Goal: Task Accomplishment & Management: Use online tool/utility

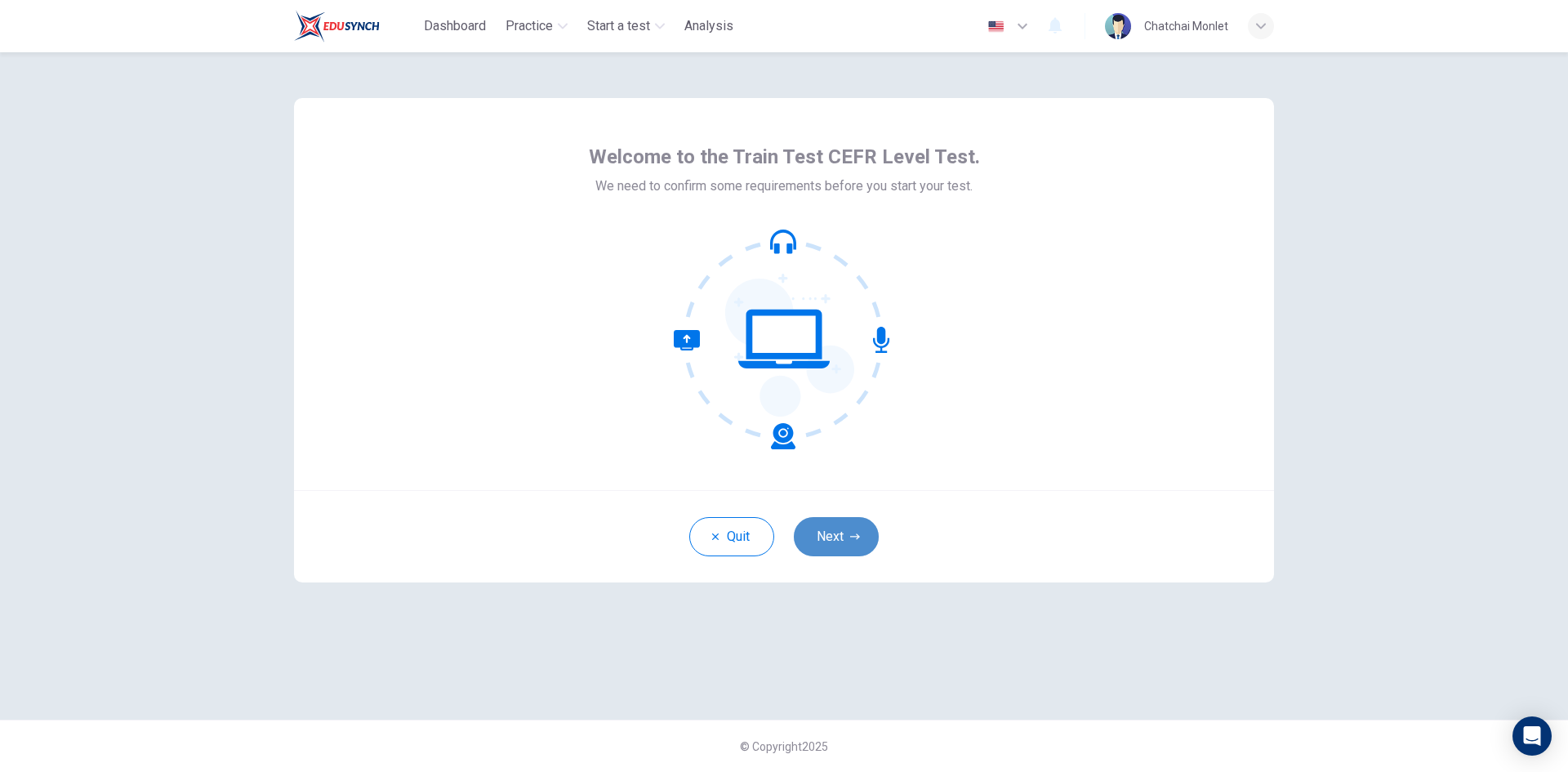
click at [845, 548] on button "Next" at bounding box center [836, 537] width 85 height 39
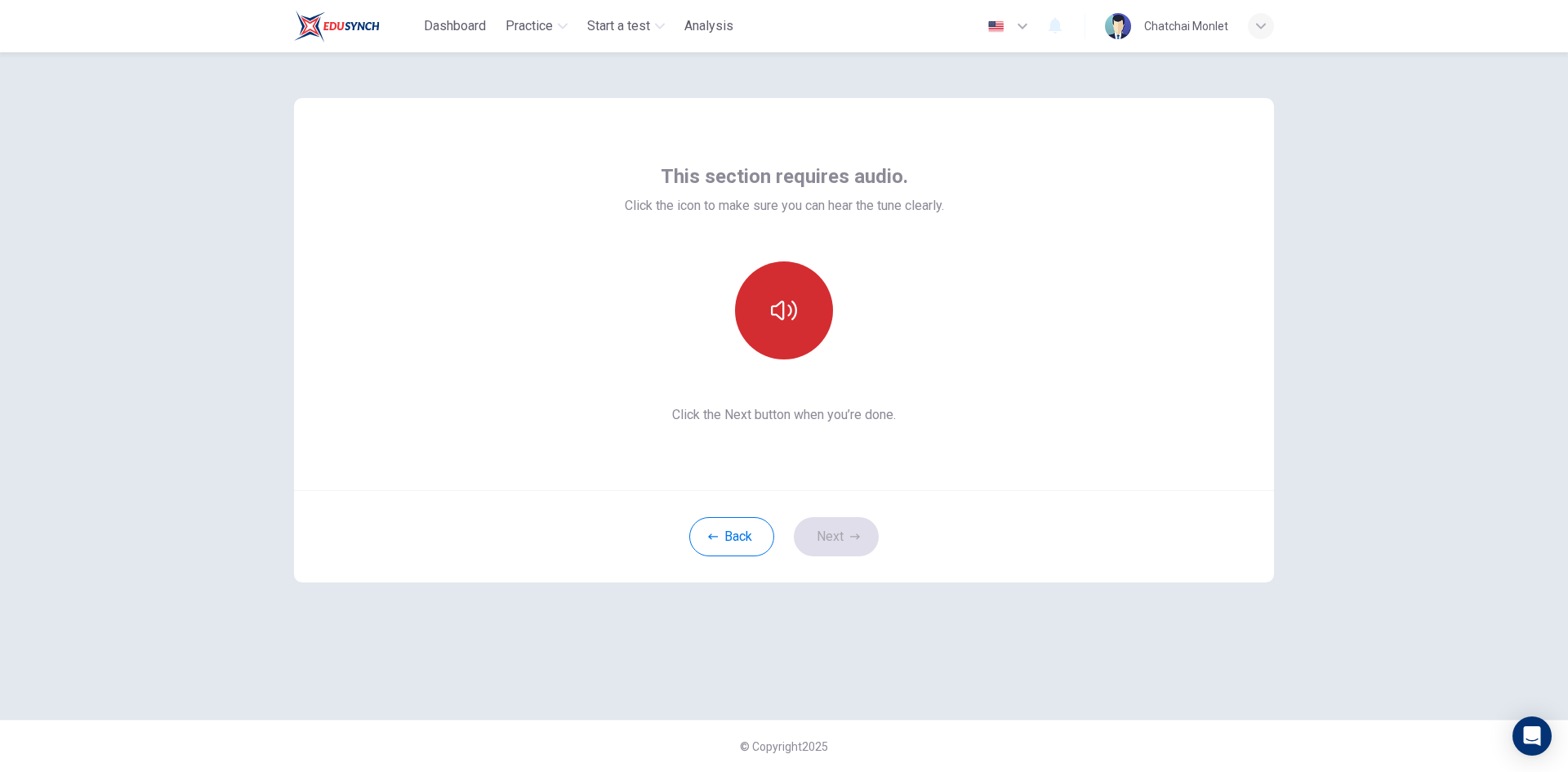
click at [755, 321] on button "button" at bounding box center [784, 310] width 98 height 98
click at [813, 327] on button "button" at bounding box center [784, 310] width 98 height 98
click at [812, 330] on button "button" at bounding box center [784, 310] width 98 height 98
click at [811, 330] on button "button" at bounding box center [784, 310] width 98 height 98
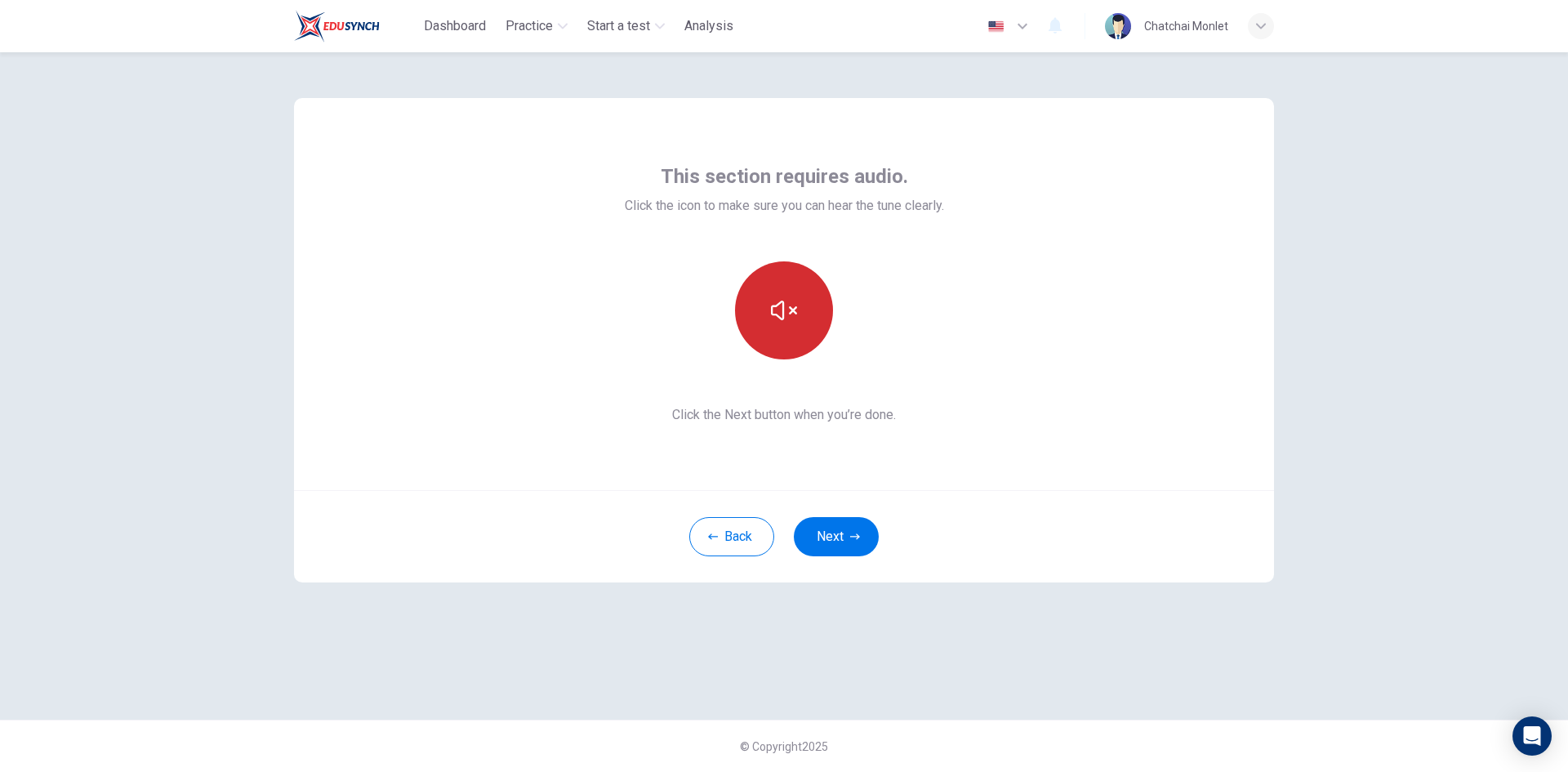
click at [811, 330] on button "button" at bounding box center [784, 310] width 98 height 98
click at [836, 552] on button "Next" at bounding box center [836, 537] width 85 height 39
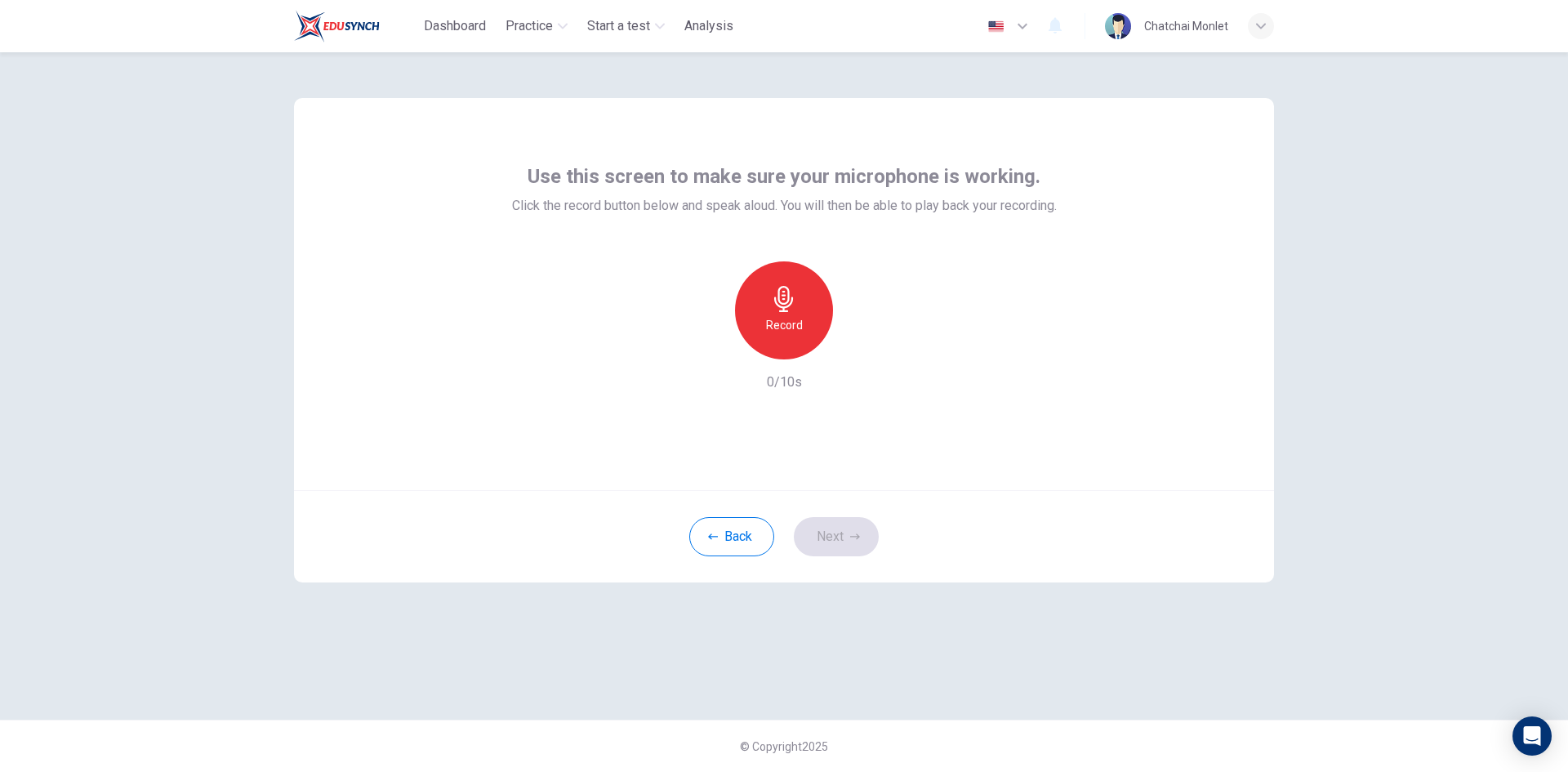
click at [802, 336] on div "Record" at bounding box center [784, 310] width 98 height 98
click at [868, 341] on div "button" at bounding box center [858, 346] width 26 height 26
click at [845, 535] on button "Next" at bounding box center [836, 537] width 85 height 39
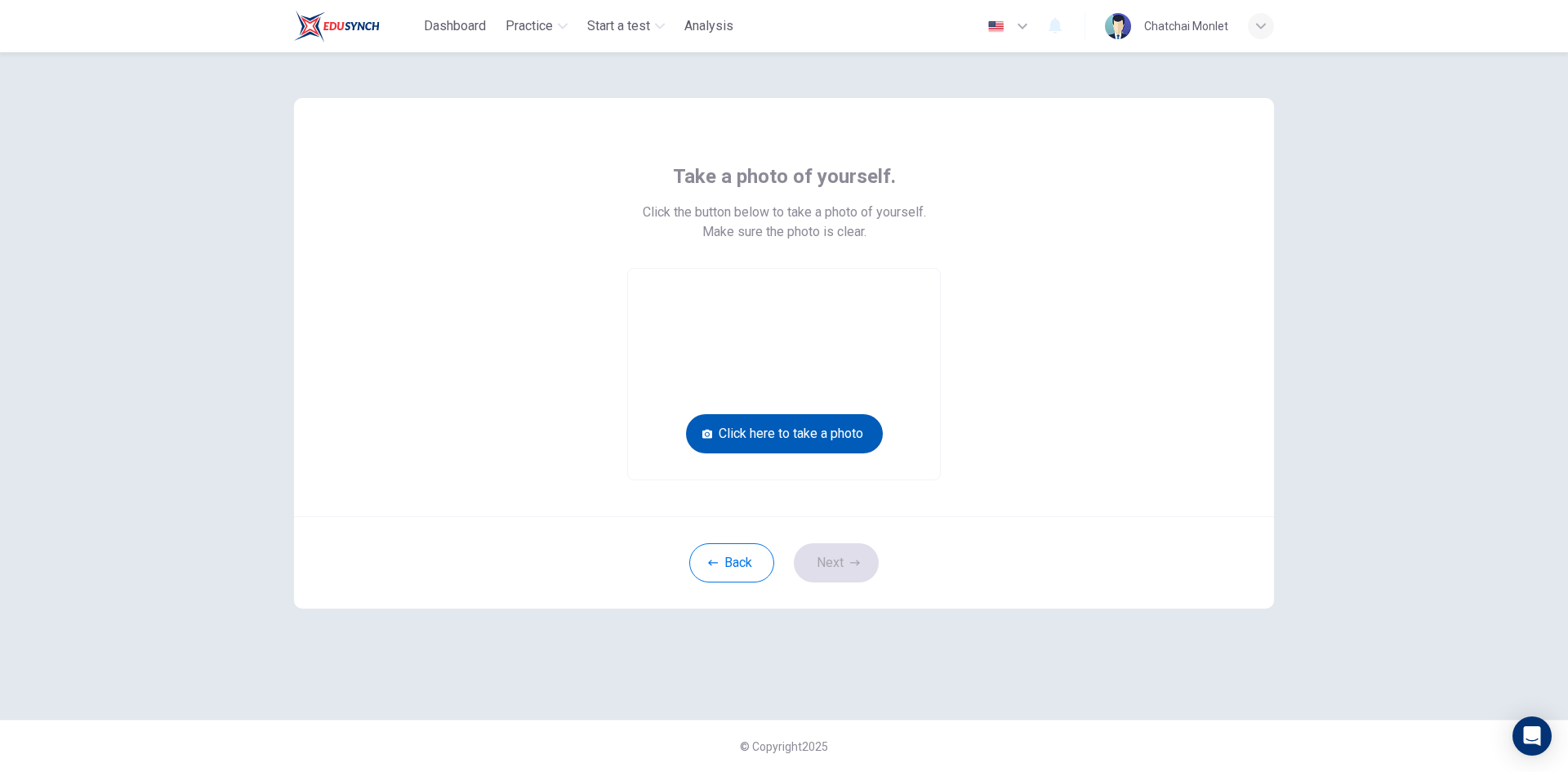
click at [854, 432] on button "Click here to take a photo" at bounding box center [784, 434] width 197 height 39
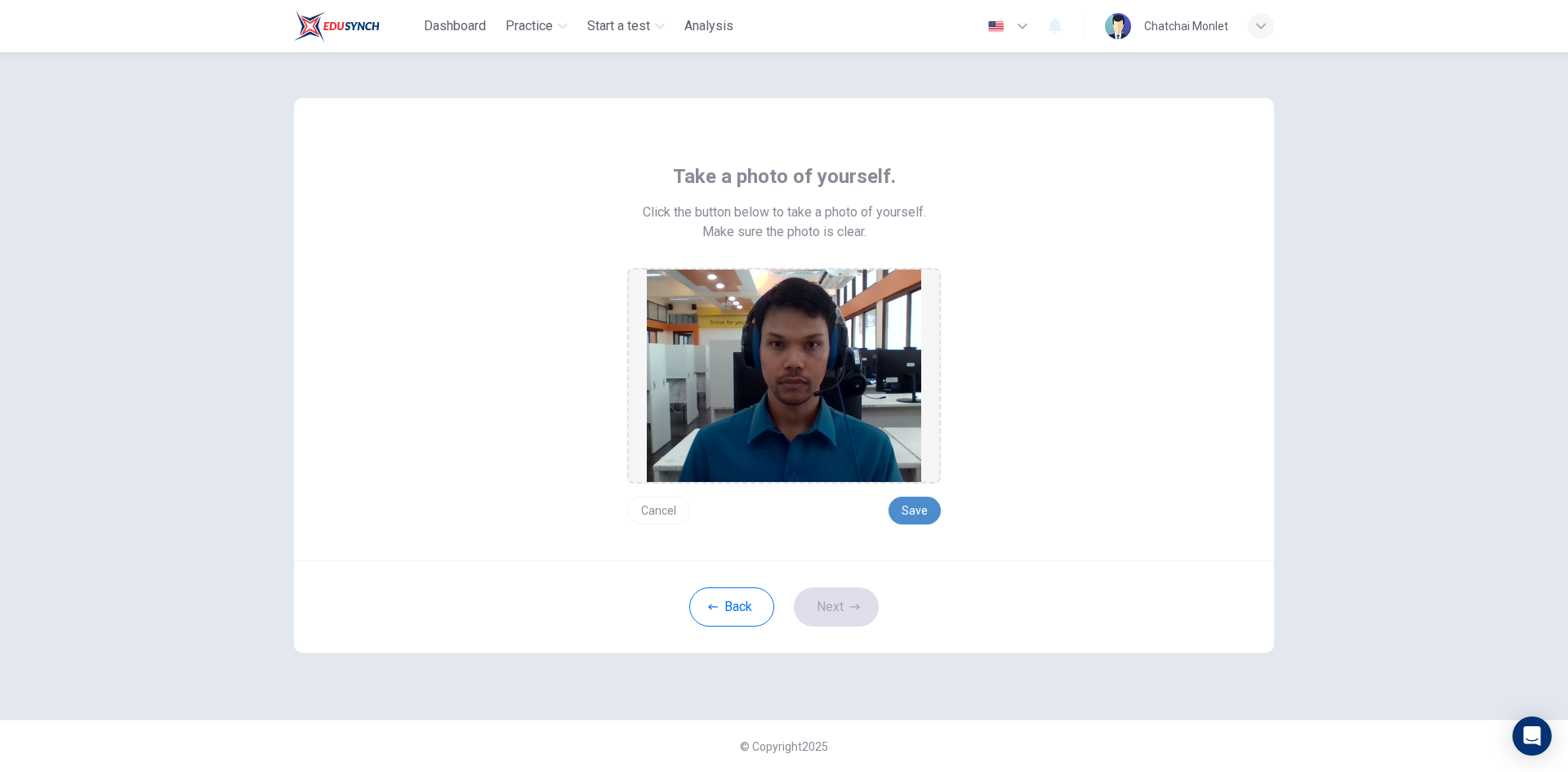
click at [924, 511] on button "Save" at bounding box center [915, 510] width 52 height 28
click at [926, 509] on button "Save" at bounding box center [915, 510] width 52 height 28
click at [835, 607] on button "Next" at bounding box center [836, 607] width 85 height 39
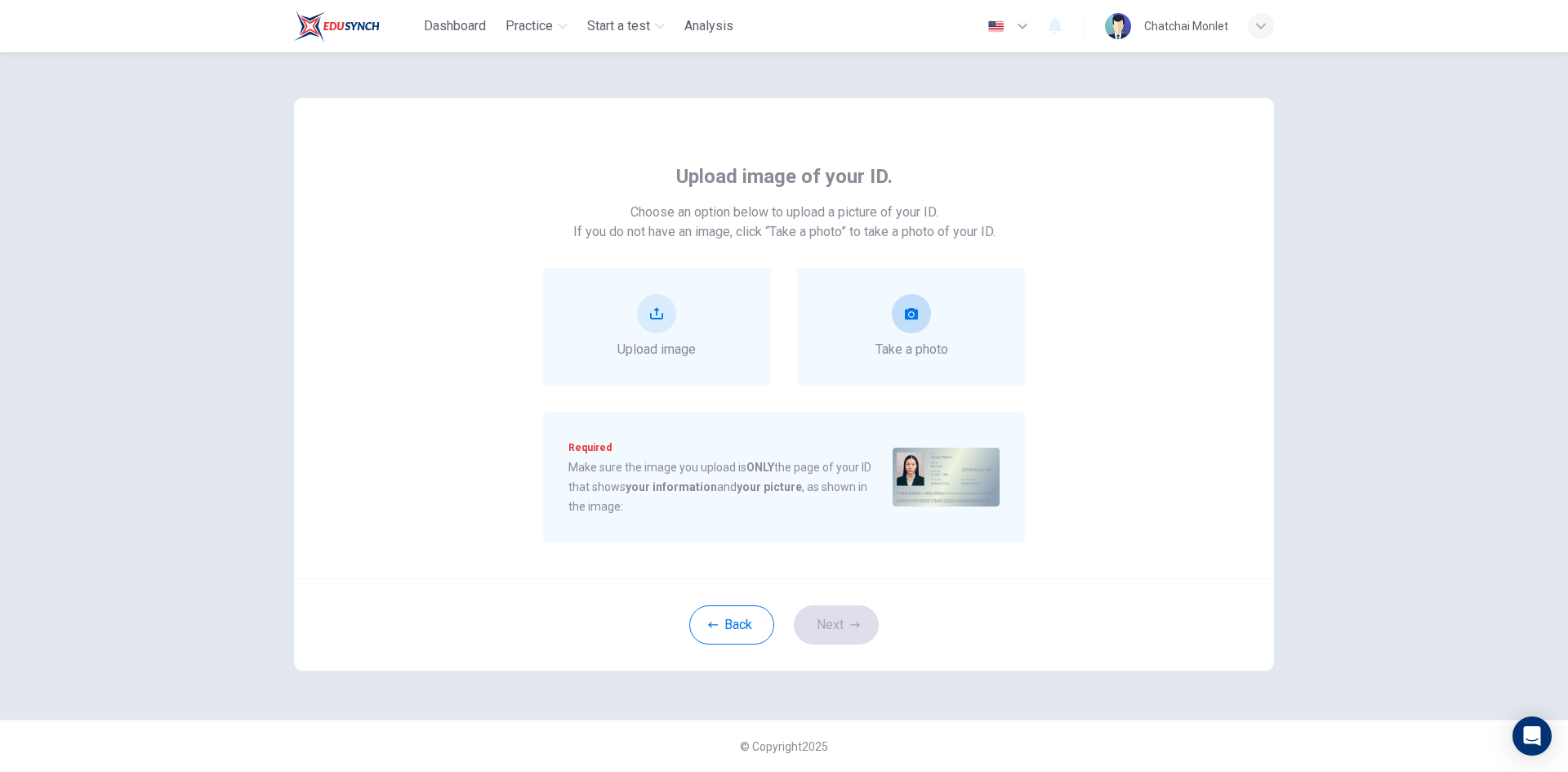
click at [918, 327] on button "take photo" at bounding box center [911, 314] width 39 height 39
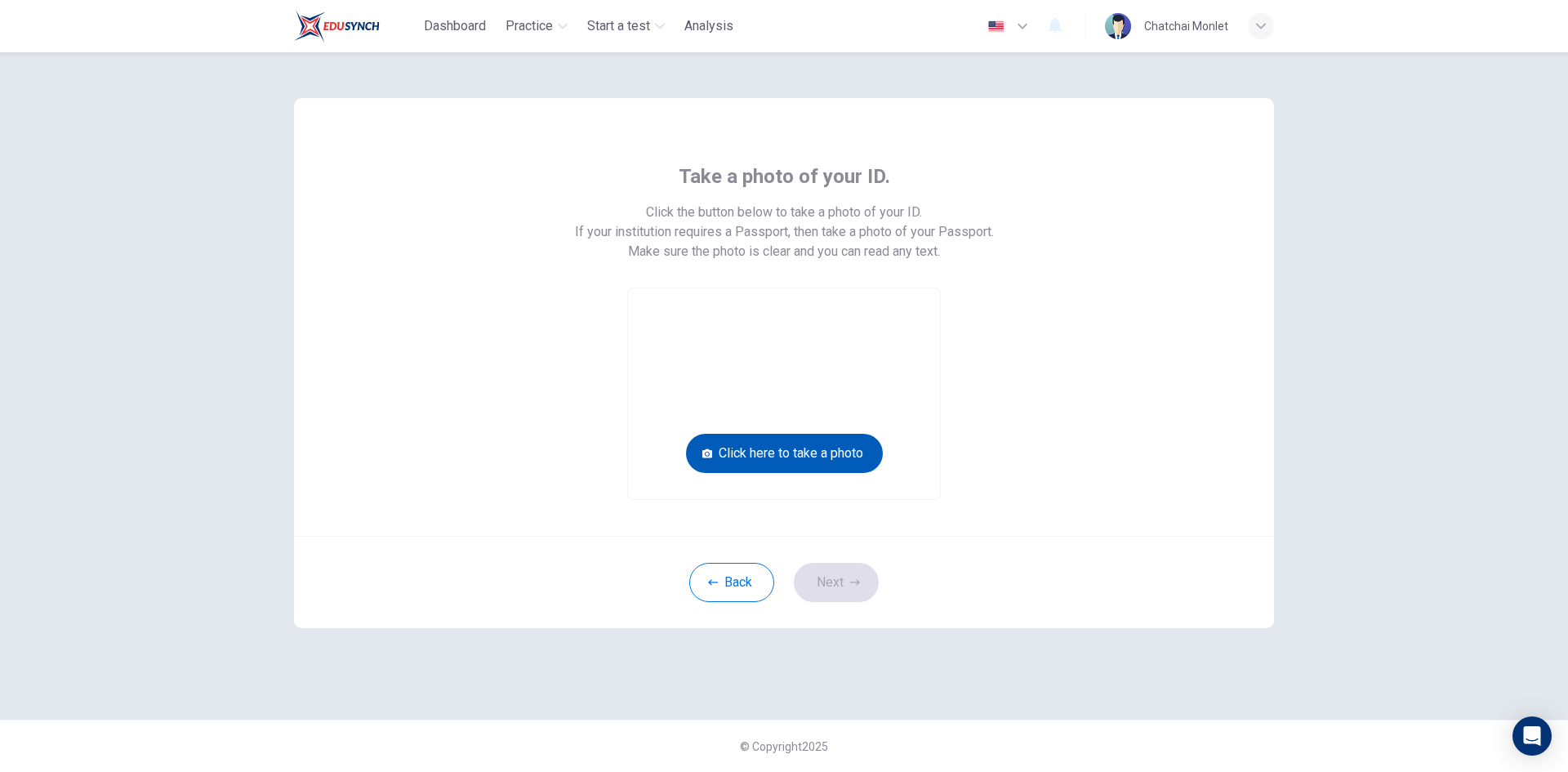
click at [807, 461] on button "Click here to take a photo" at bounding box center [784, 453] width 197 height 39
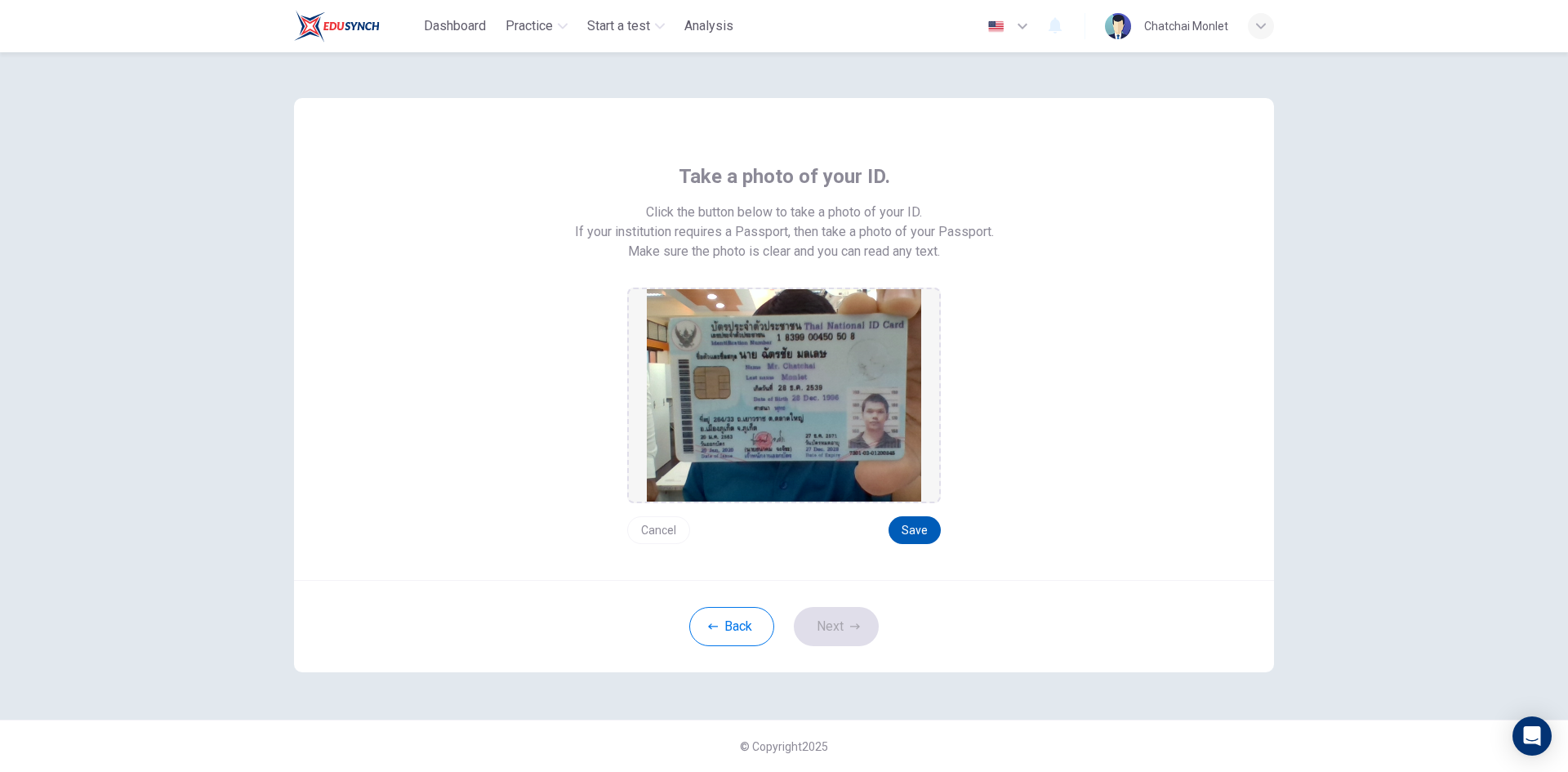
click at [912, 532] on button "Save" at bounding box center [915, 530] width 52 height 28
click at [865, 640] on button "Next" at bounding box center [836, 627] width 85 height 39
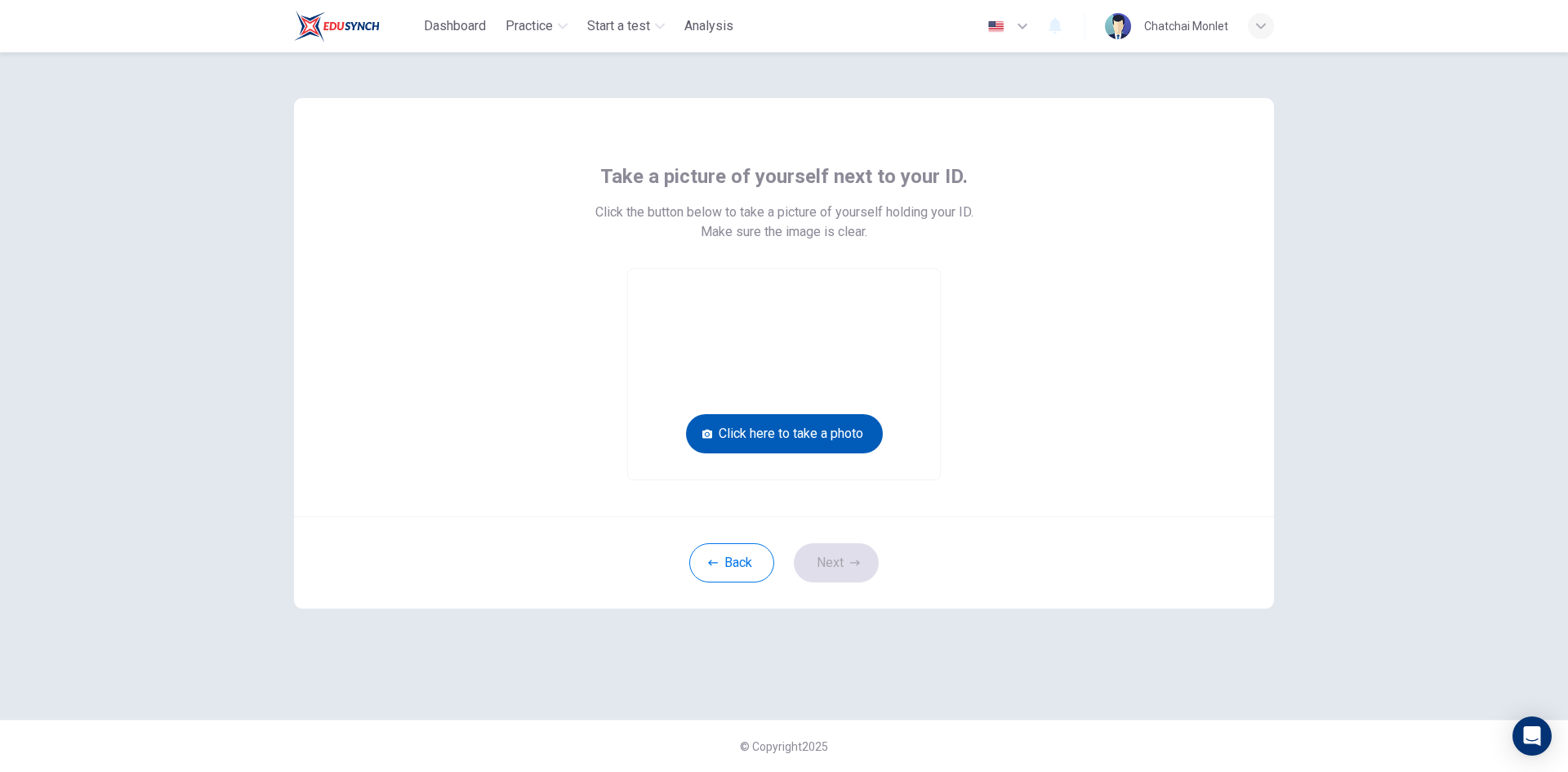
click at [837, 433] on button "Click here to take a photo" at bounding box center [784, 434] width 197 height 39
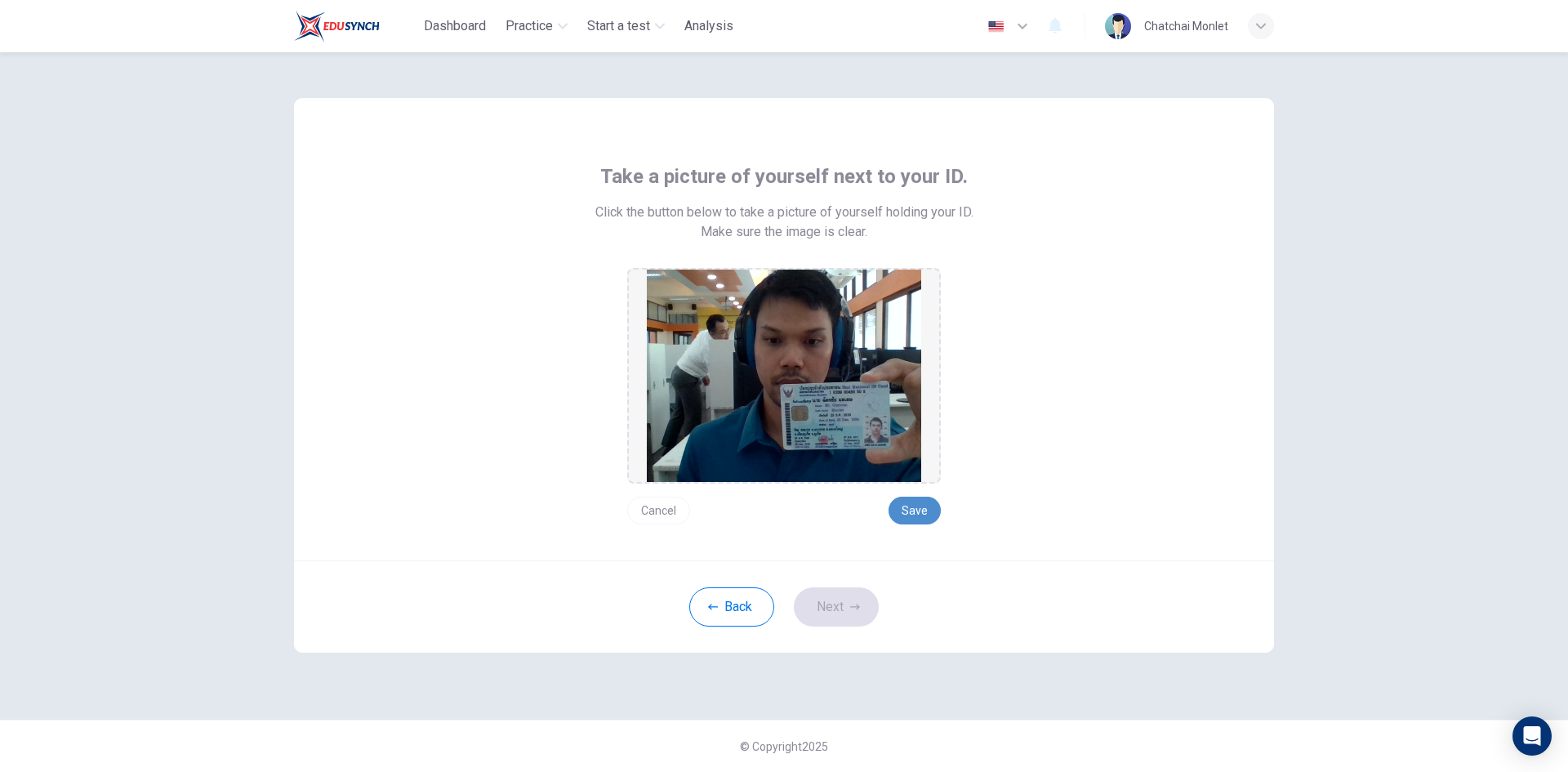
click at [914, 513] on button "Save" at bounding box center [915, 510] width 52 height 28
click at [872, 613] on button "Next" at bounding box center [836, 607] width 85 height 39
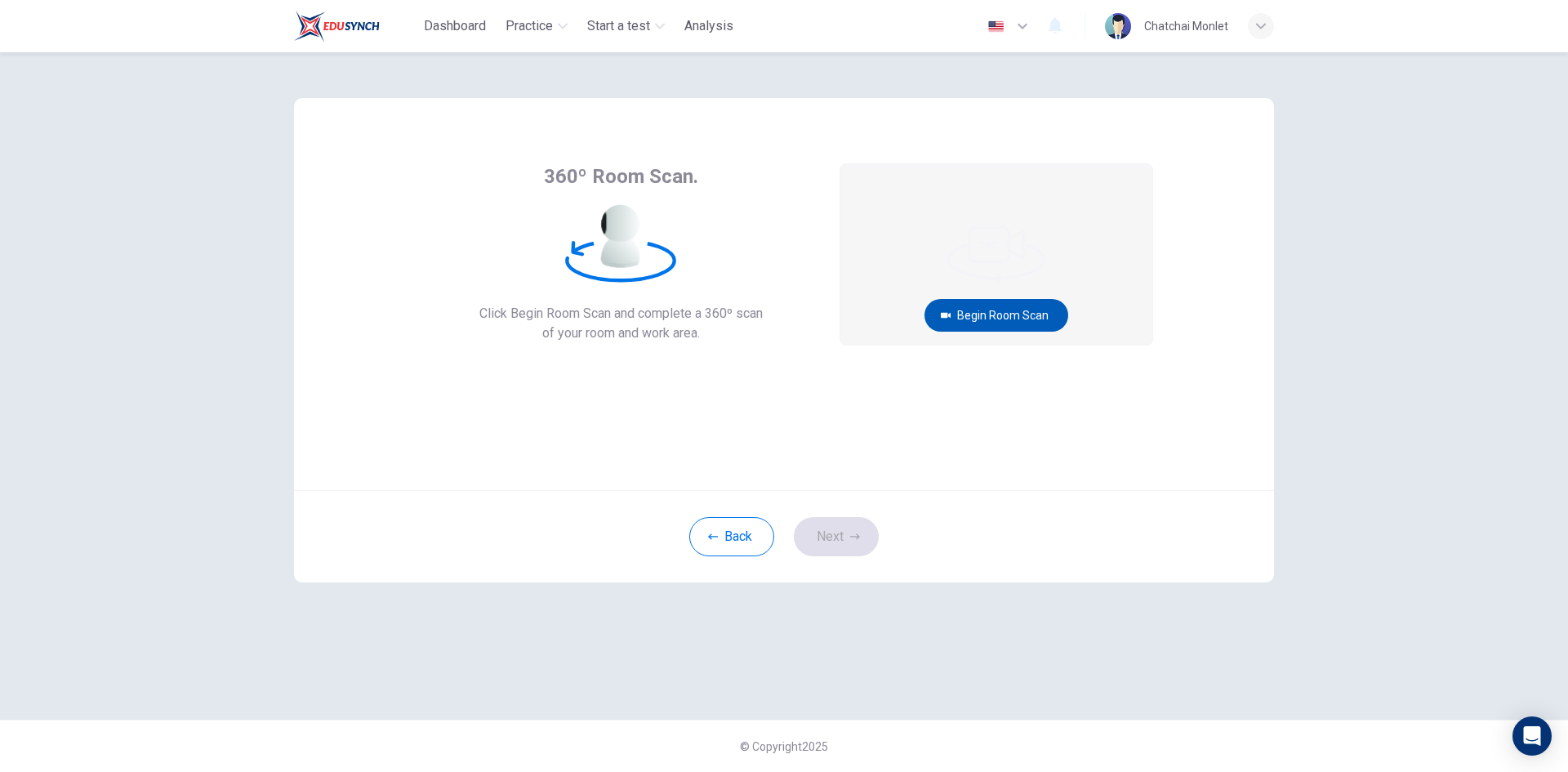
click at [1029, 320] on button "Begin Room Scan" at bounding box center [996, 315] width 144 height 32
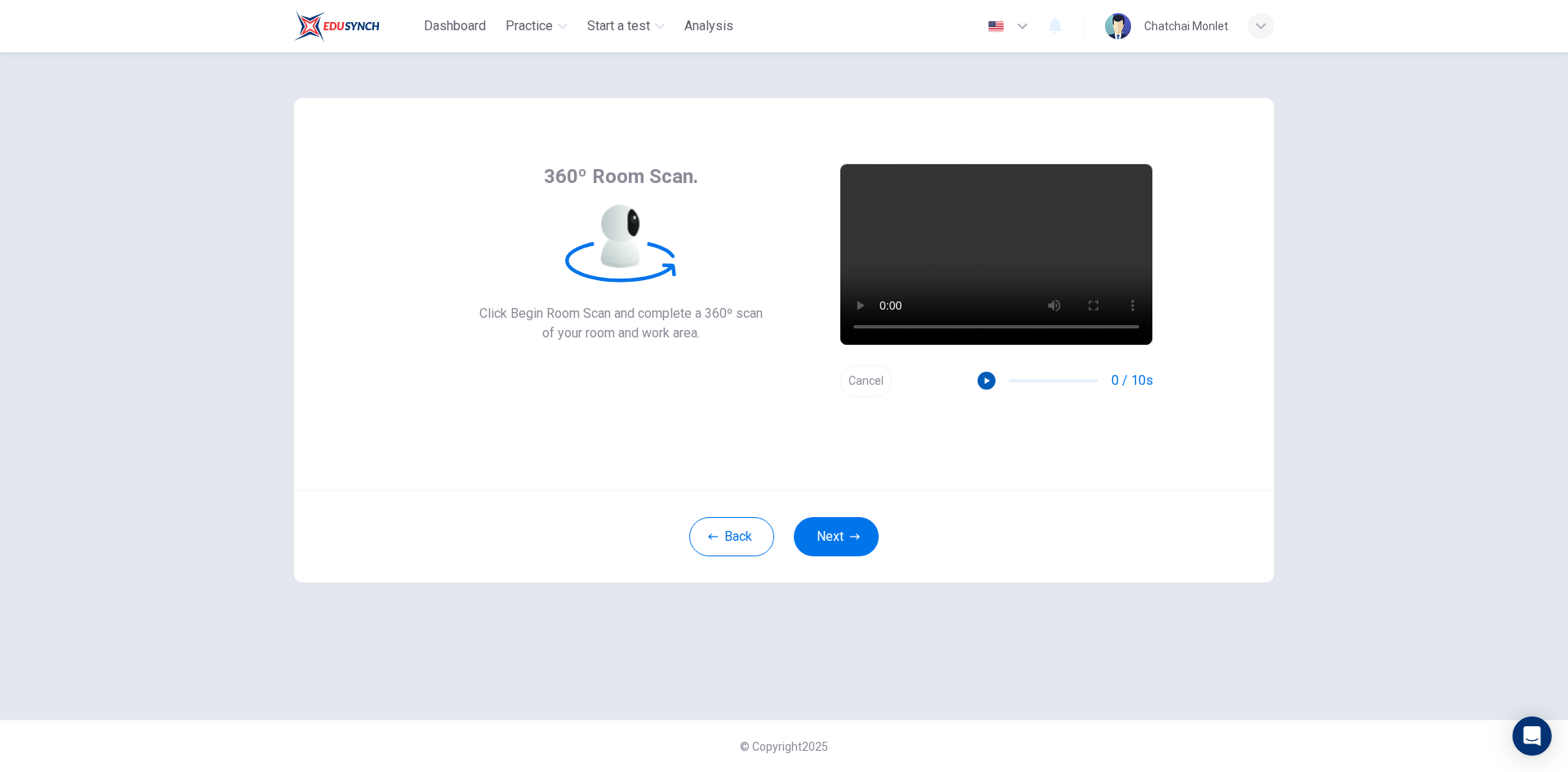
click at [986, 380] on icon "button" at bounding box center [986, 380] width 4 height 6
click at [835, 547] on button "Next" at bounding box center [836, 537] width 85 height 39
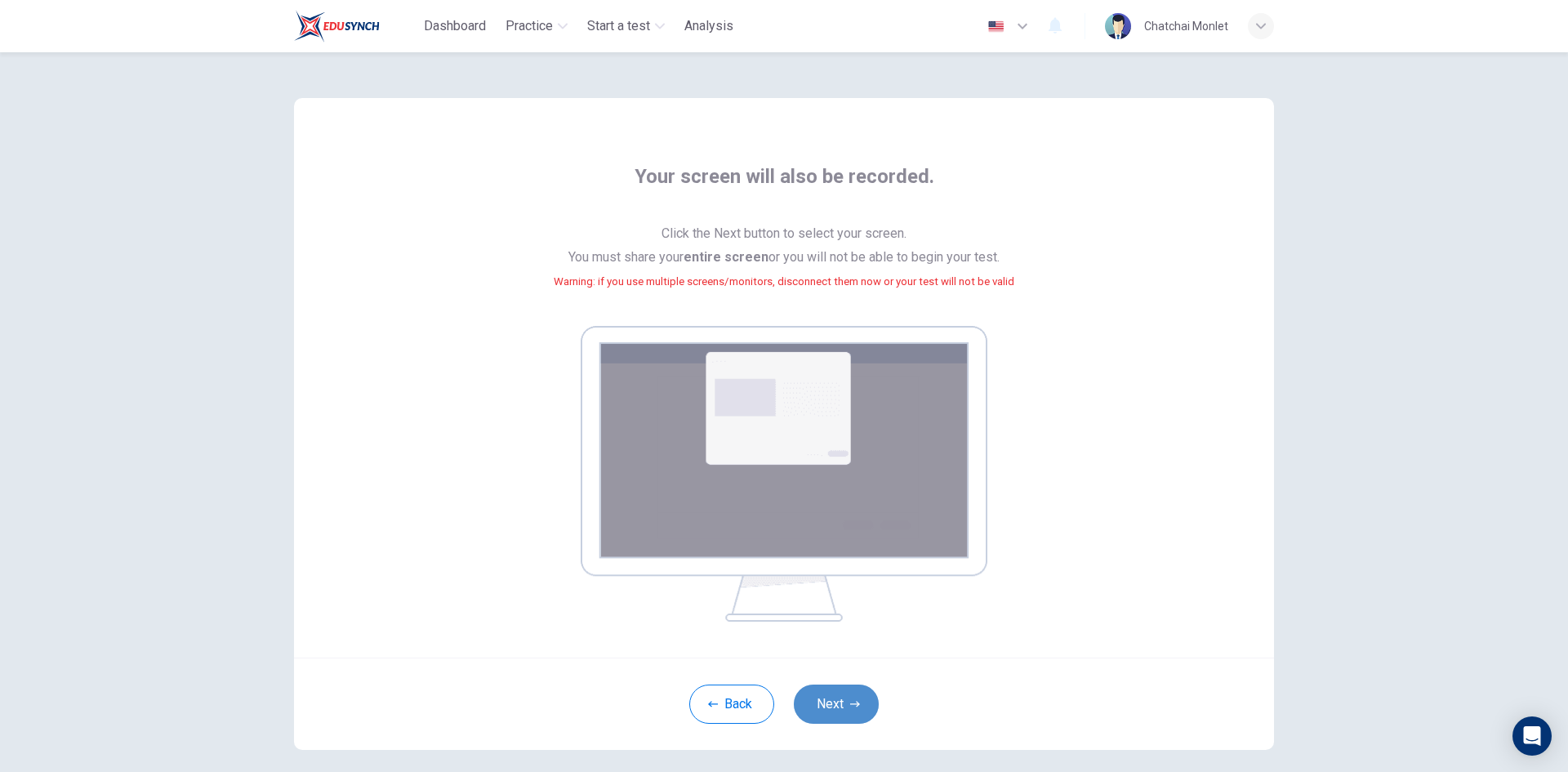
click at [836, 706] on button "Next" at bounding box center [836, 704] width 85 height 39
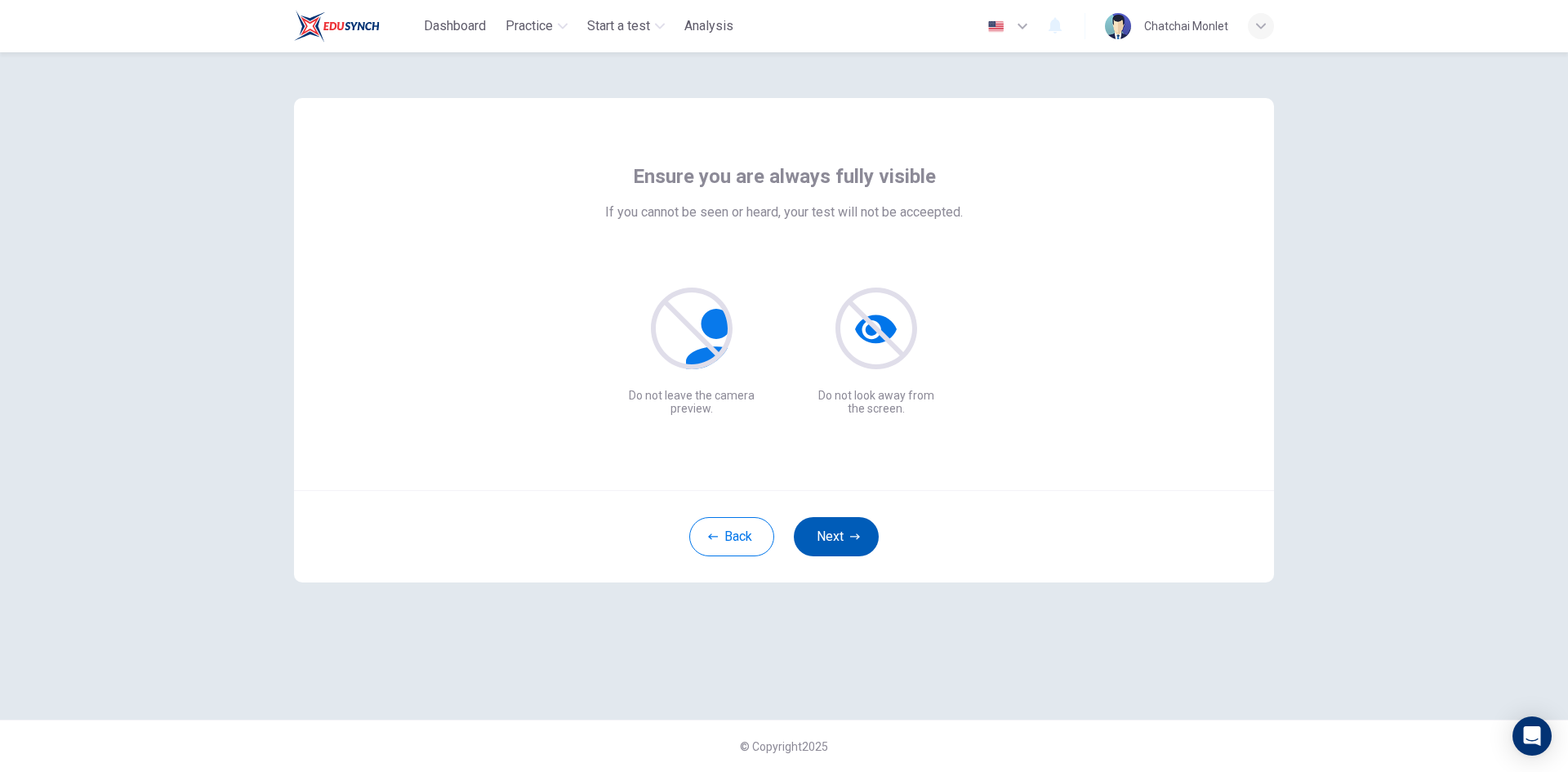
click at [863, 528] on button "Next" at bounding box center [836, 537] width 85 height 39
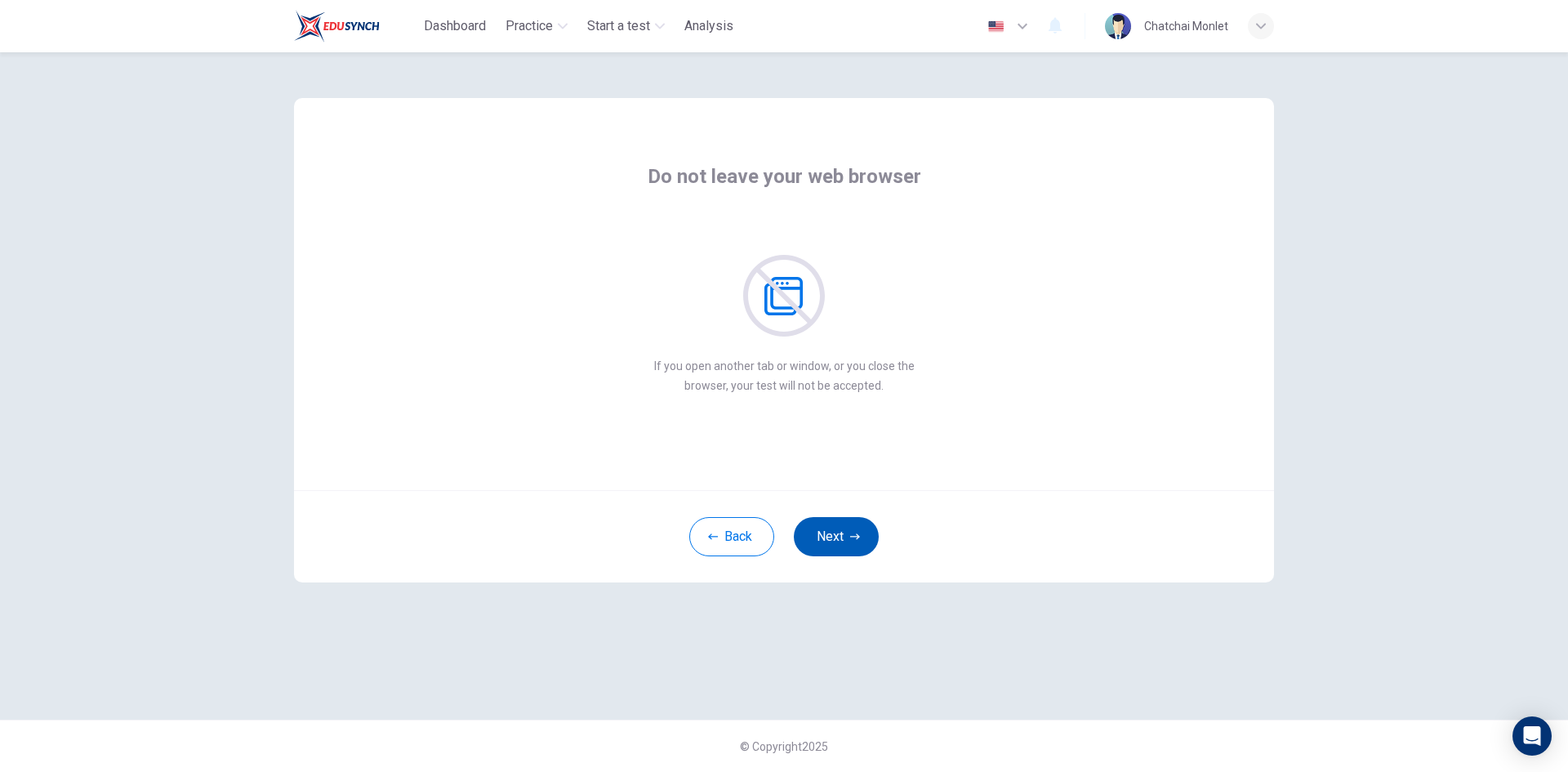
click at [852, 531] on icon "button" at bounding box center [854, 536] width 10 height 10
click at [851, 533] on icon "button" at bounding box center [854, 536] width 10 height 10
click at [865, 538] on button "Next" at bounding box center [836, 537] width 85 height 39
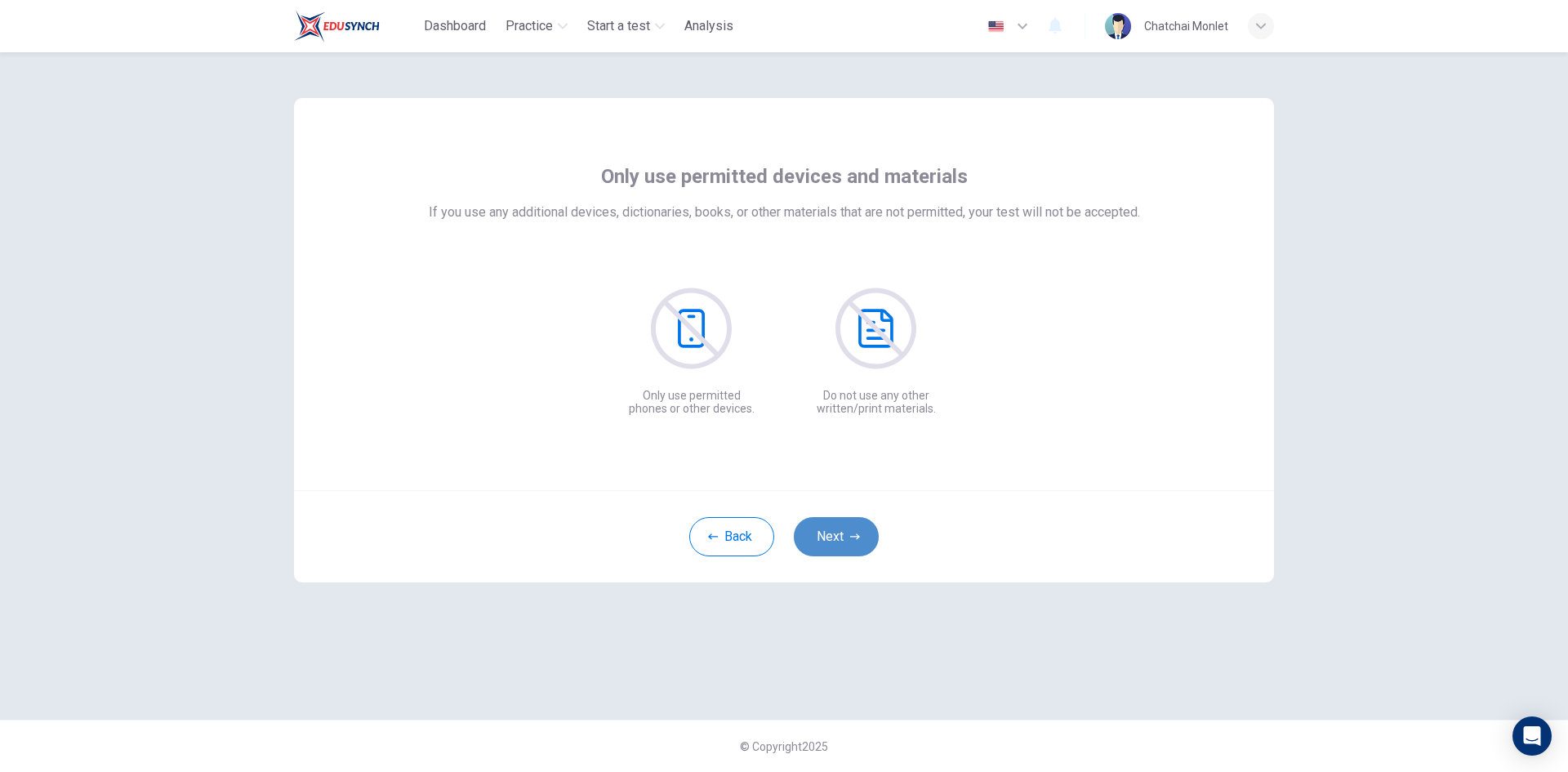
click at [844, 529] on button "Next" at bounding box center [836, 537] width 85 height 39
click at [842, 539] on button "Next" at bounding box center [836, 537] width 85 height 39
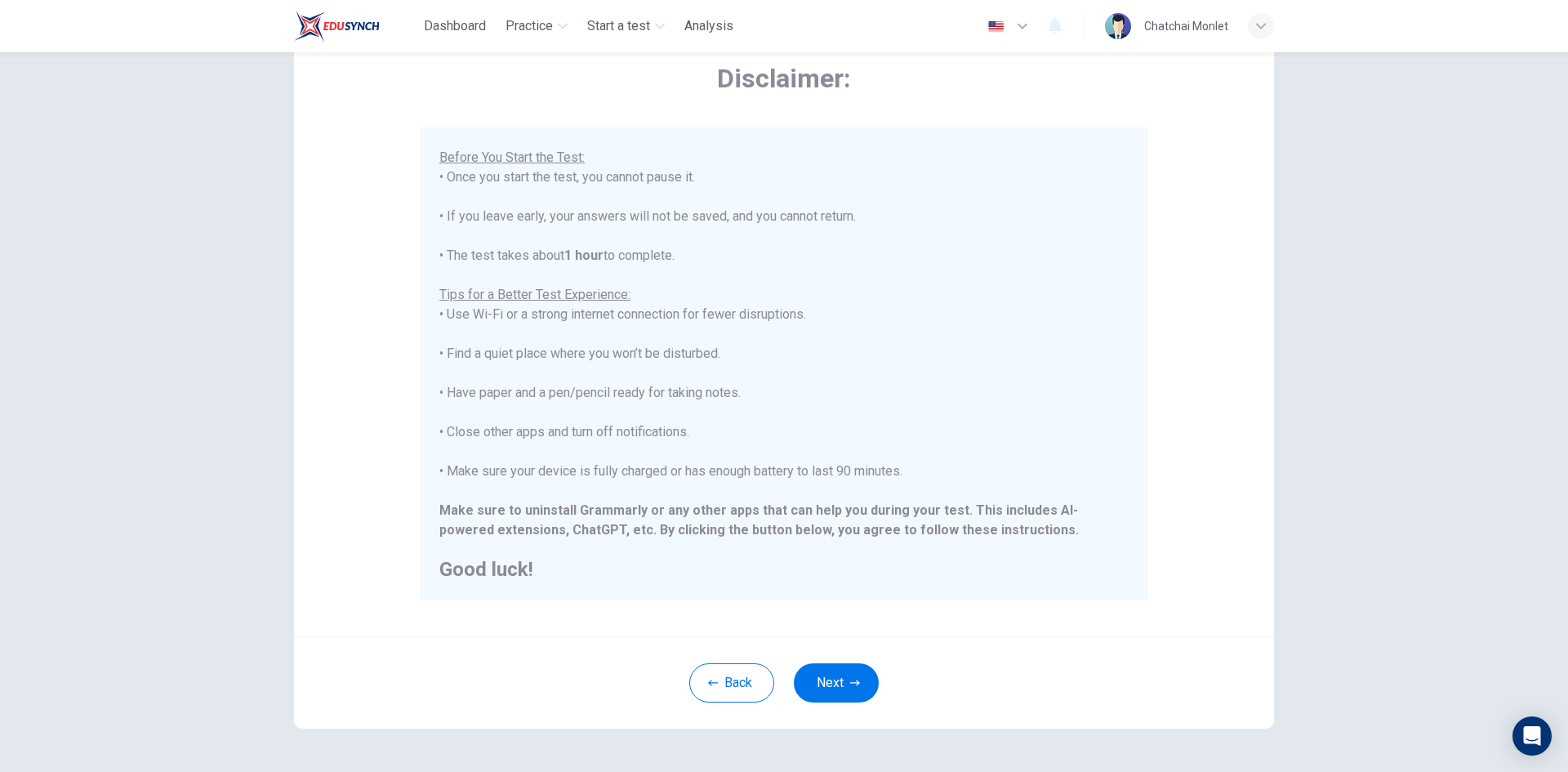
scroll to position [136, 0]
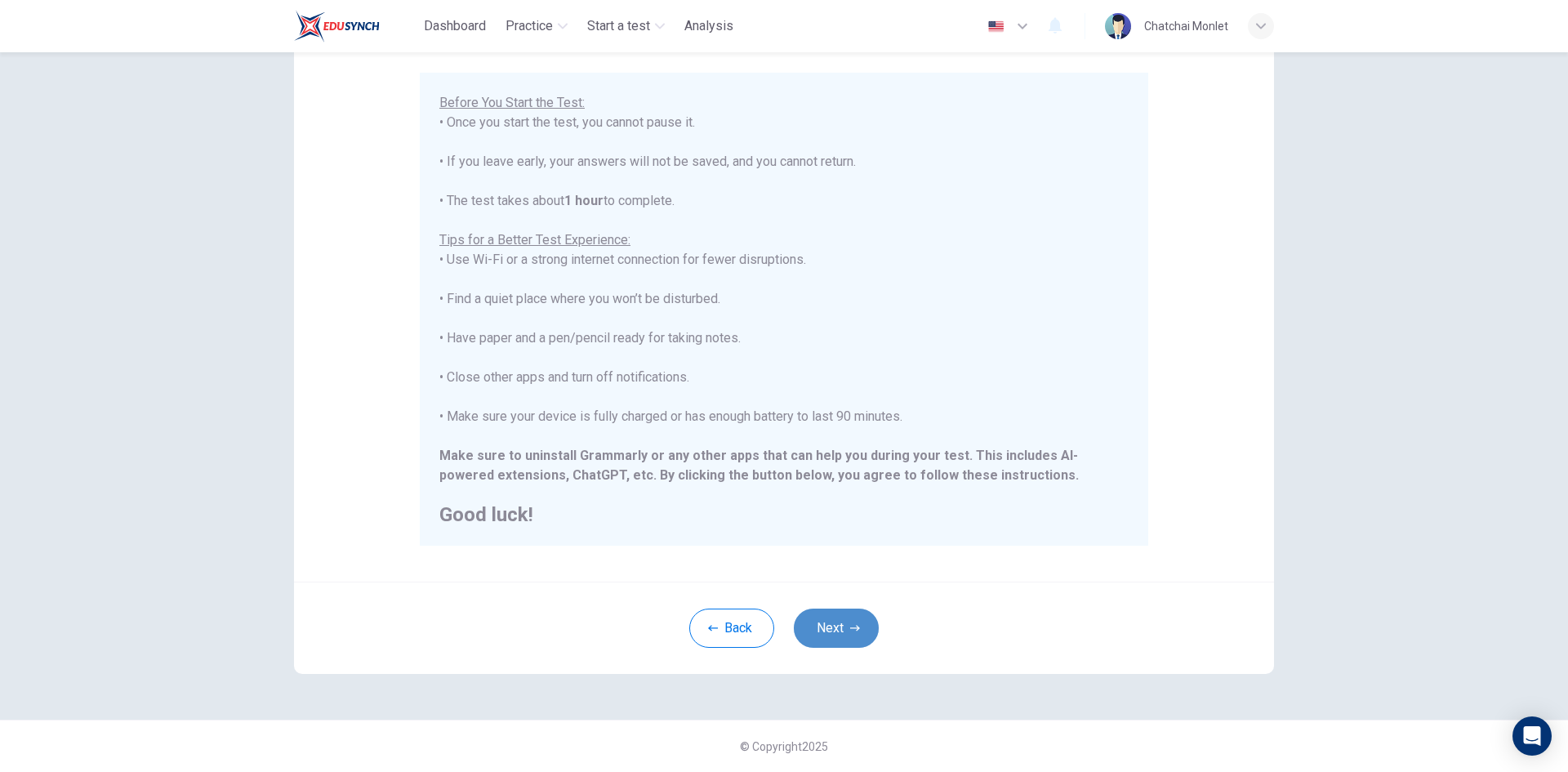
click at [825, 632] on button "Next" at bounding box center [836, 628] width 85 height 39
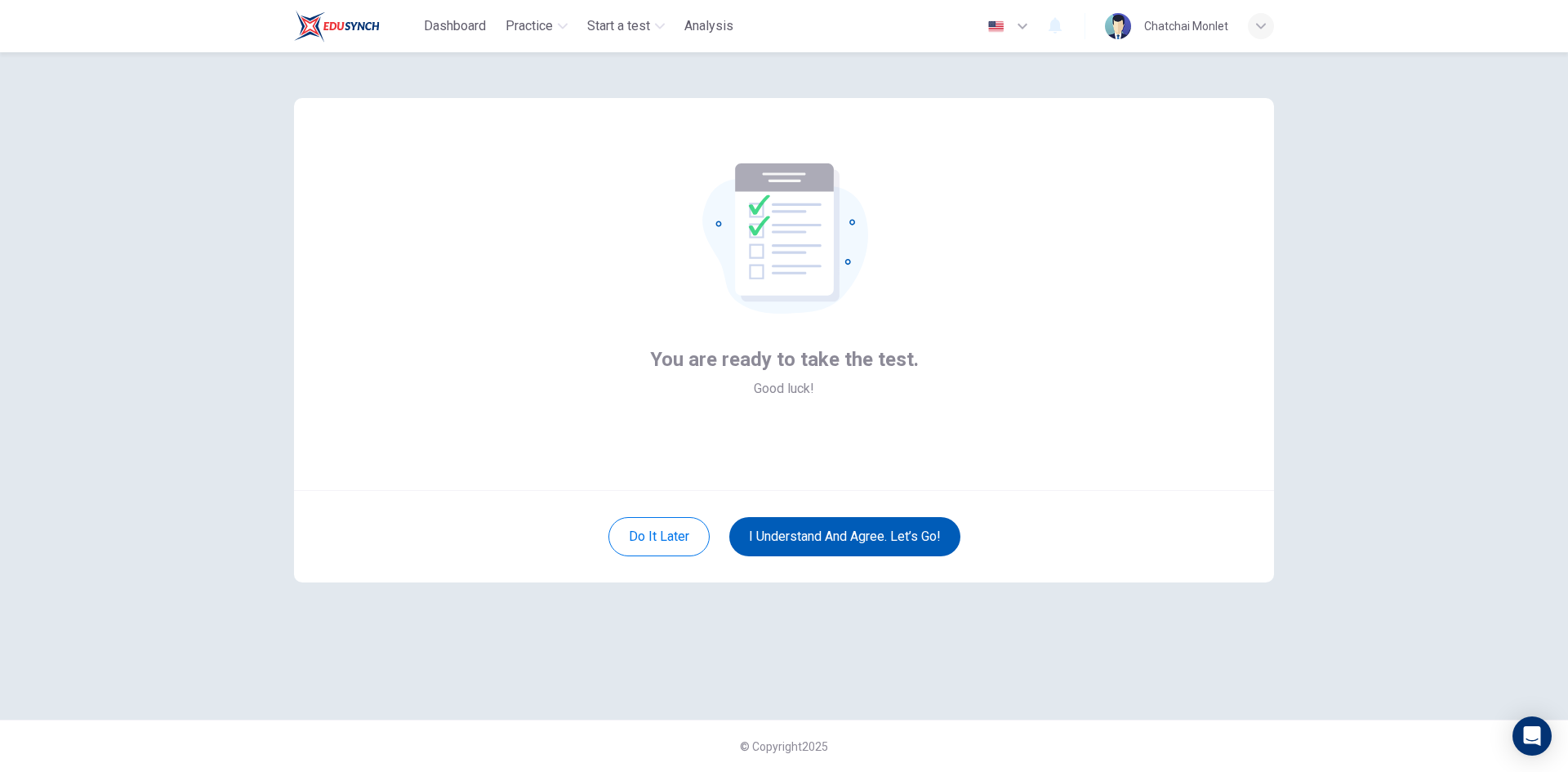
click at [876, 531] on button "I understand and agree. Let’s go!" at bounding box center [844, 537] width 231 height 39
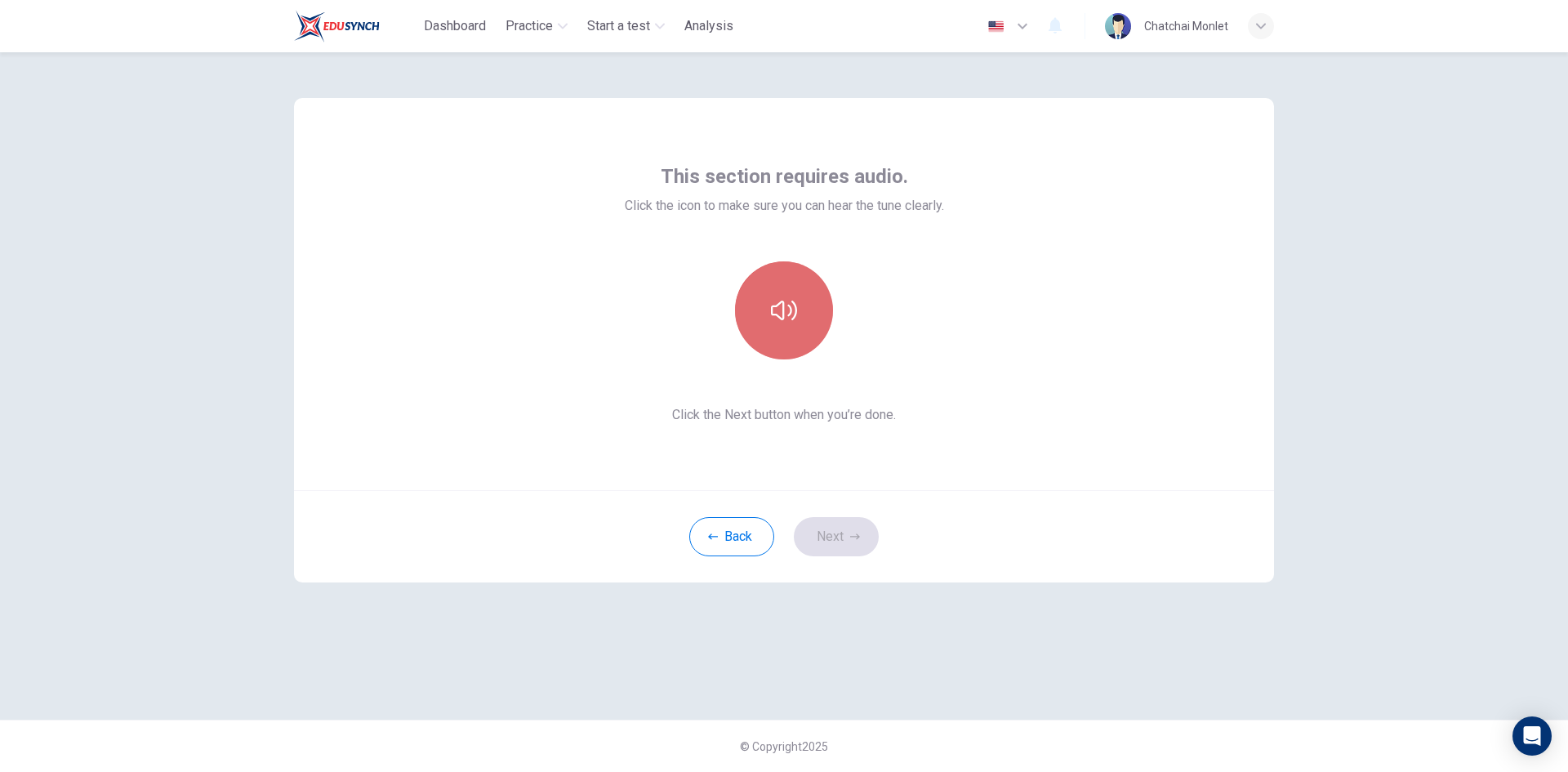
click at [784, 309] on icon "button" at bounding box center [784, 311] width 26 height 20
click at [807, 332] on button "button" at bounding box center [784, 310] width 98 height 98
click at [808, 325] on button "button" at bounding box center [784, 310] width 98 height 98
click at [819, 330] on button "button" at bounding box center [784, 310] width 98 height 98
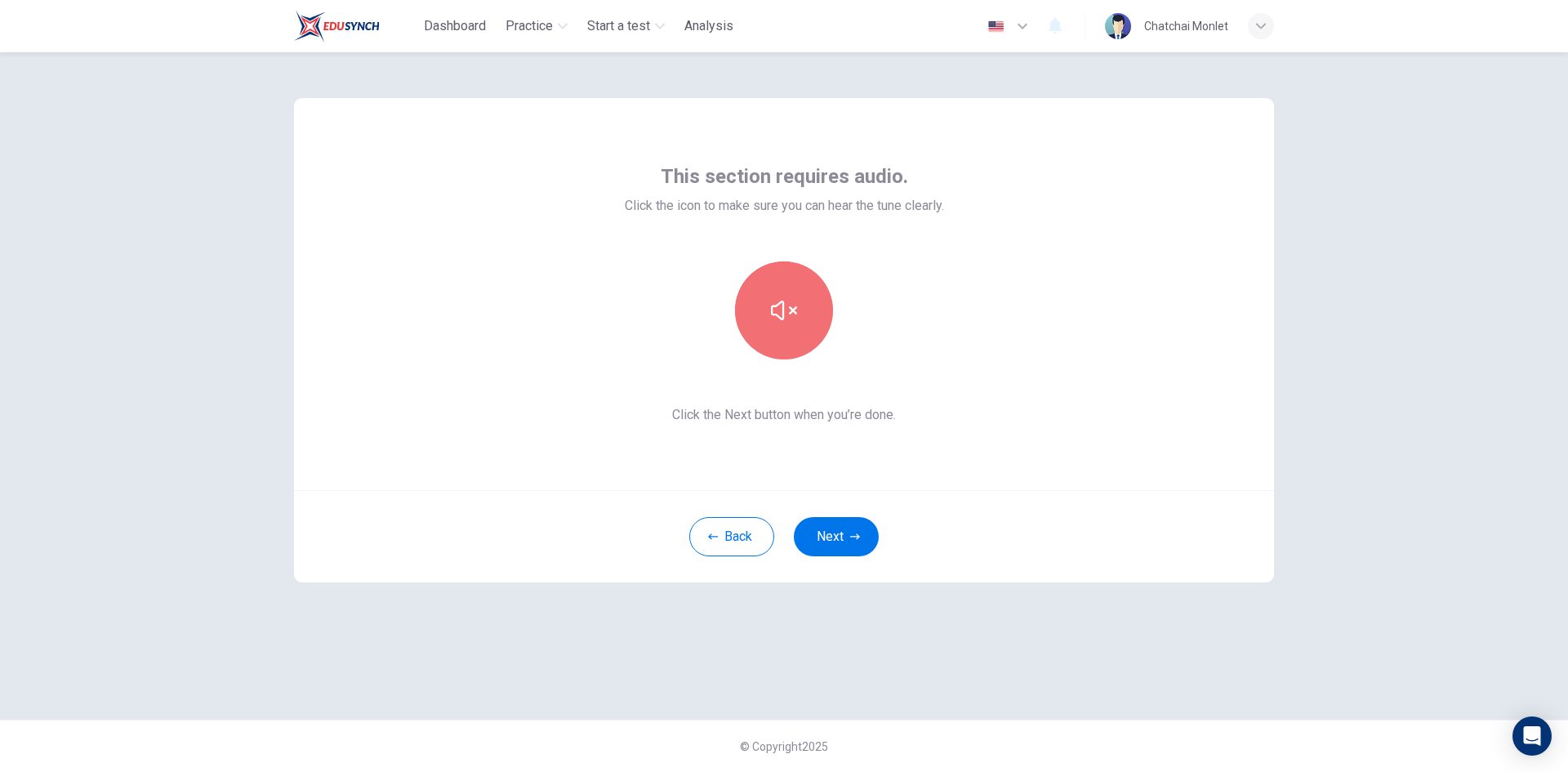
click at [786, 310] on icon "button" at bounding box center [784, 310] width 26 height 26
click at [804, 327] on button "button" at bounding box center [784, 310] width 98 height 98
click at [784, 312] on icon "button" at bounding box center [784, 310] width 26 height 26
click at [817, 339] on button "button" at bounding box center [784, 310] width 98 height 98
click at [799, 306] on button "button" at bounding box center [784, 310] width 98 height 98
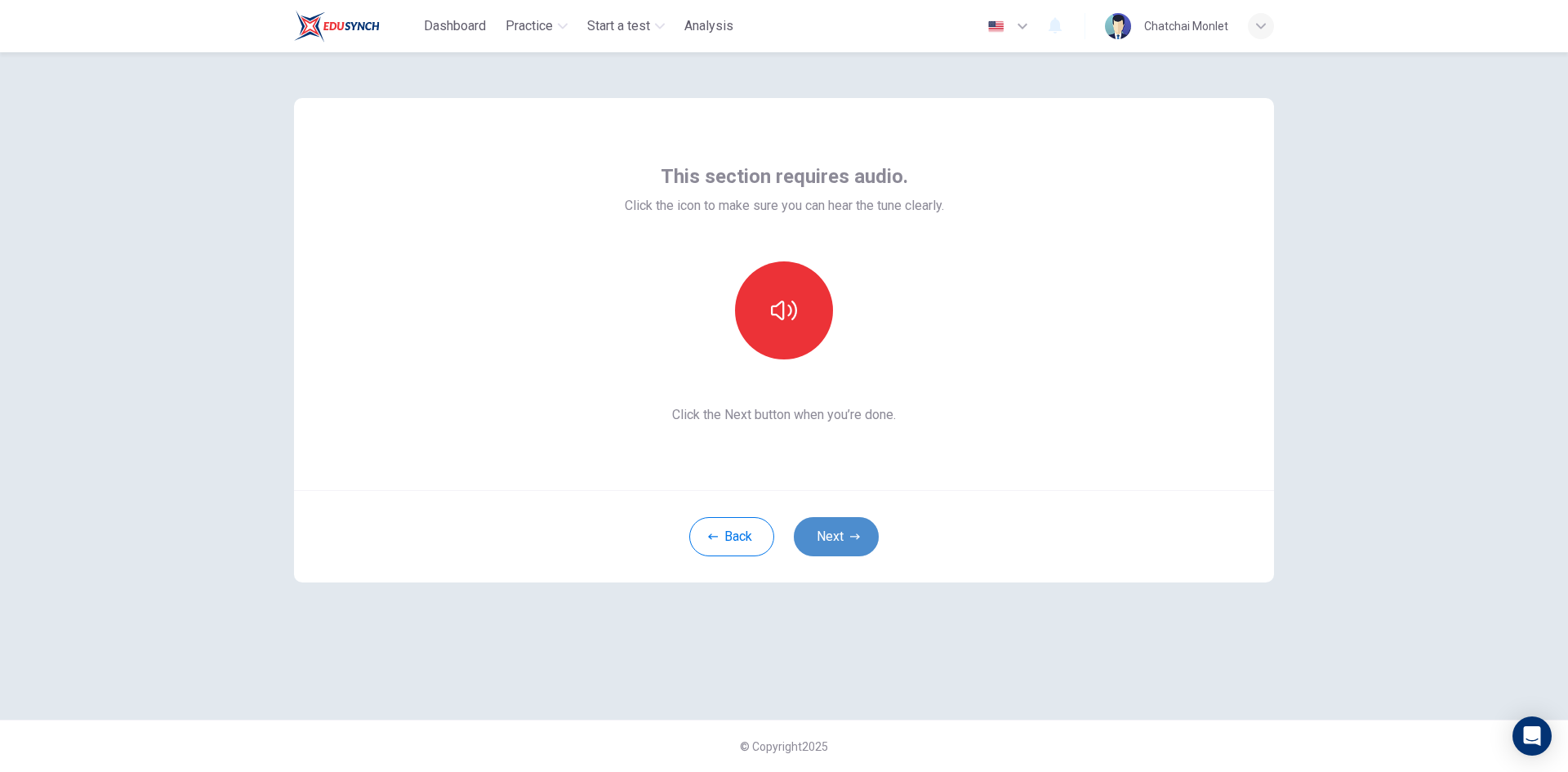
click at [861, 530] on button "Next" at bounding box center [836, 537] width 85 height 39
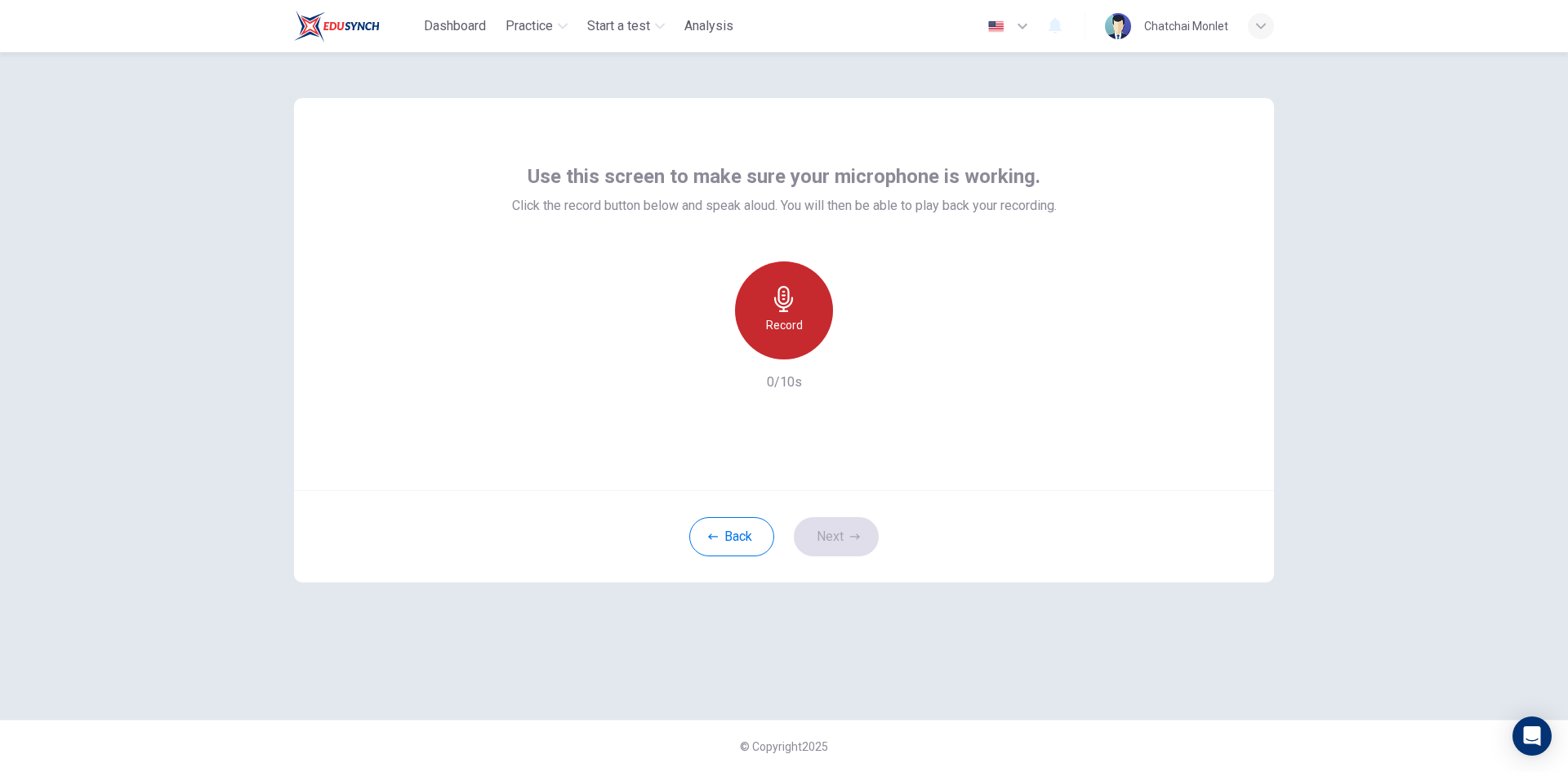
click at [806, 326] on div "Record" at bounding box center [784, 310] width 98 height 98
click at [860, 348] on icon "button" at bounding box center [860, 346] width 7 height 10
click at [859, 532] on icon "button" at bounding box center [854, 536] width 10 height 10
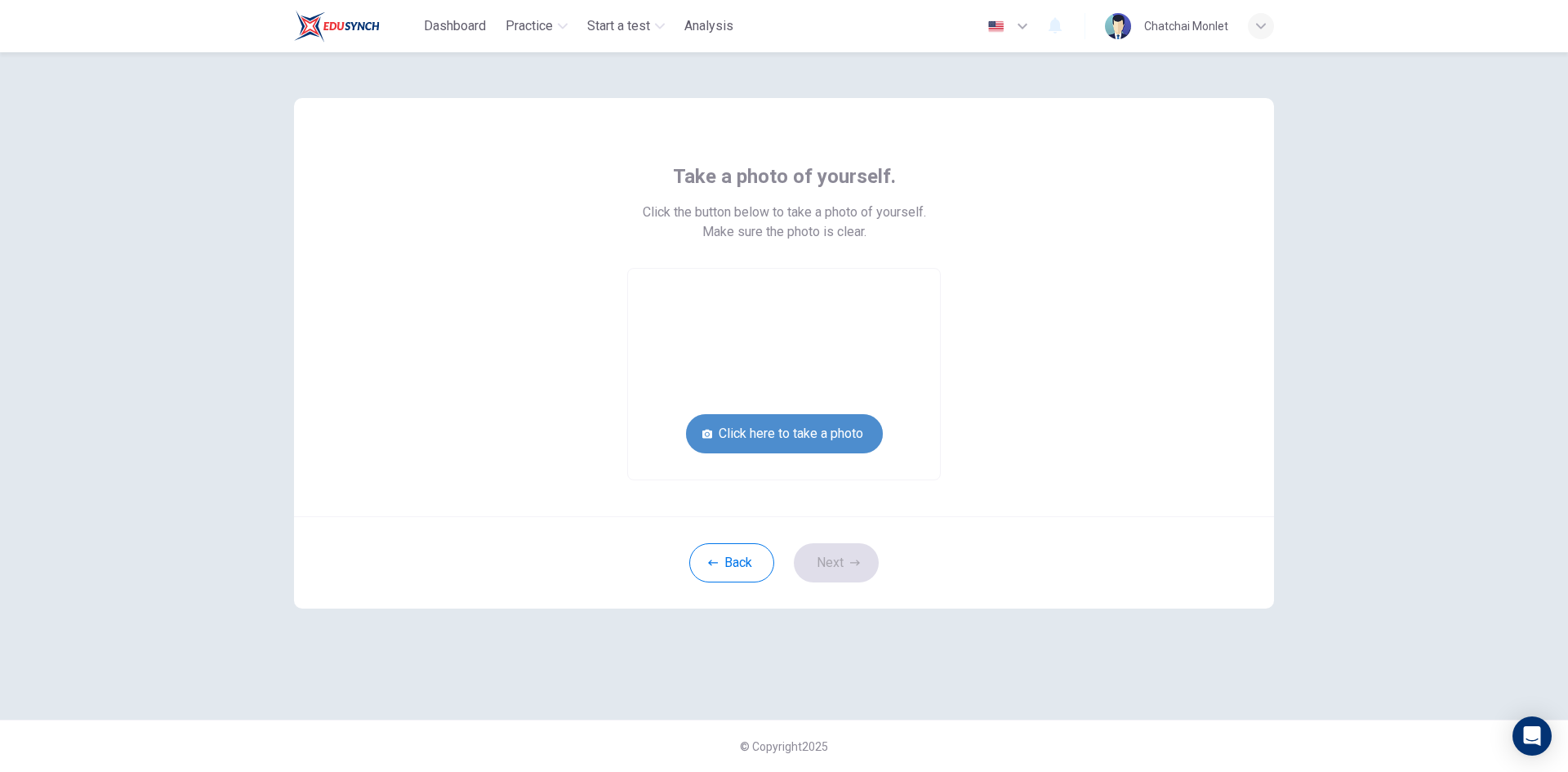
click at [789, 443] on button "Click here to take a photo" at bounding box center [784, 434] width 197 height 39
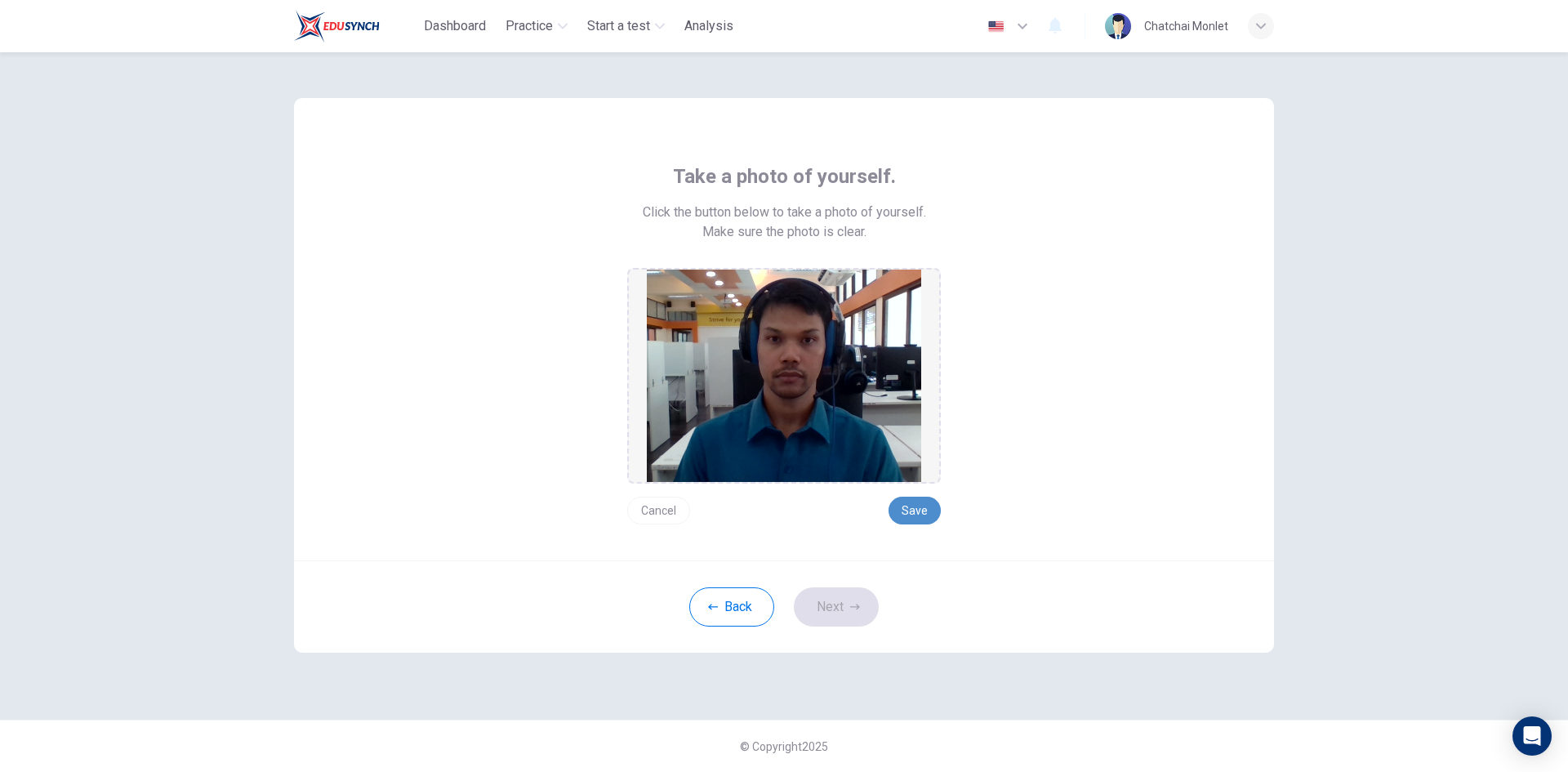
click at [915, 510] on button "Save" at bounding box center [915, 510] width 52 height 28
click at [828, 612] on button "Next" at bounding box center [836, 607] width 85 height 39
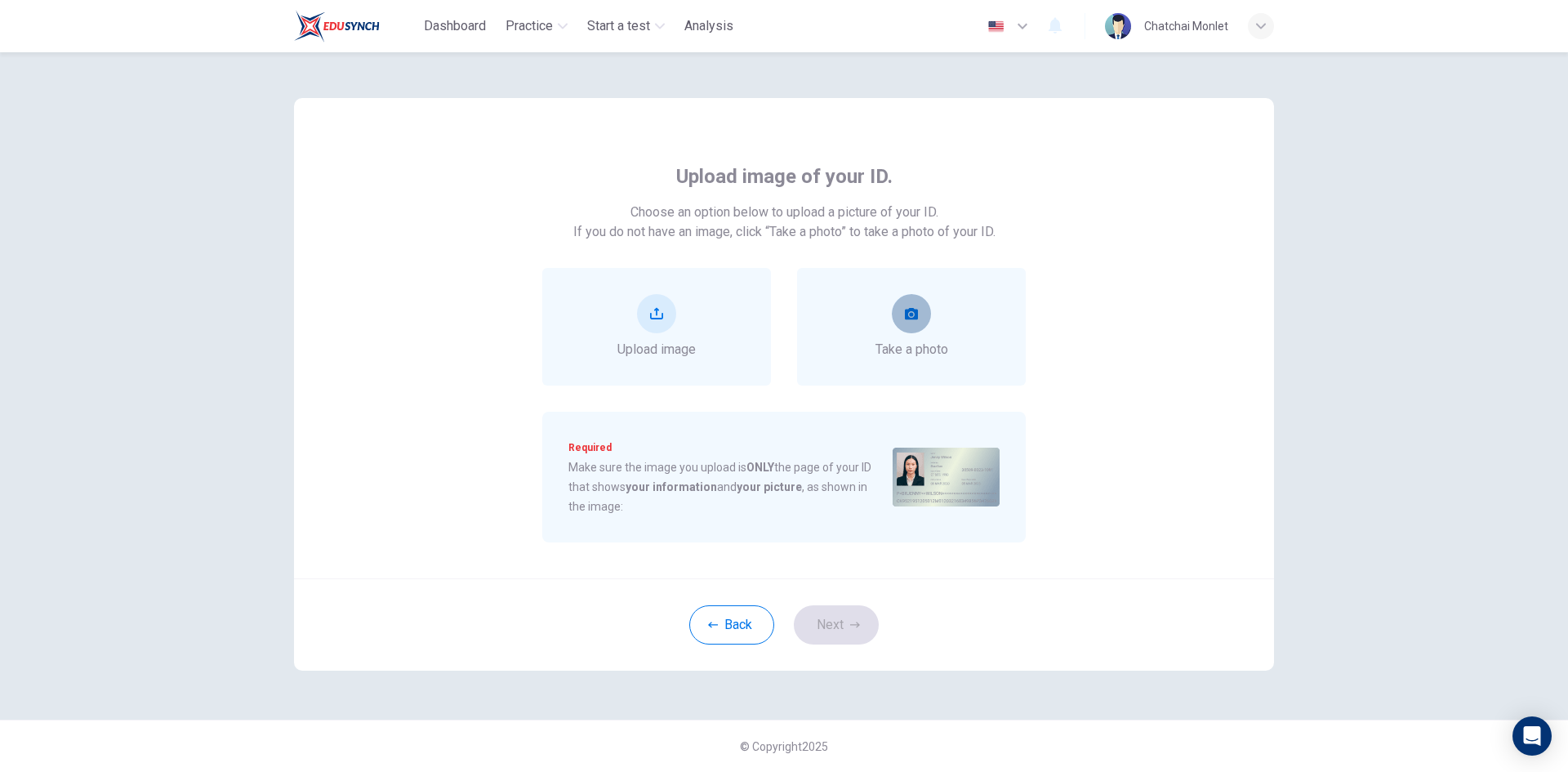
click at [916, 331] on button "take photo" at bounding box center [911, 314] width 39 height 39
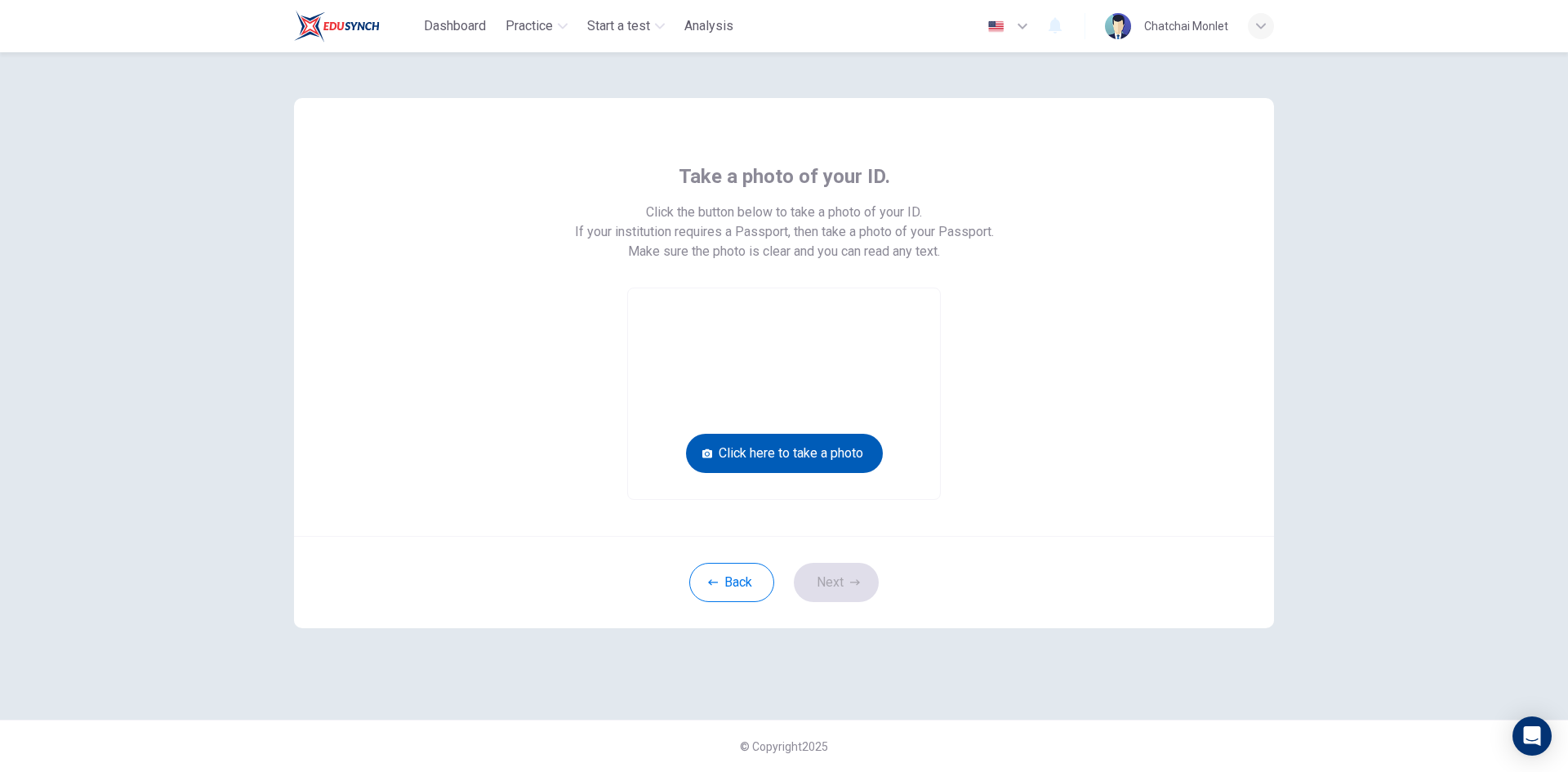
click at [809, 448] on button "Click here to take a photo" at bounding box center [784, 453] width 197 height 39
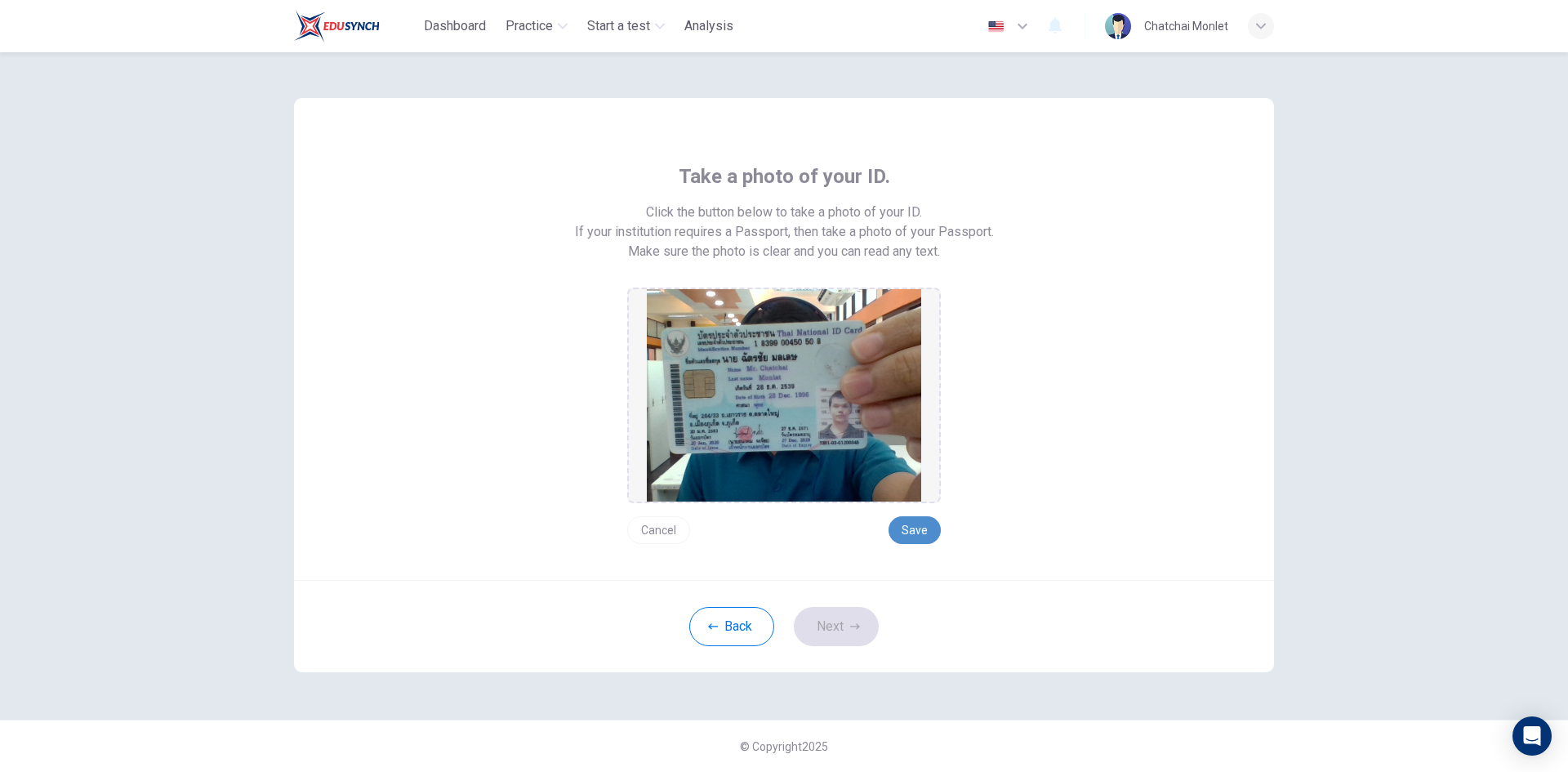
click at [903, 522] on button "Save" at bounding box center [915, 530] width 52 height 28
click at [849, 636] on button "Next" at bounding box center [836, 627] width 85 height 39
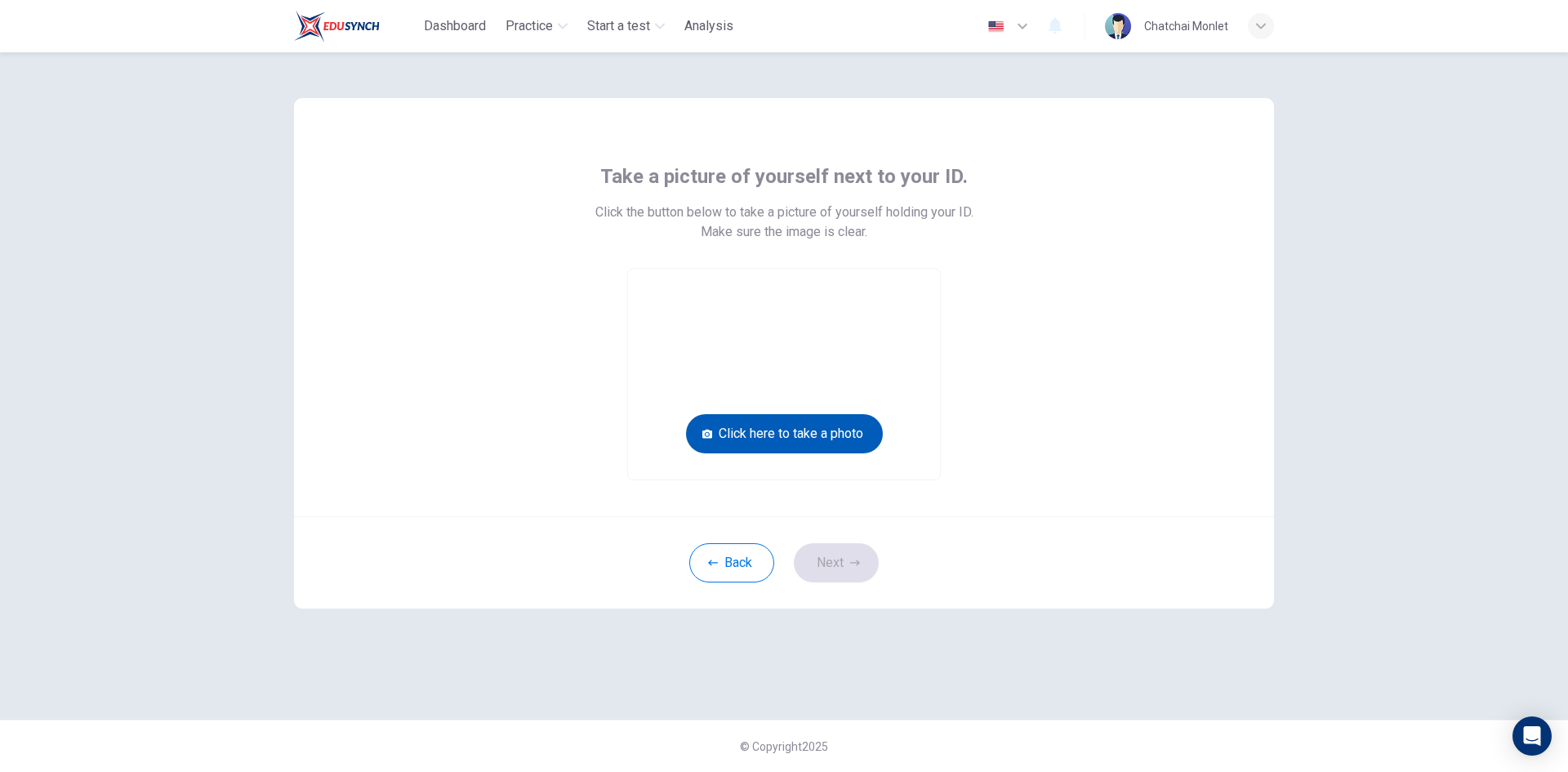
click at [833, 433] on button "Click here to take a photo" at bounding box center [784, 434] width 197 height 39
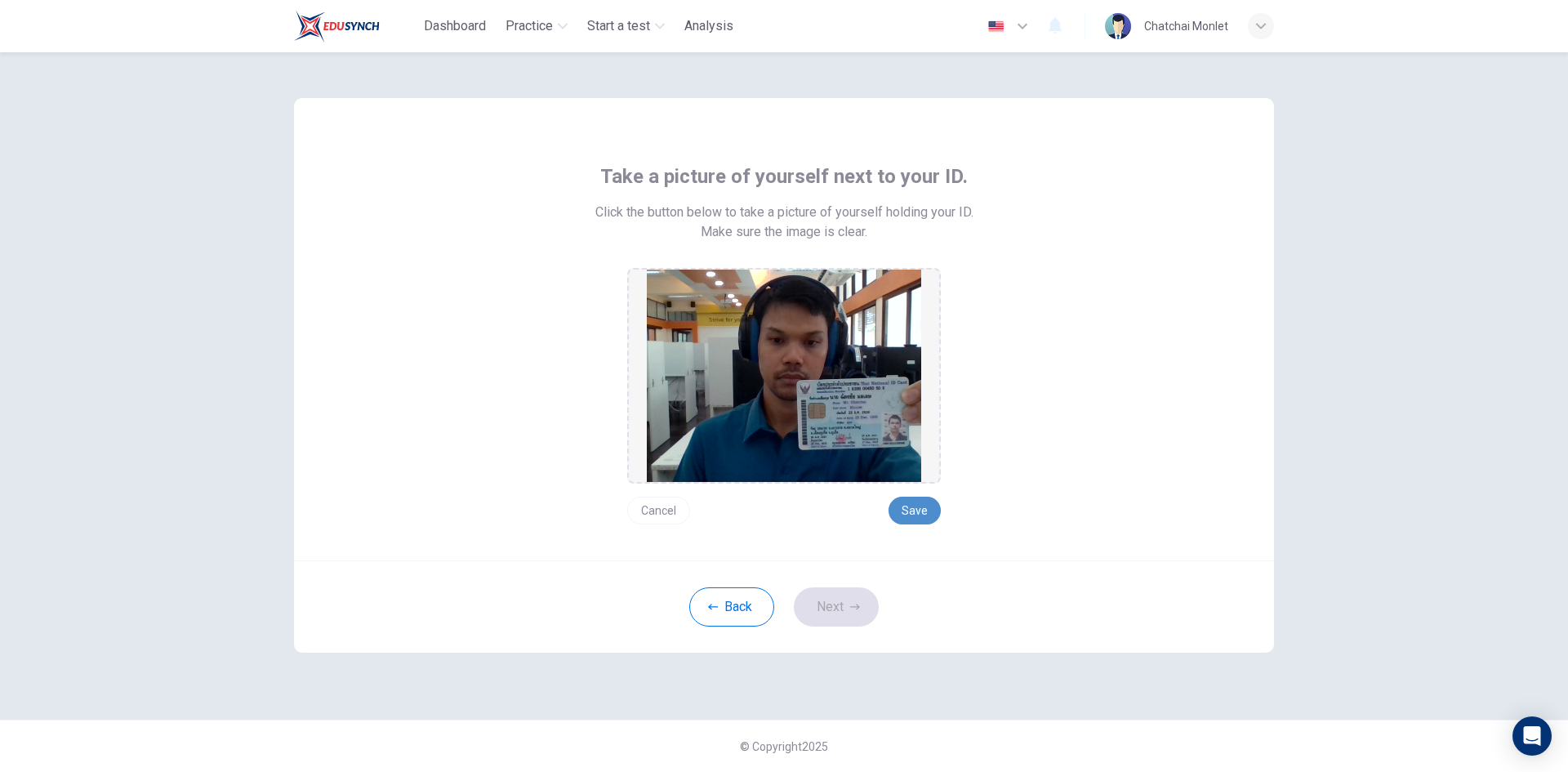
click at [909, 511] on button "Save" at bounding box center [915, 510] width 52 height 28
click at [867, 601] on button "Next" at bounding box center [836, 607] width 85 height 39
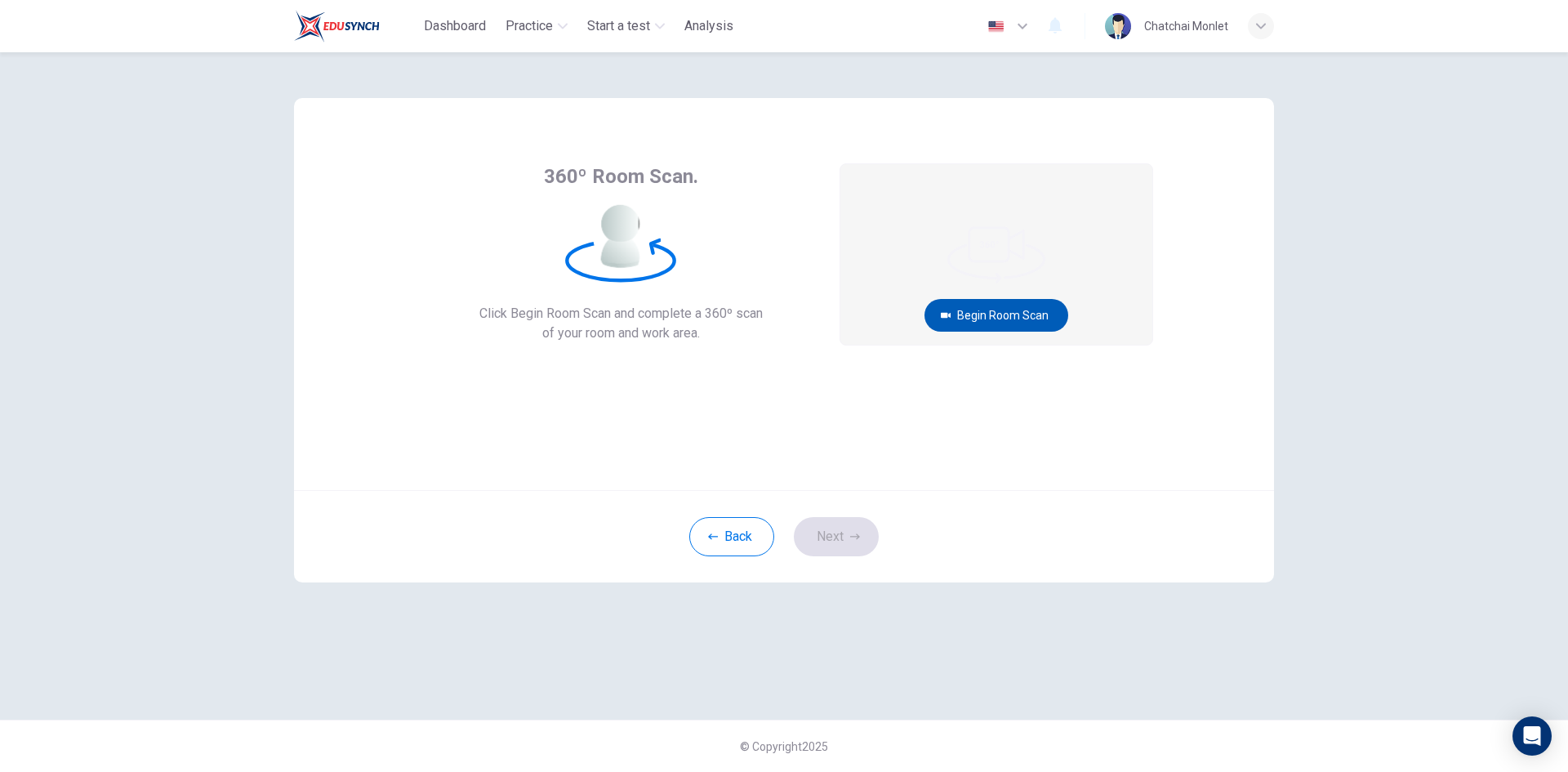
click at [1007, 320] on button "Begin Room Scan" at bounding box center [996, 315] width 144 height 32
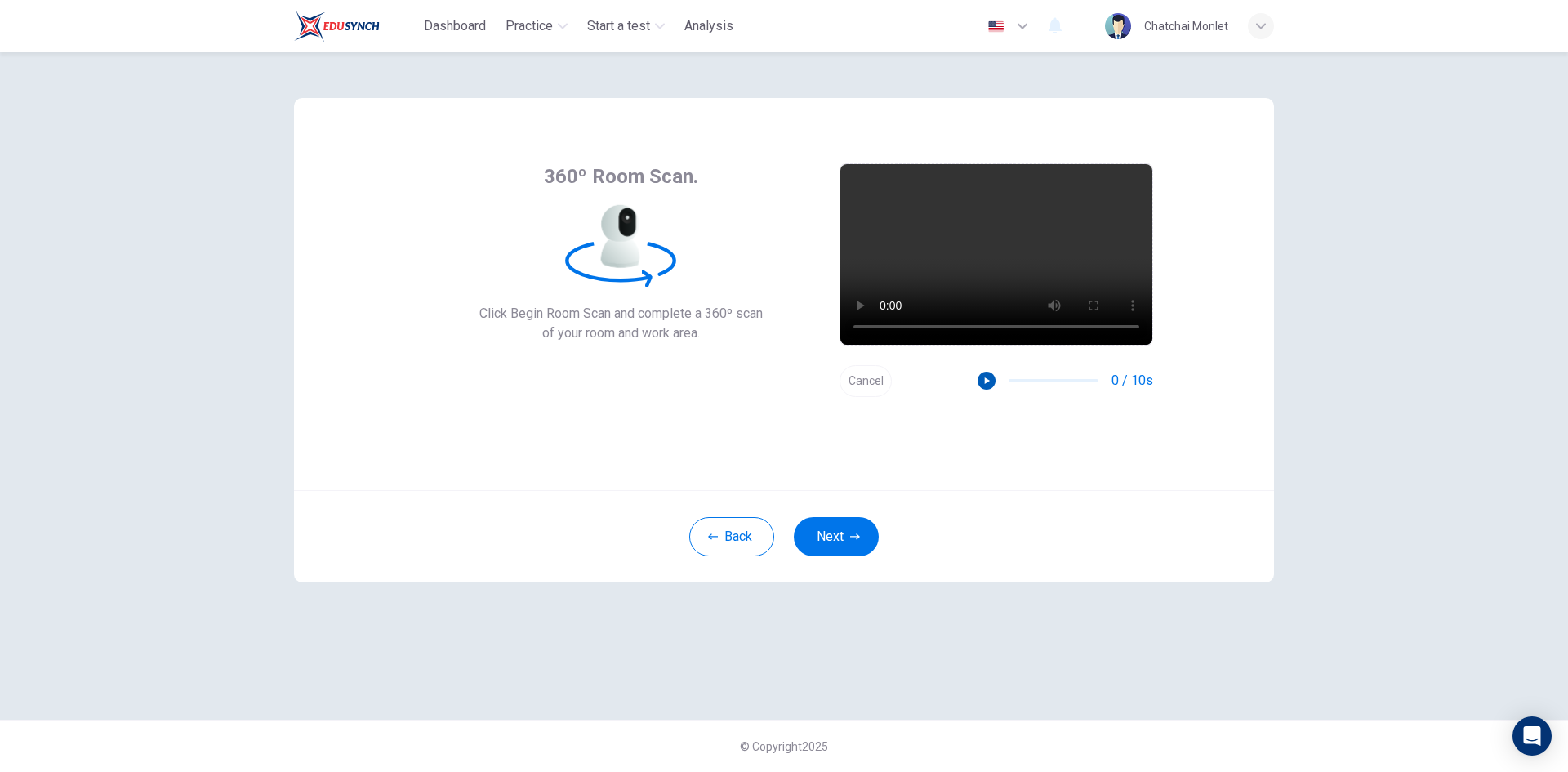
click at [990, 383] on icon "button" at bounding box center [986, 381] width 12 height 12
click at [837, 537] on button "Next" at bounding box center [836, 537] width 85 height 39
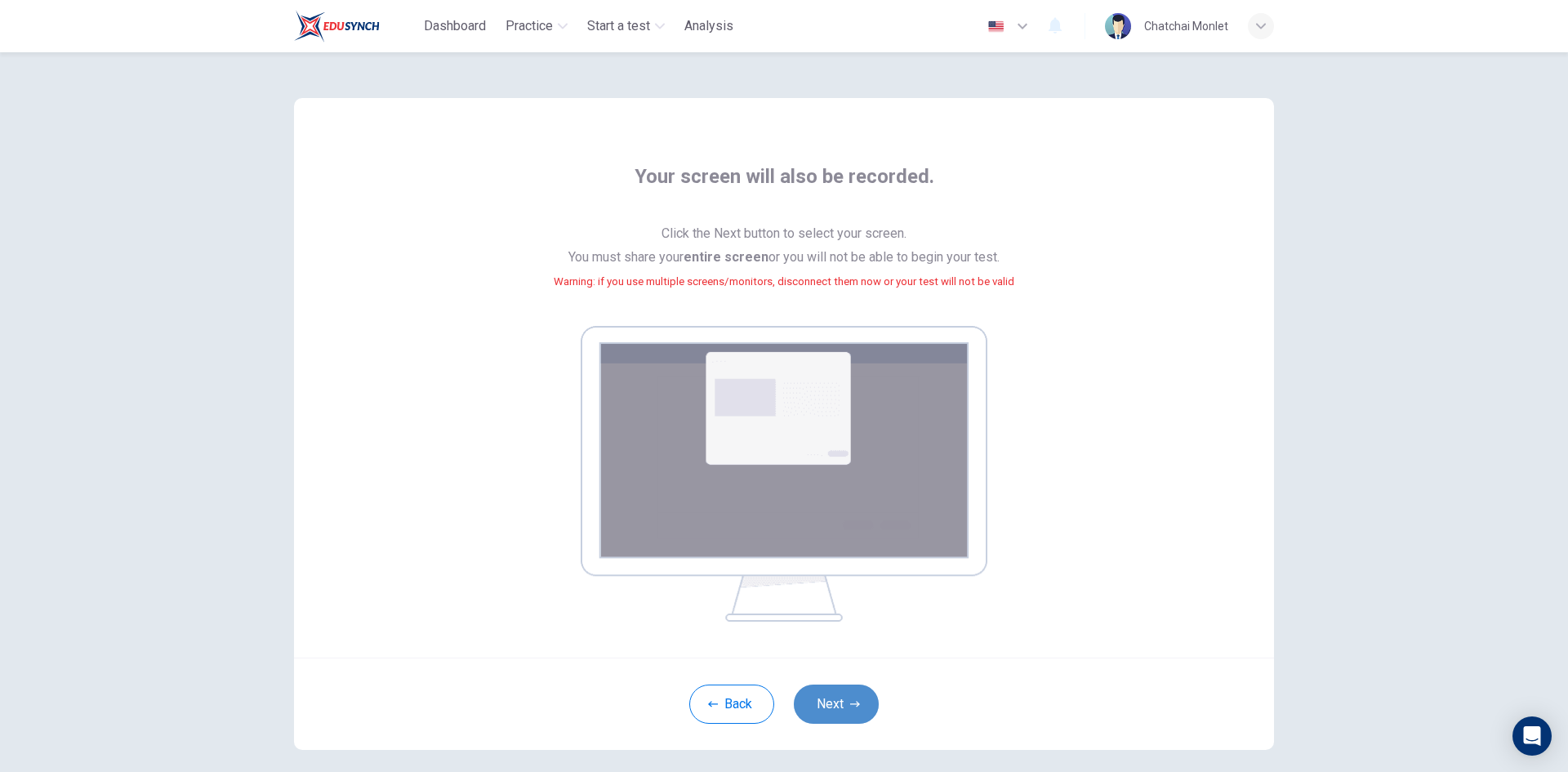
click at [831, 709] on button "Next" at bounding box center [836, 704] width 85 height 39
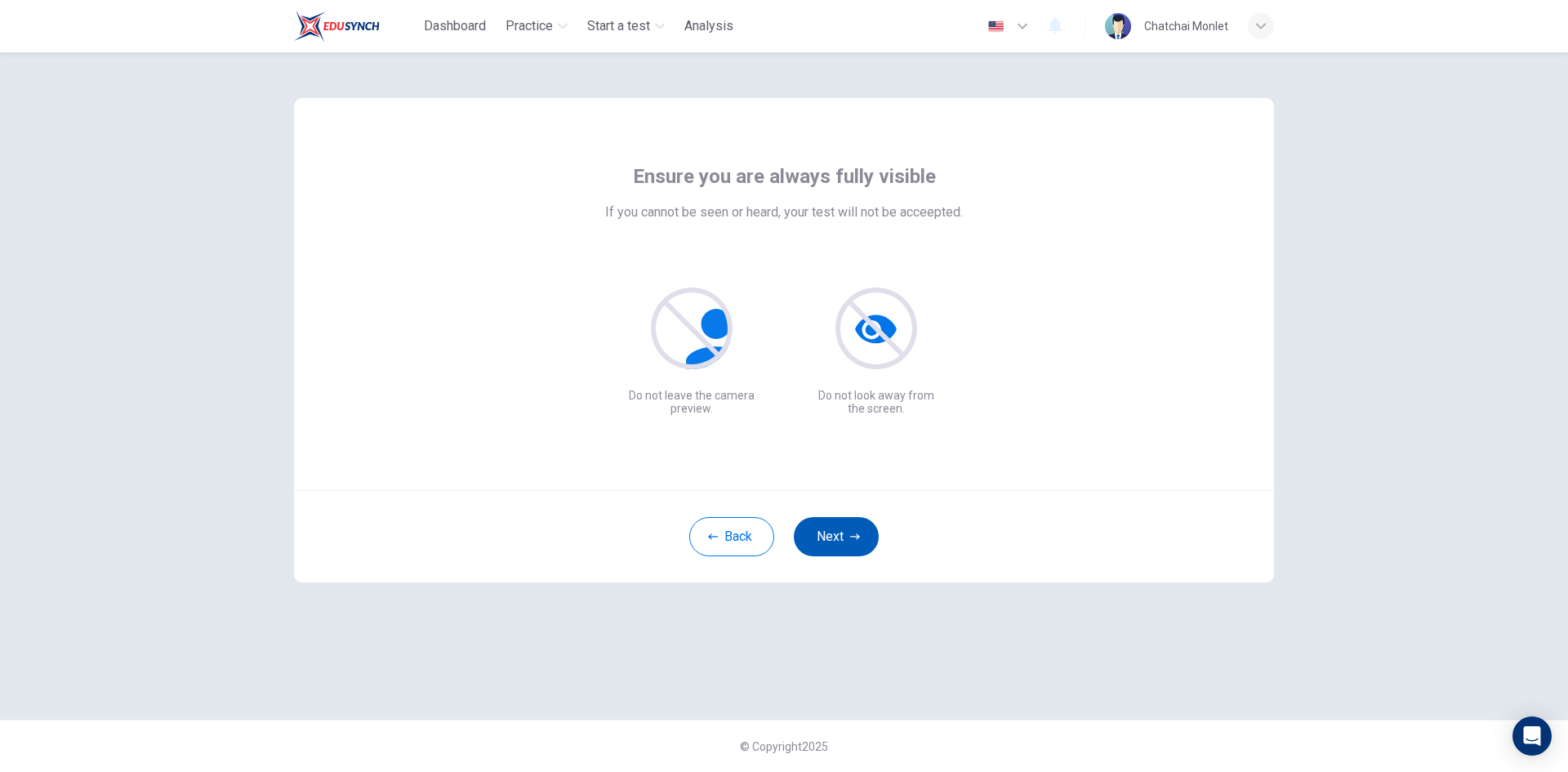
click at [845, 540] on button "Next" at bounding box center [836, 537] width 85 height 39
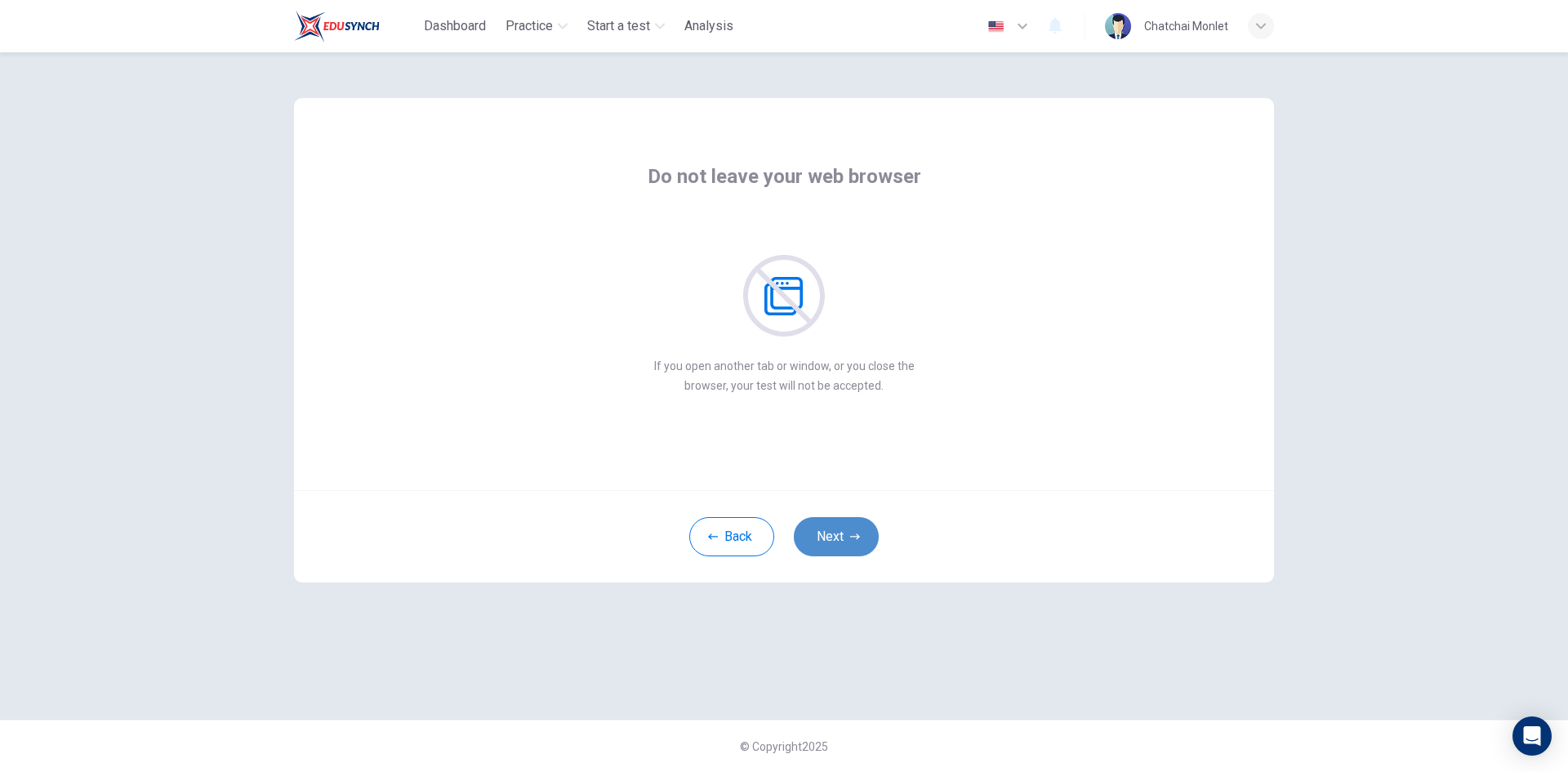
click at [843, 539] on button "Next" at bounding box center [836, 537] width 85 height 39
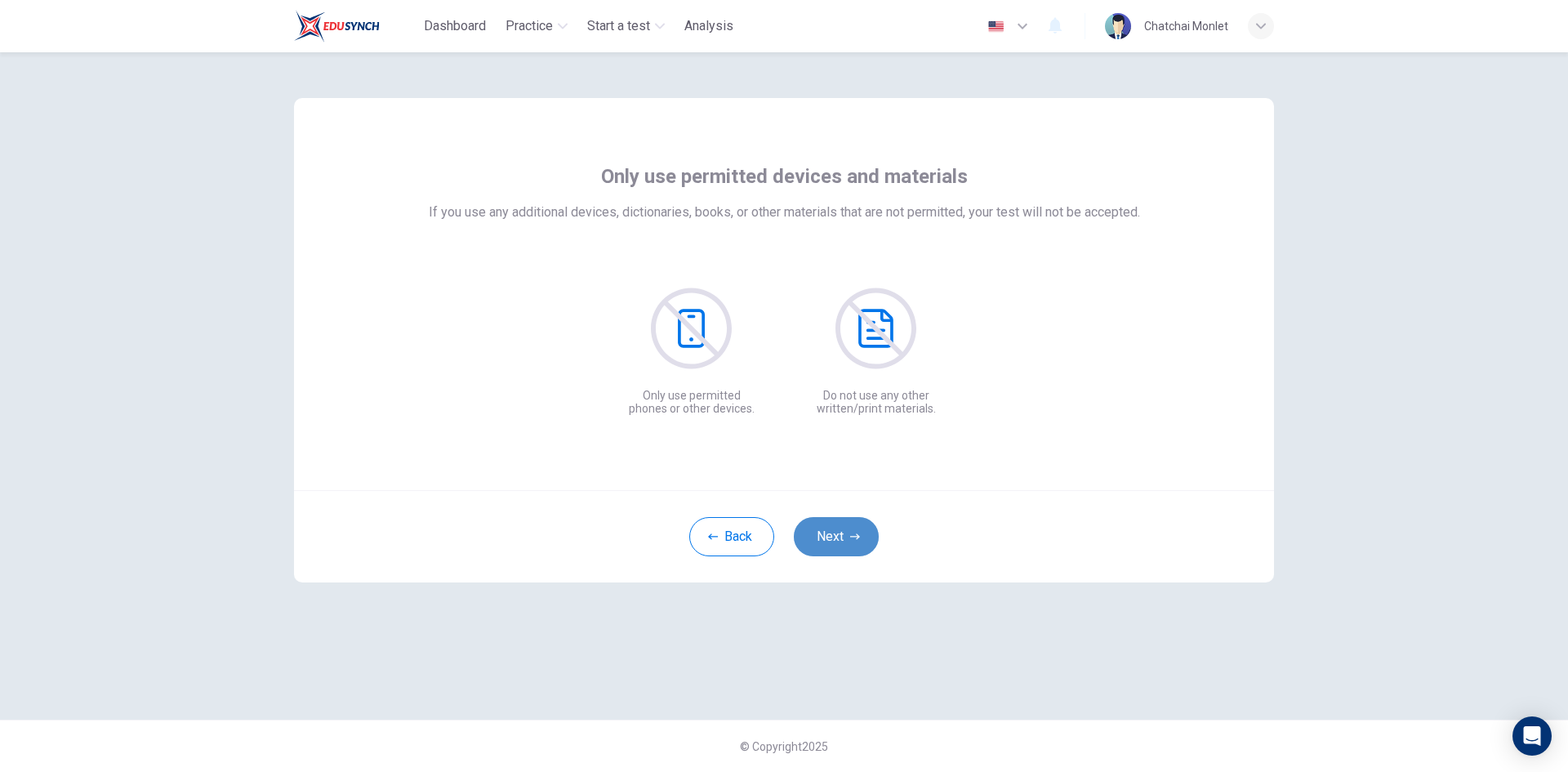
click at [843, 539] on button "Next" at bounding box center [836, 537] width 85 height 39
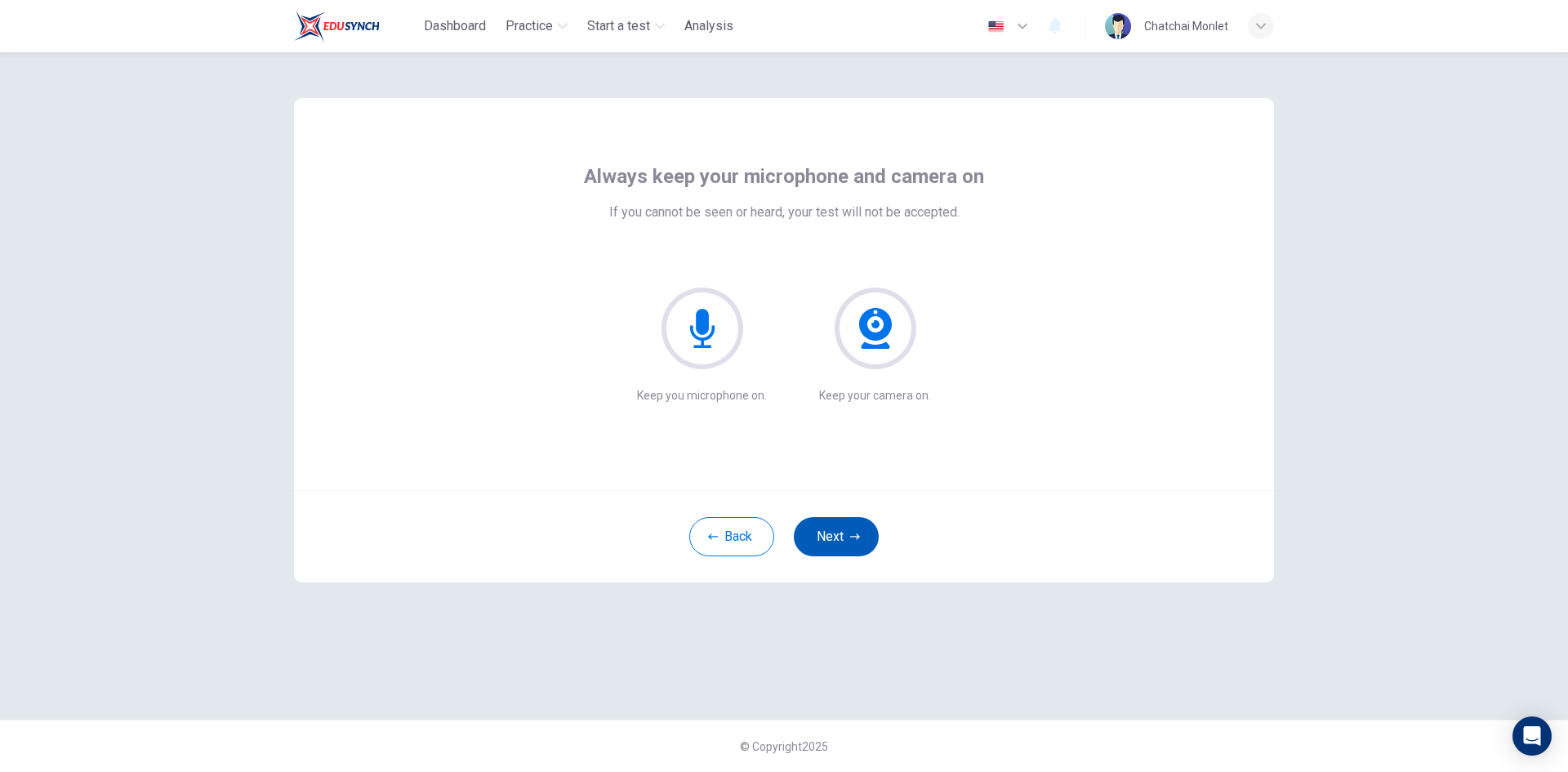
click at [843, 539] on button "Next" at bounding box center [836, 537] width 85 height 39
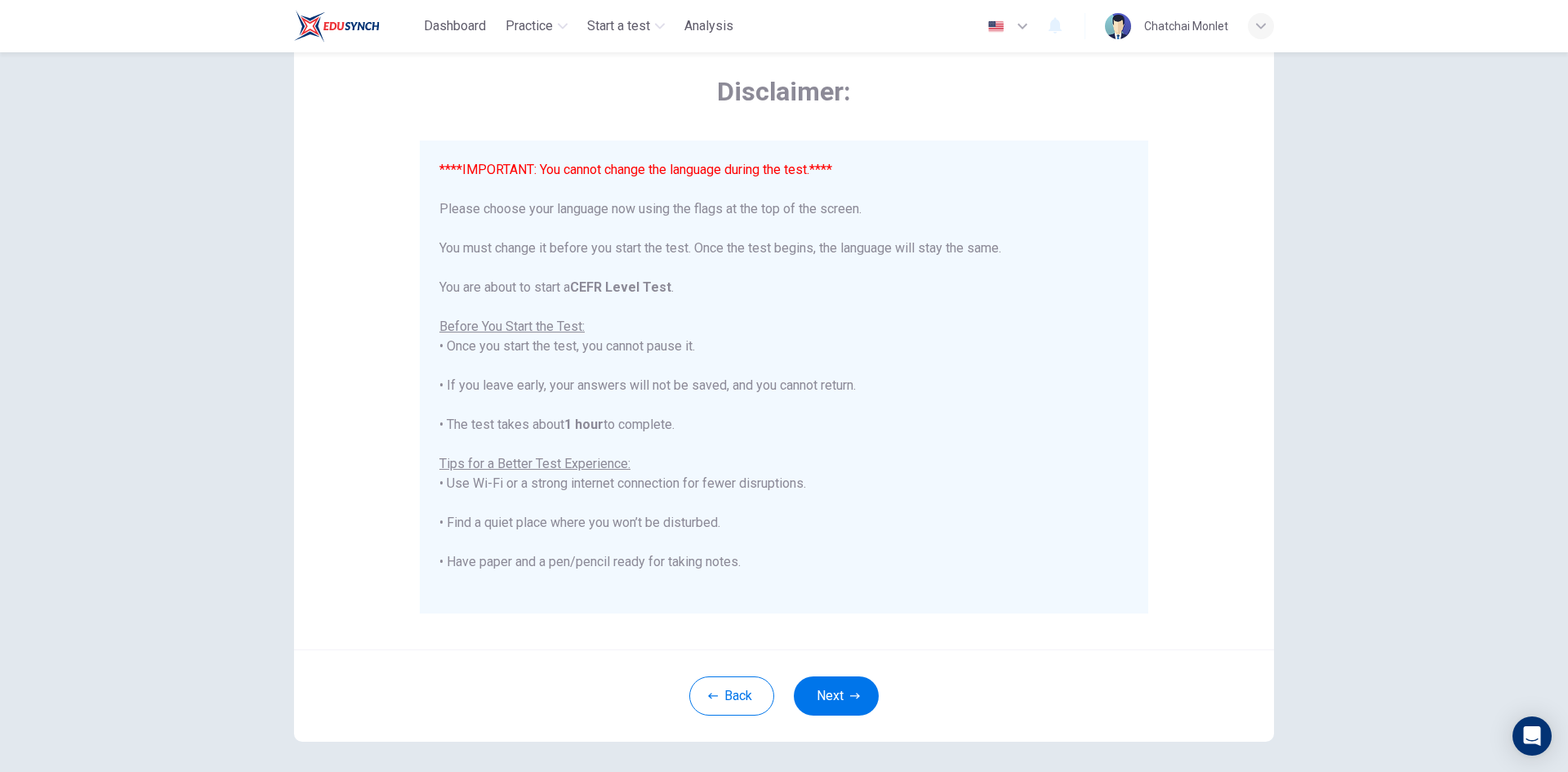
scroll to position [136, 0]
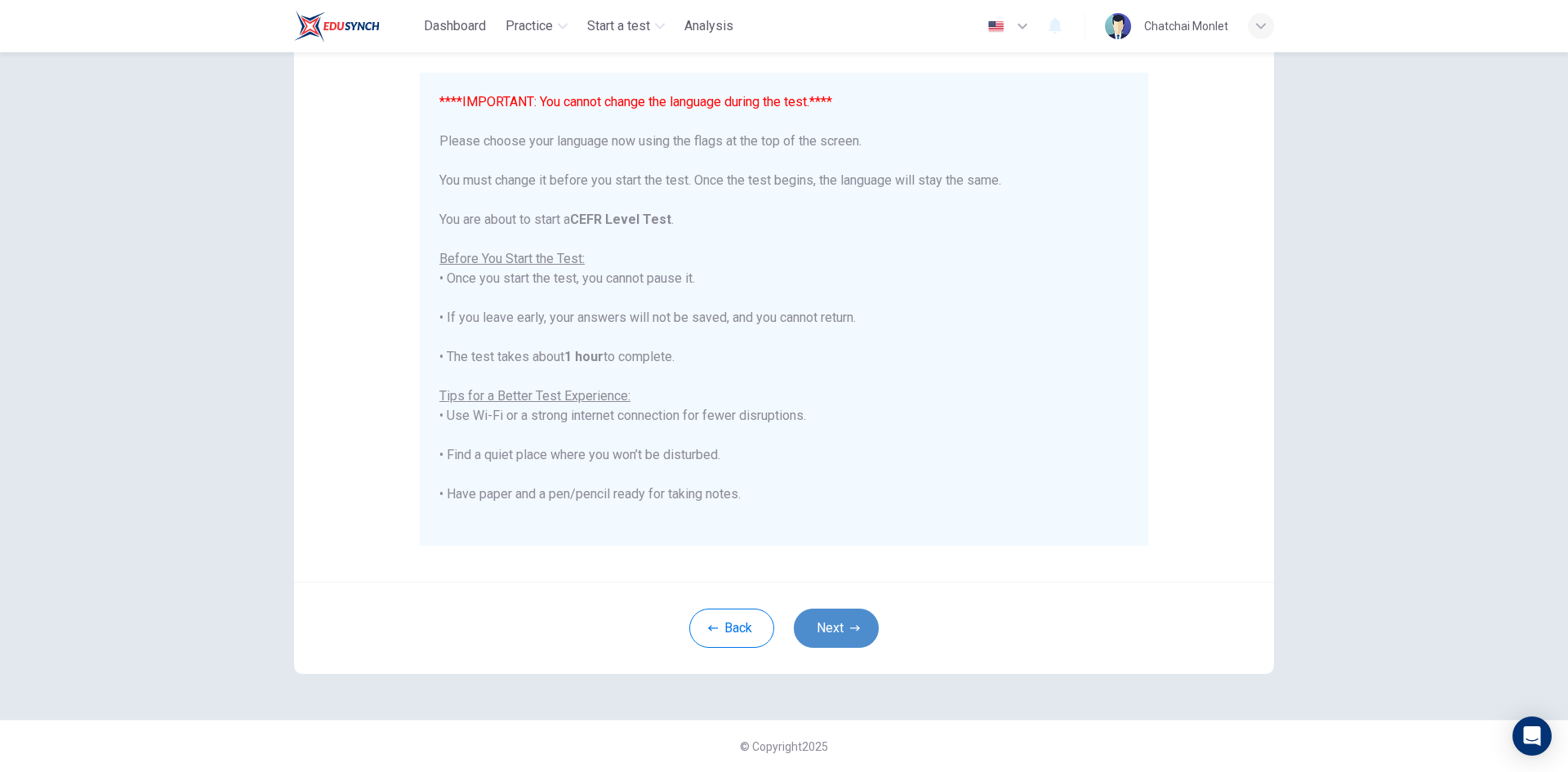
click at [845, 620] on button "Next" at bounding box center [836, 628] width 85 height 39
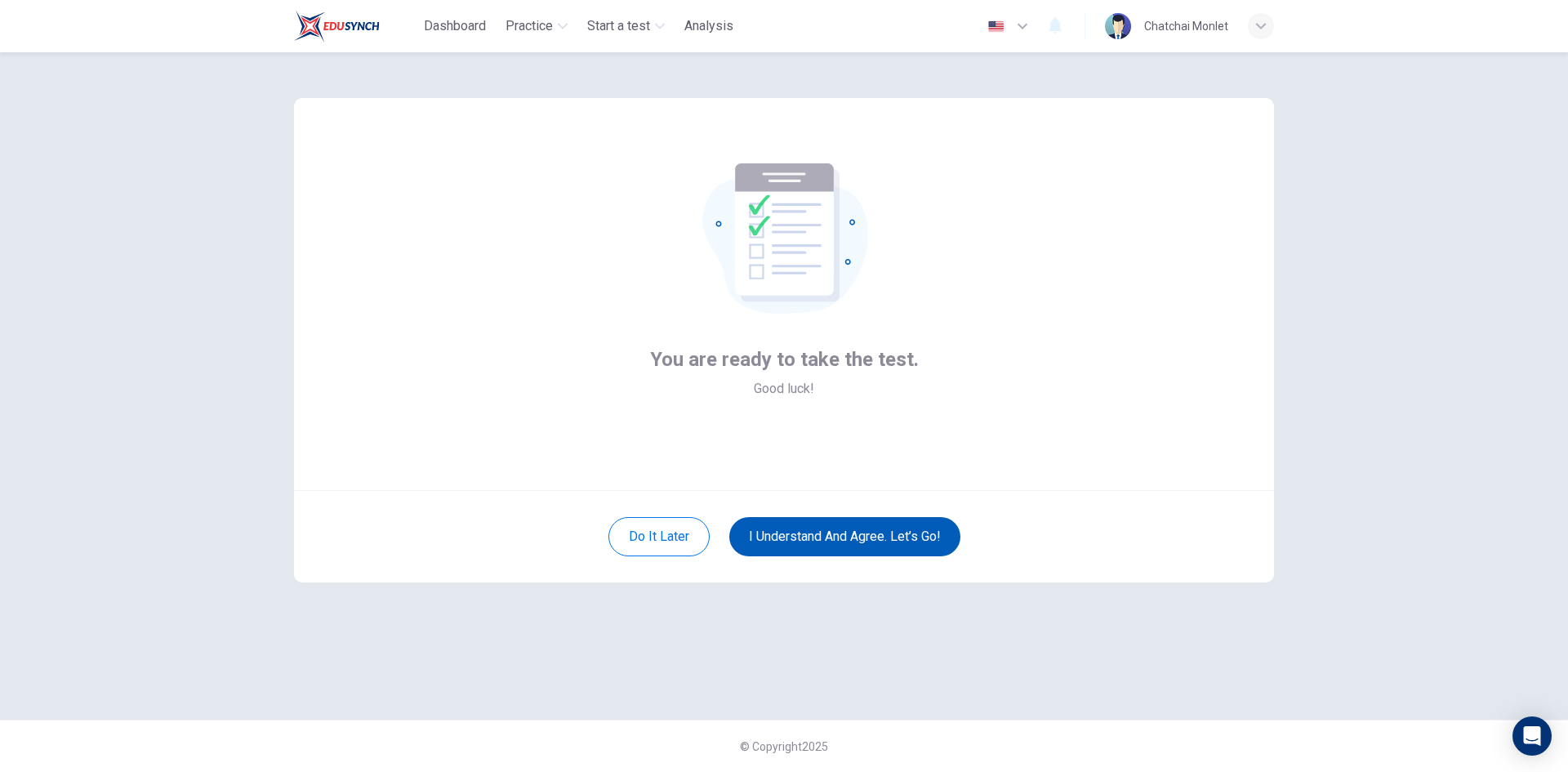
click at [882, 545] on button "I understand and agree. Let’s go!" at bounding box center [844, 537] width 231 height 39
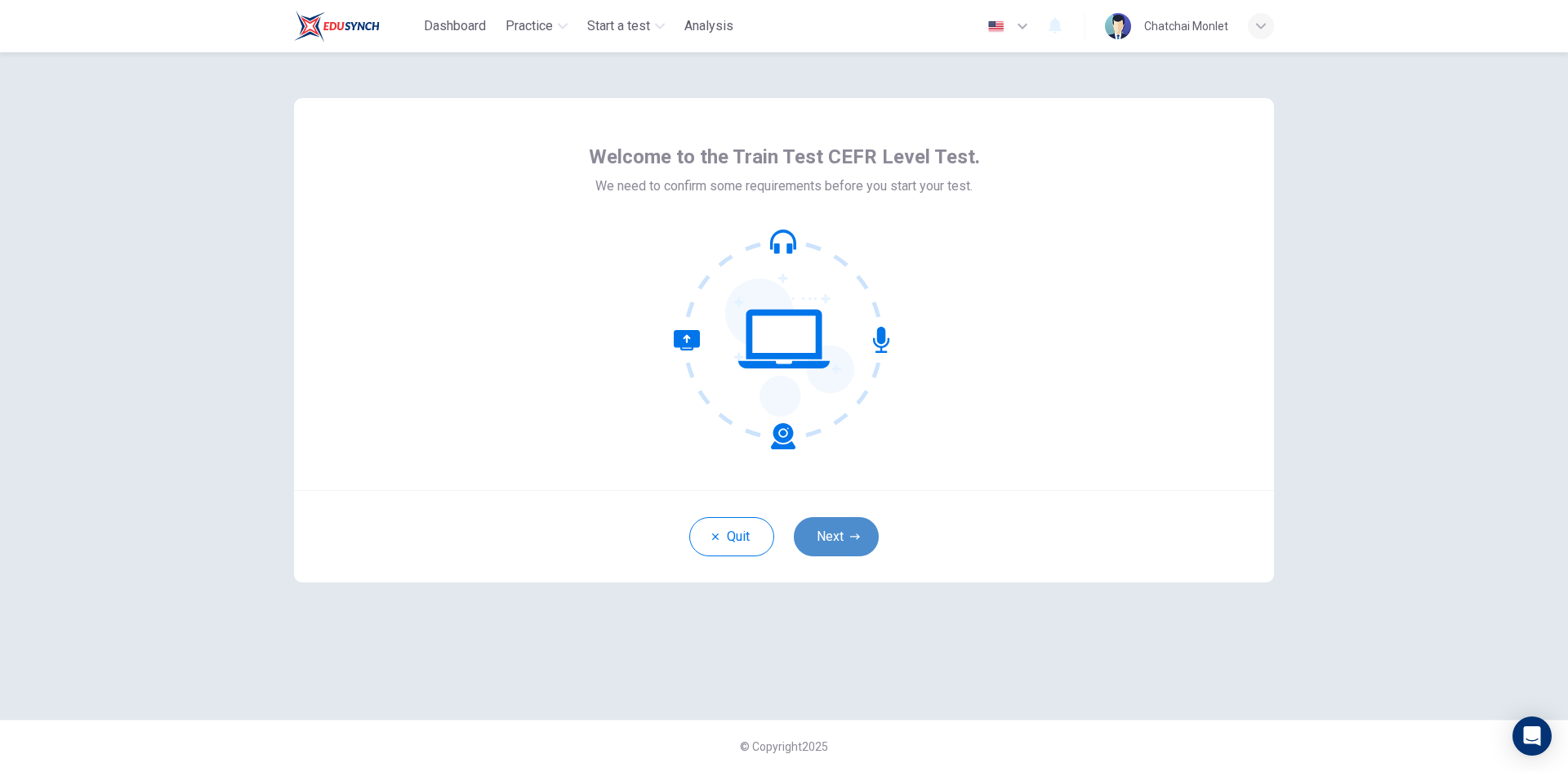
click at [819, 540] on button "Next" at bounding box center [836, 537] width 85 height 39
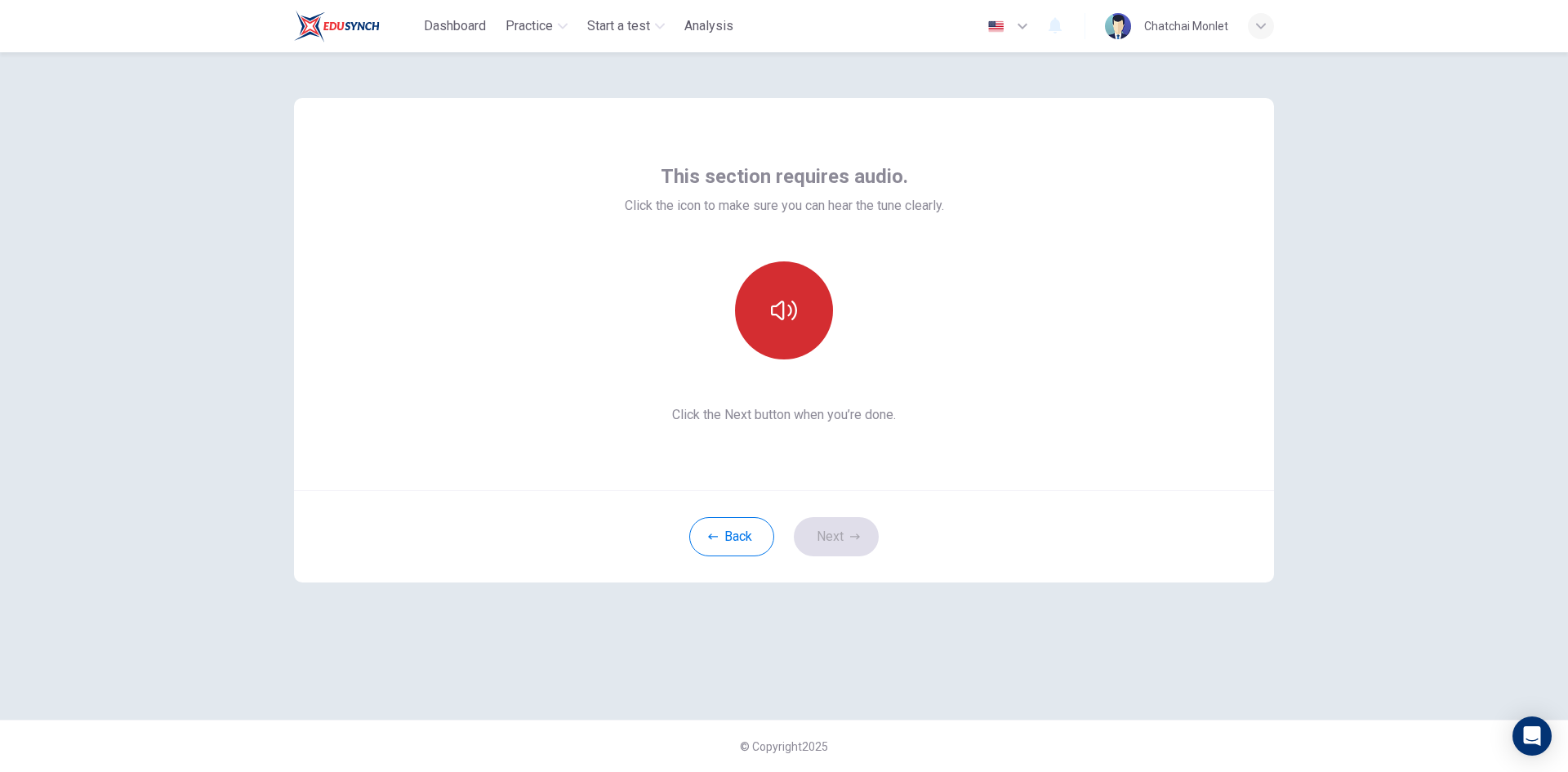
click at [798, 326] on button "button" at bounding box center [784, 310] width 98 height 98
click at [849, 546] on button "Next" at bounding box center [836, 537] width 85 height 39
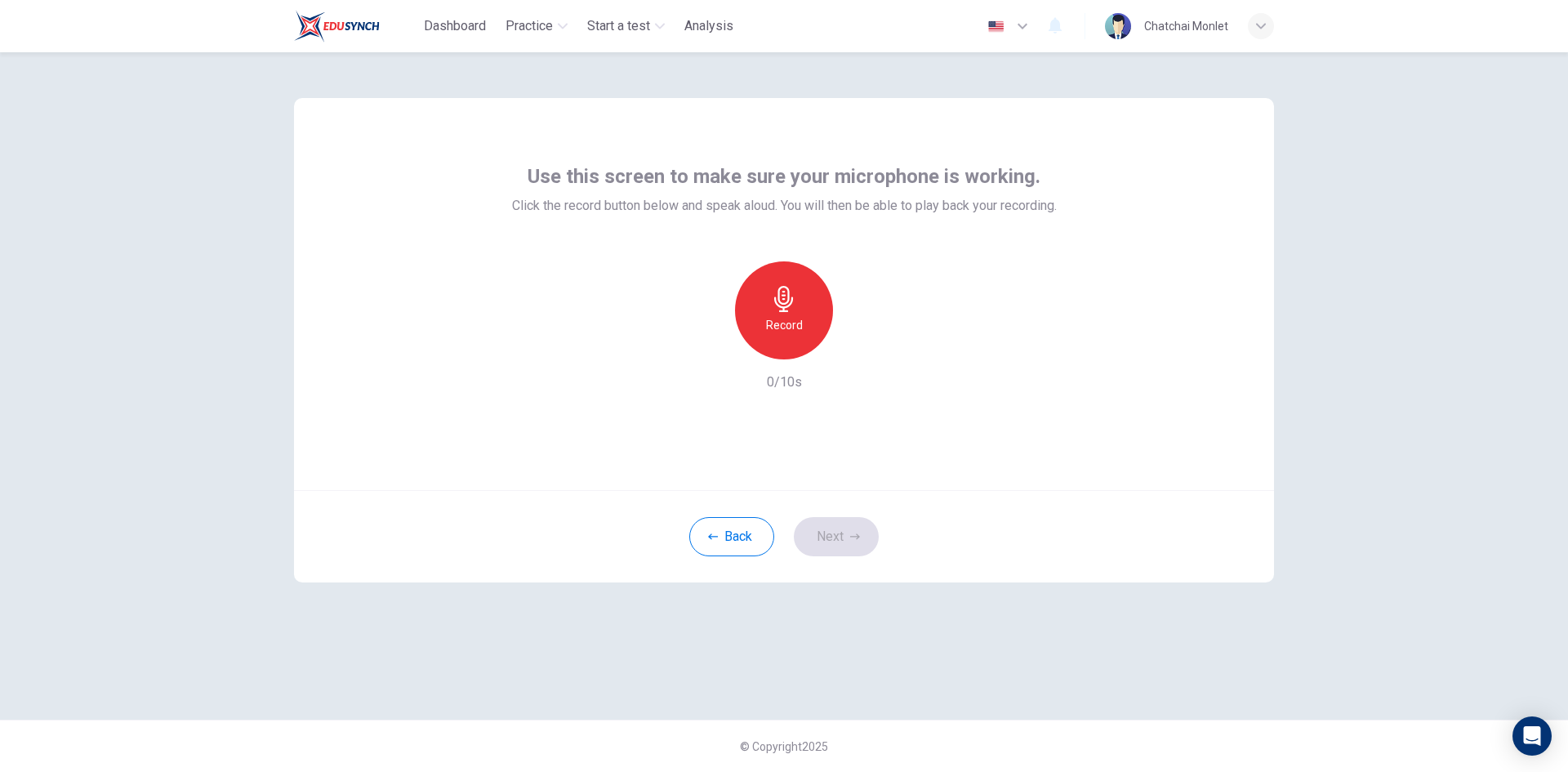
click at [805, 330] on div "Record" at bounding box center [784, 310] width 98 height 98
click at [855, 347] on icon "button" at bounding box center [859, 347] width 16 height 16
click at [854, 540] on icon "button" at bounding box center [854, 536] width 10 height 10
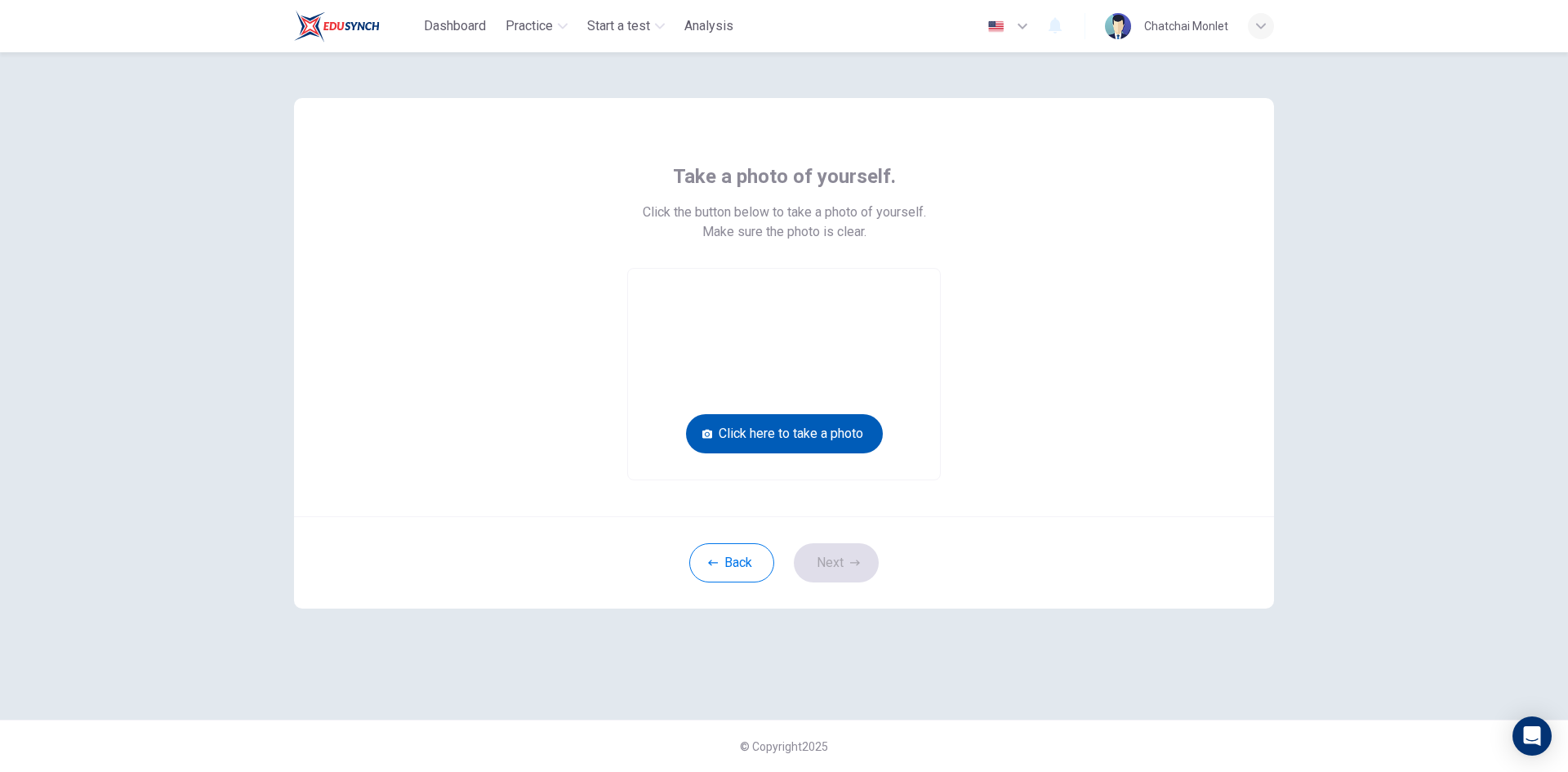
click at [806, 432] on button "Click here to take a photo" at bounding box center [784, 434] width 197 height 39
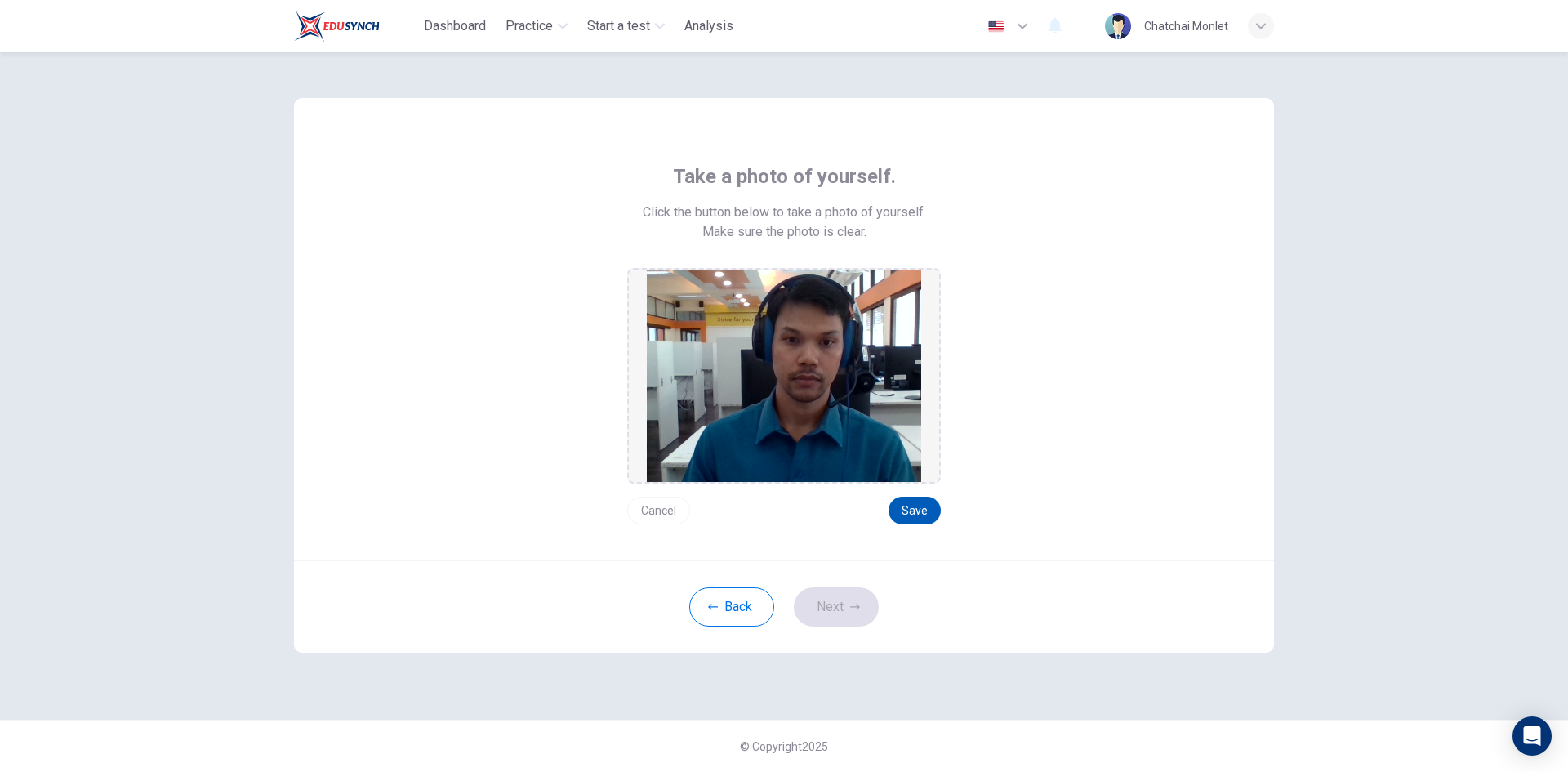
click at [914, 517] on button "Save" at bounding box center [915, 510] width 52 height 28
click at [819, 592] on button "Next" at bounding box center [836, 607] width 85 height 39
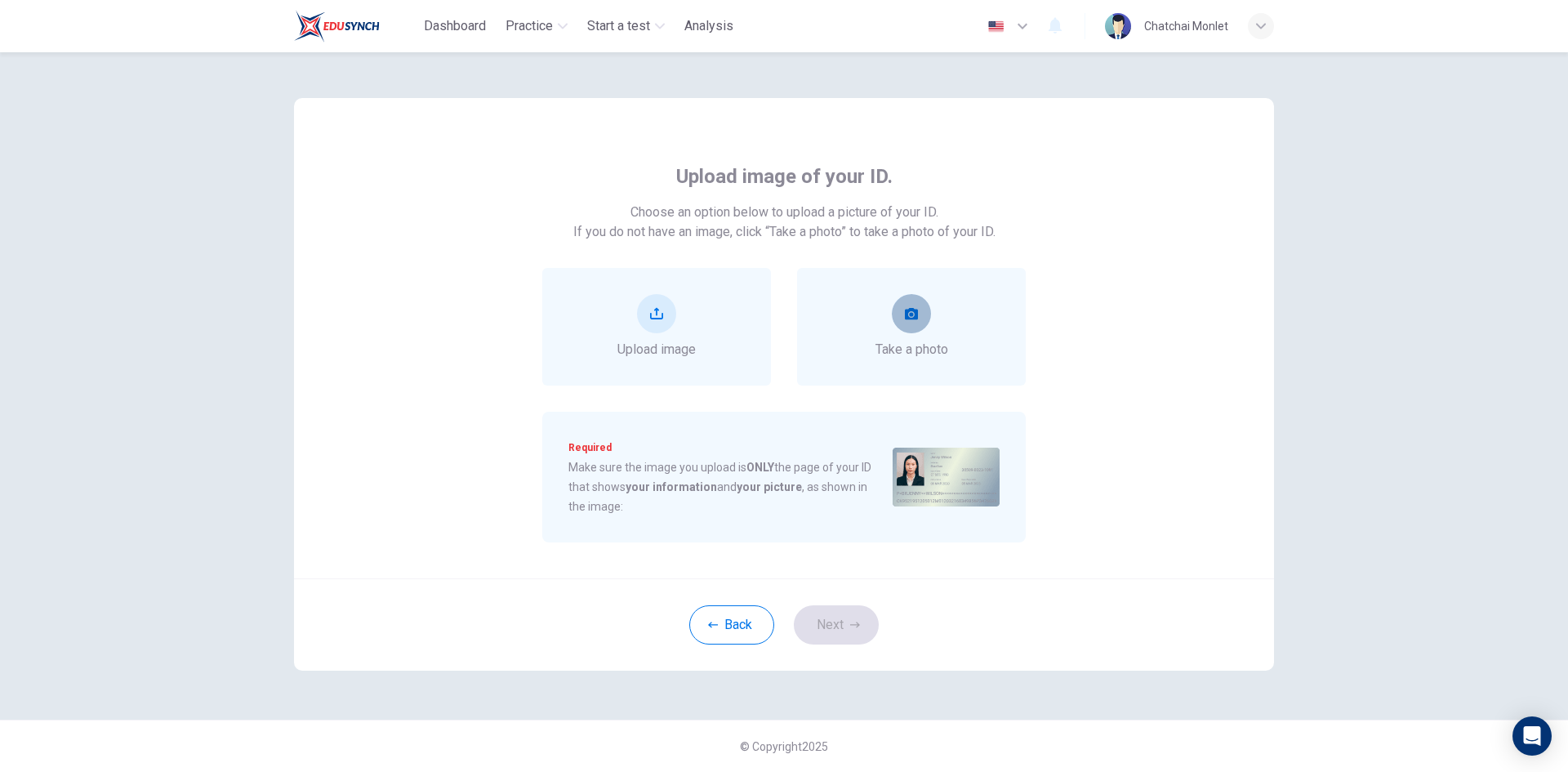
click at [913, 315] on icon "take photo" at bounding box center [911, 313] width 13 height 12
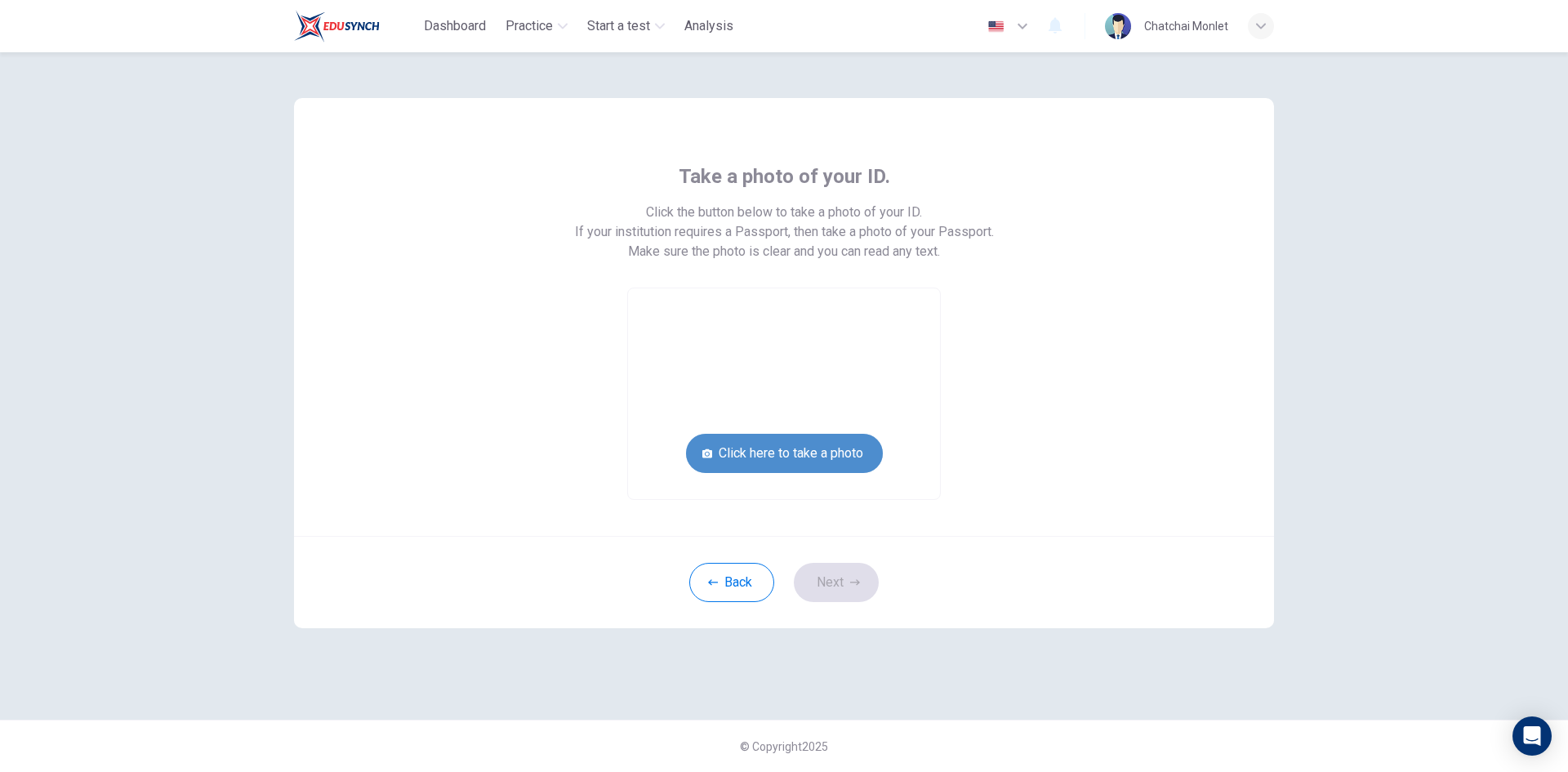
click at [852, 459] on button "Click here to take a photo" at bounding box center [784, 453] width 197 height 39
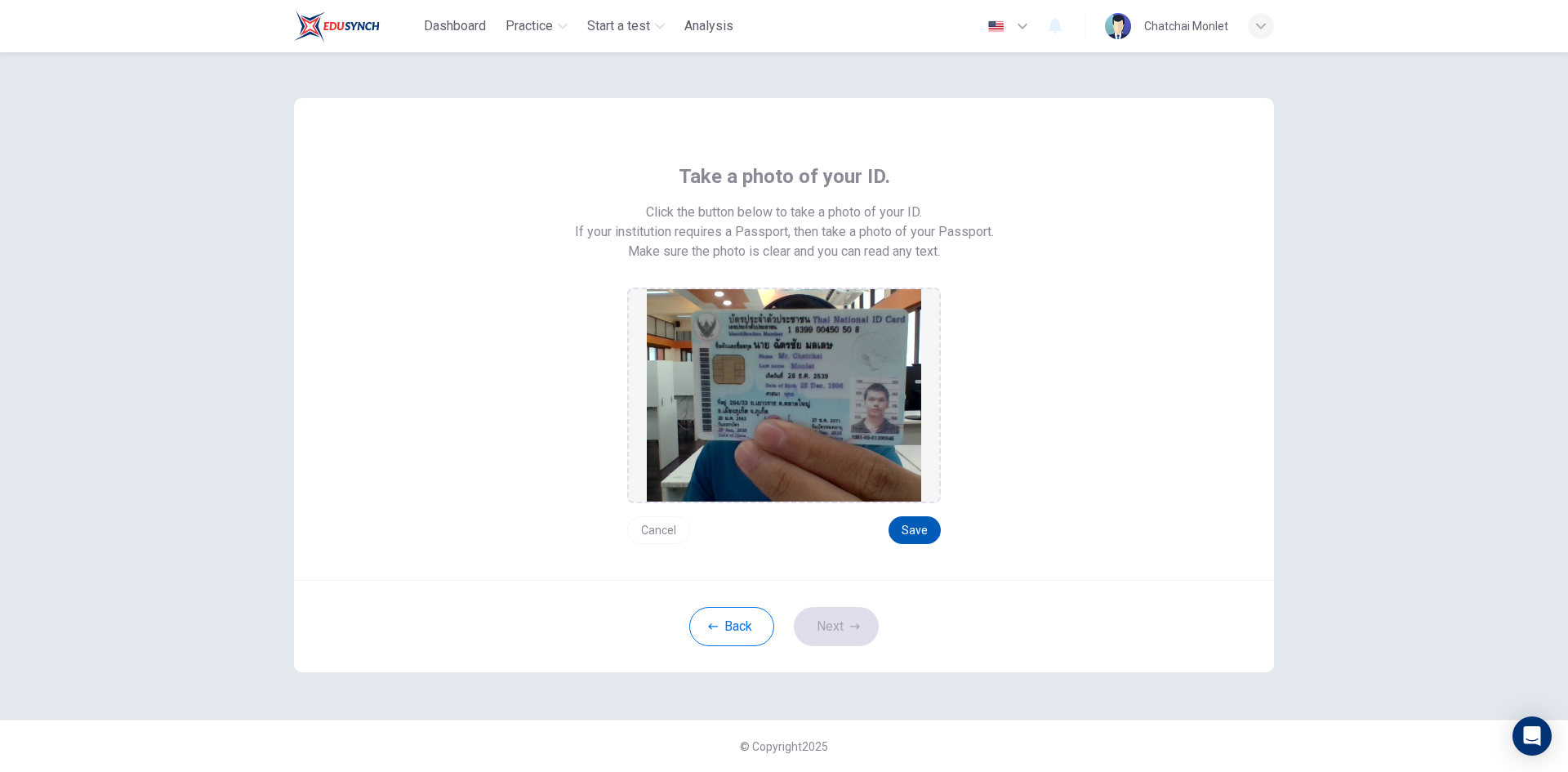
click at [916, 534] on button "Save" at bounding box center [915, 530] width 52 height 28
click at [826, 623] on button "Next" at bounding box center [836, 627] width 85 height 39
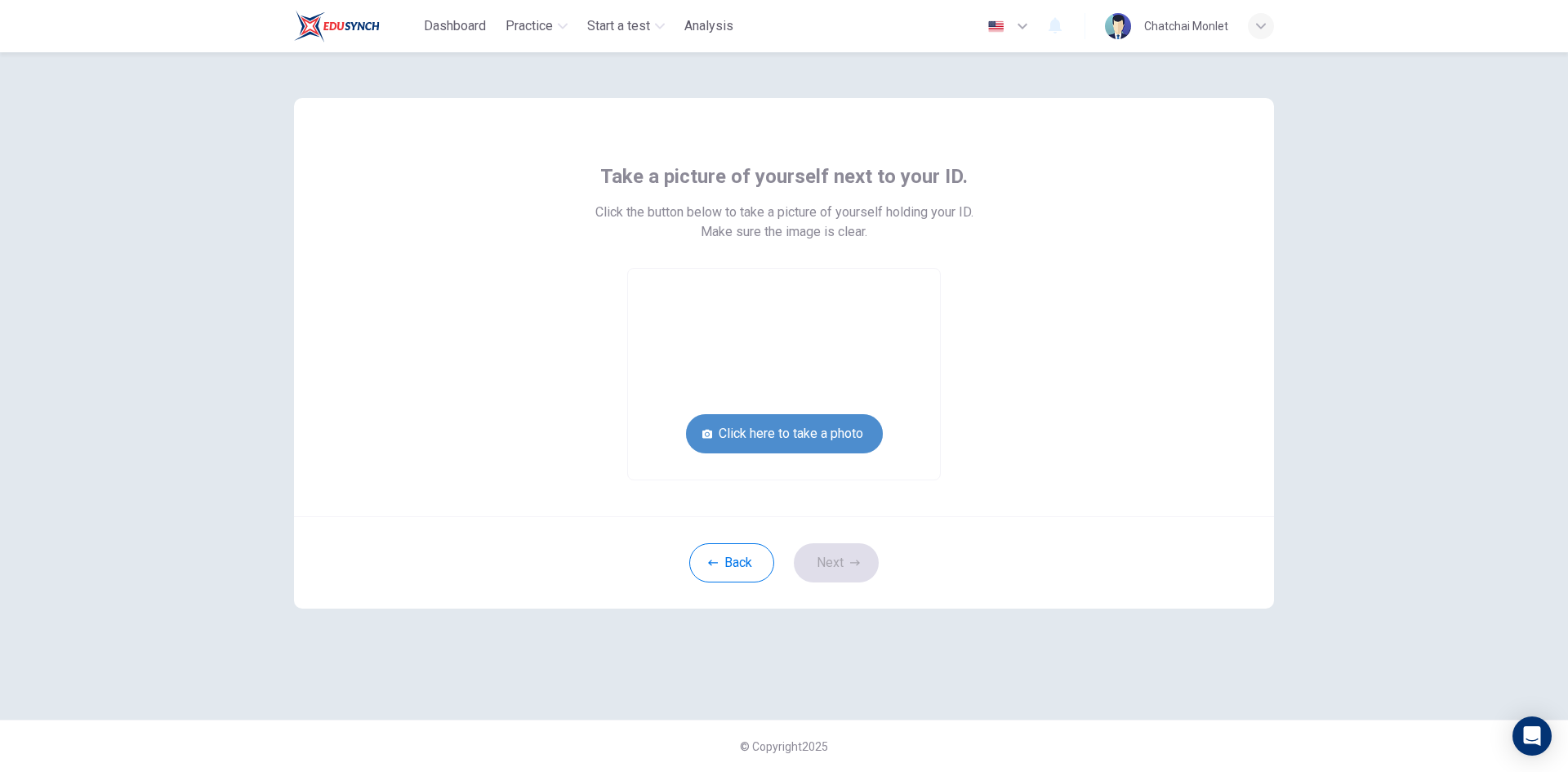
click at [821, 443] on button "Click here to take a photo" at bounding box center [784, 434] width 197 height 39
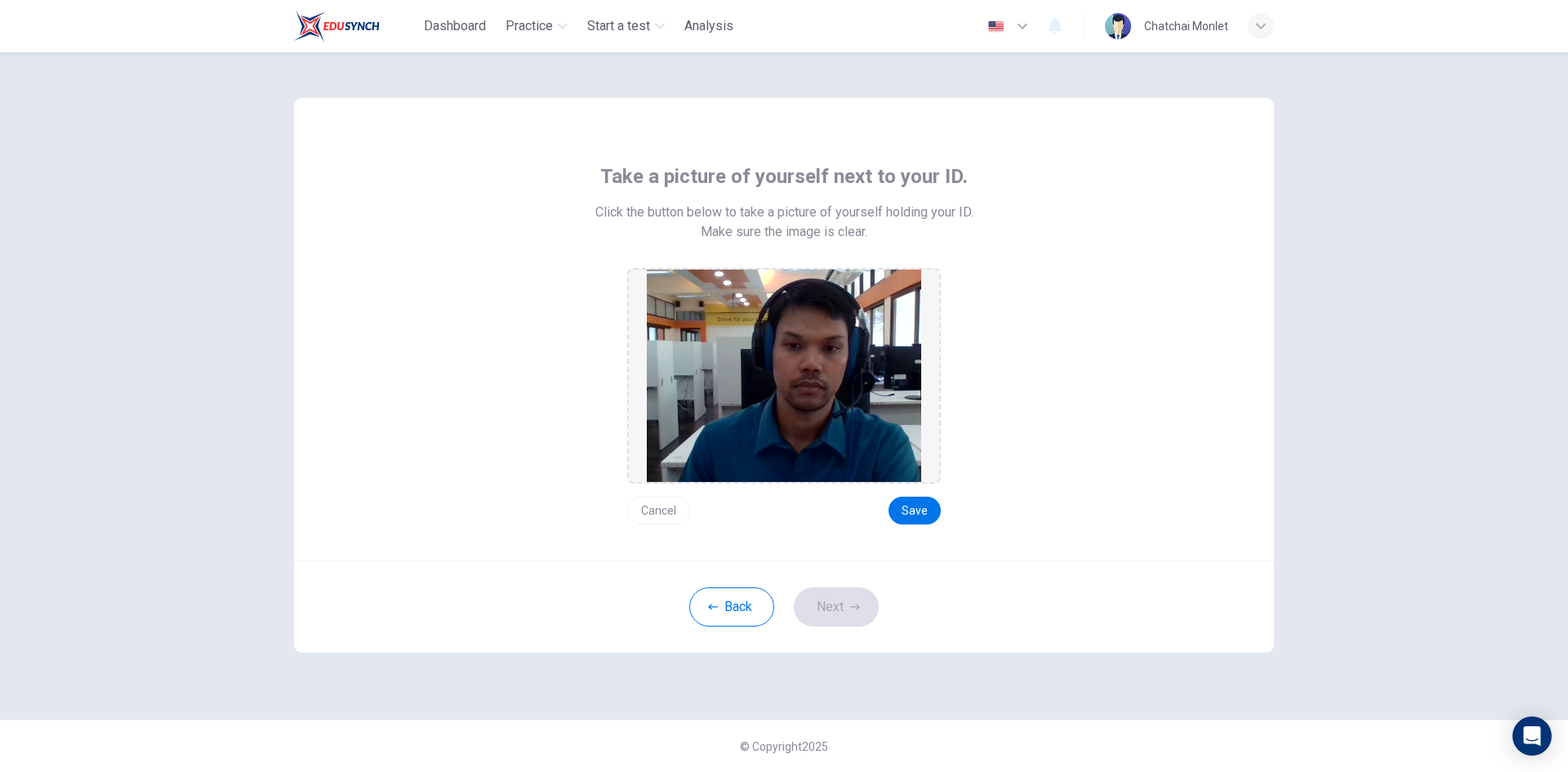
click at [666, 510] on button "Cancel" at bounding box center [659, 510] width 63 height 28
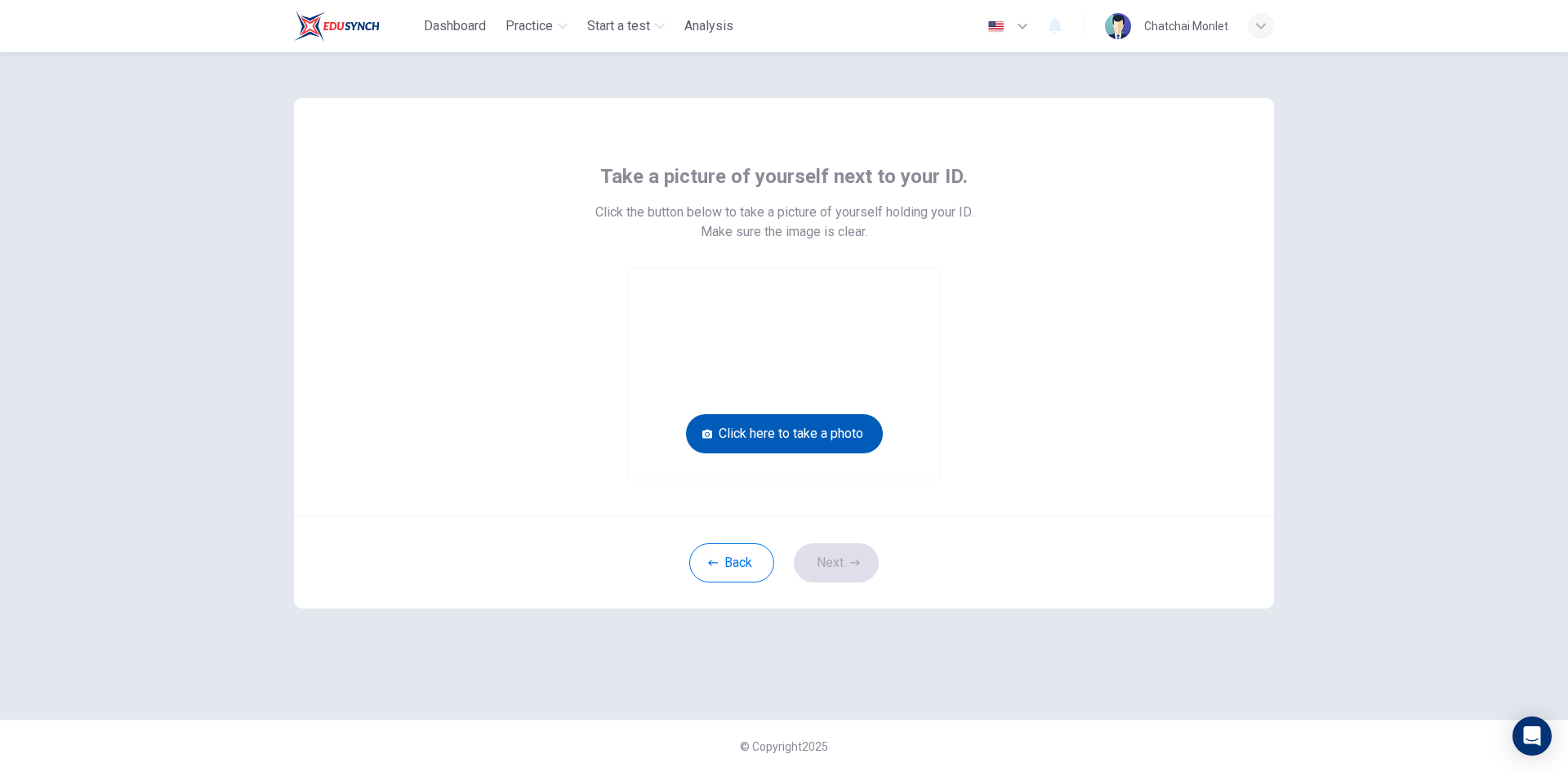
click at [803, 424] on button "Click here to take a photo" at bounding box center [784, 434] width 197 height 39
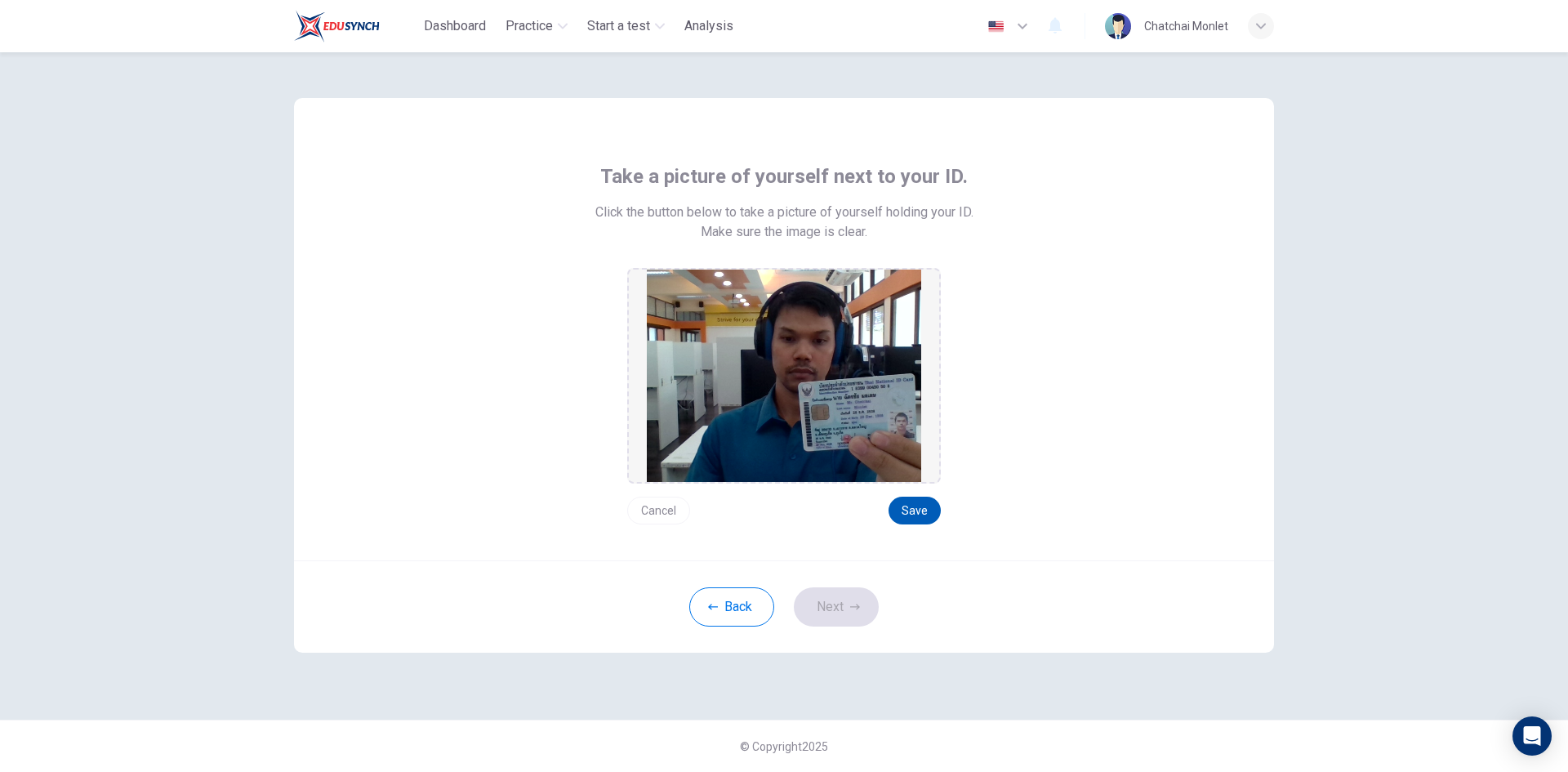
click at [916, 512] on button "Save" at bounding box center [915, 510] width 52 height 28
click at [828, 618] on button "Next" at bounding box center [836, 607] width 85 height 39
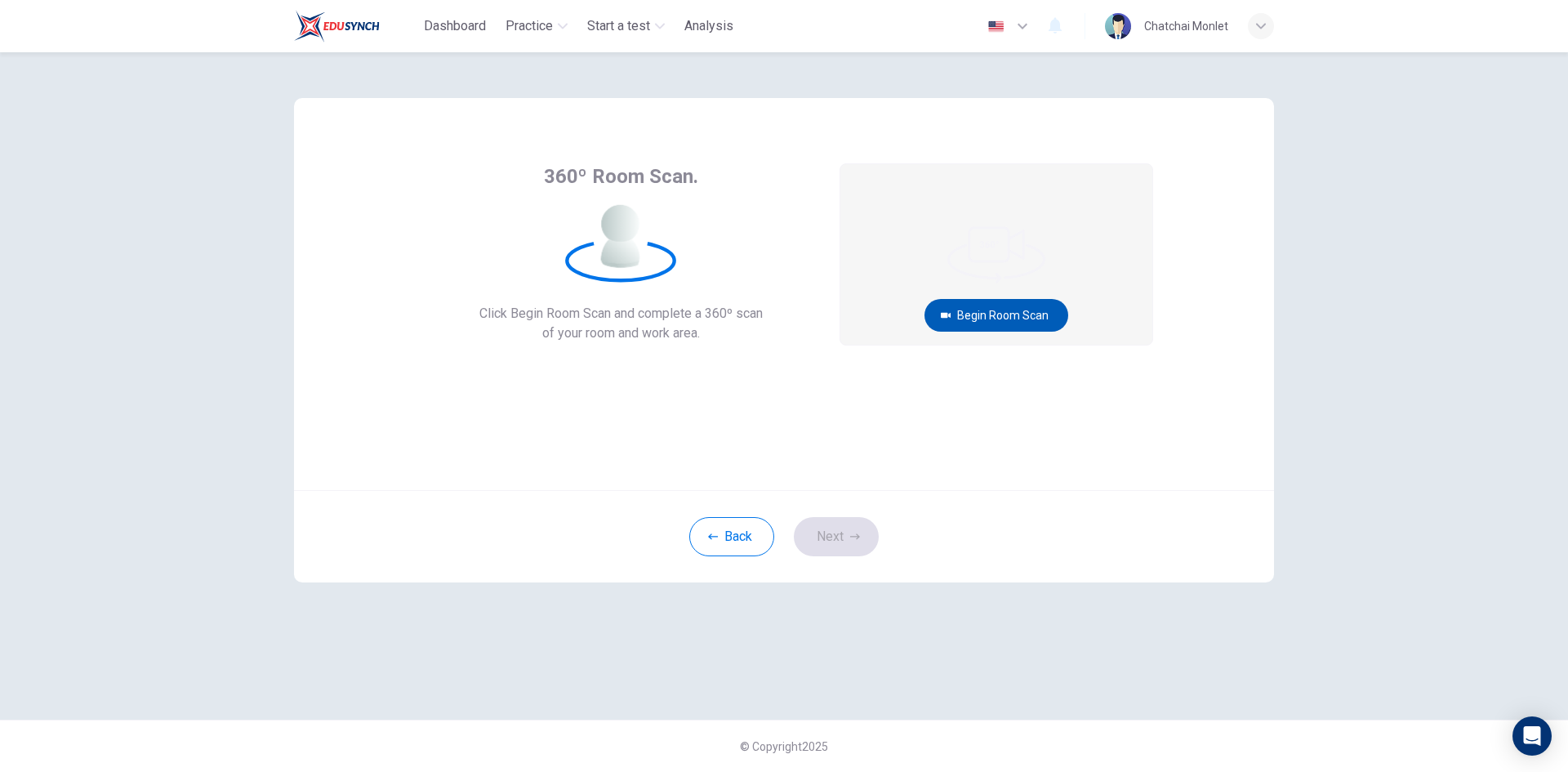
click at [1008, 321] on button "Begin Room Scan" at bounding box center [996, 315] width 144 height 32
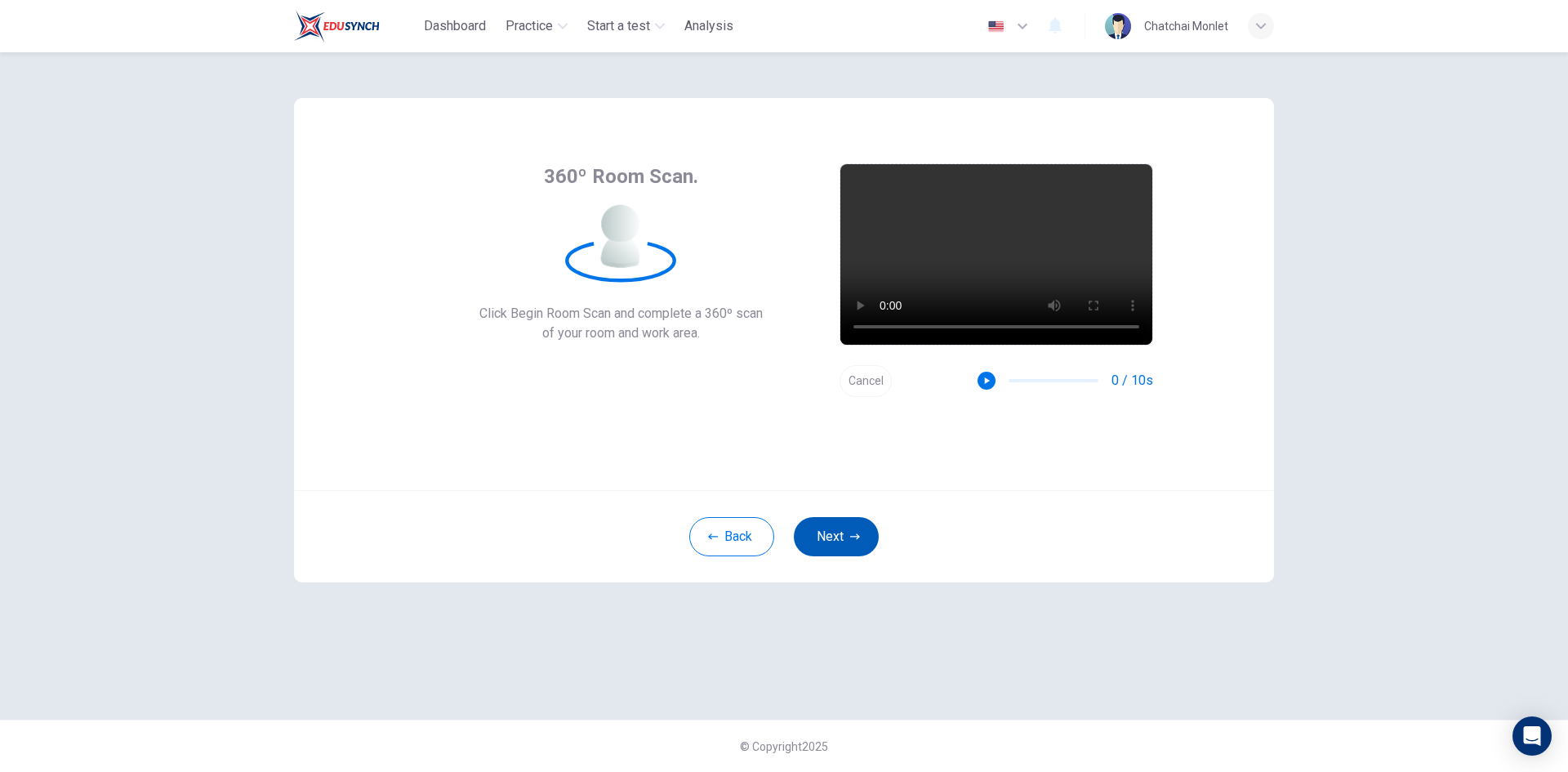
click at [870, 547] on button "Next" at bounding box center [836, 537] width 85 height 39
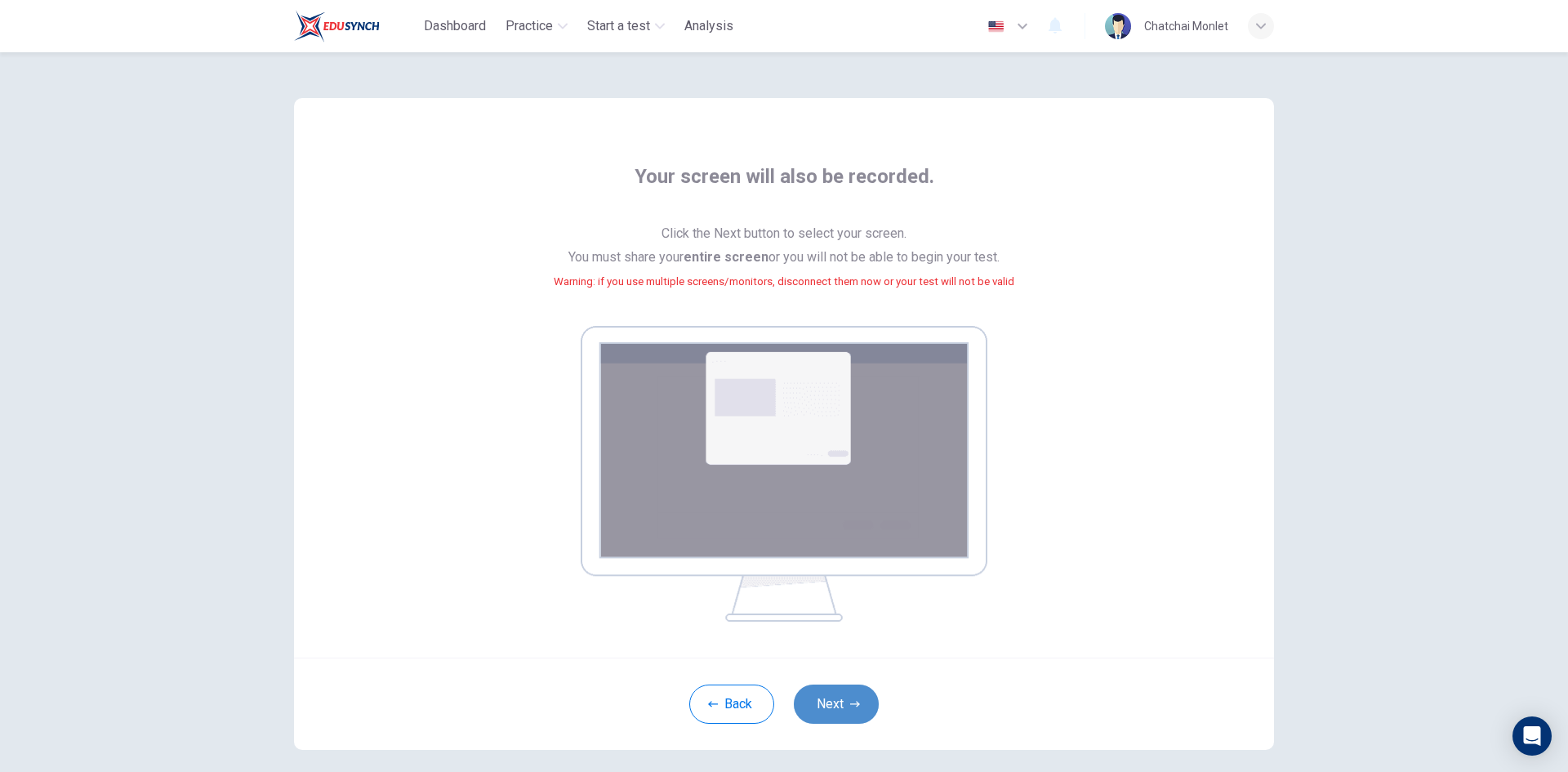
click at [859, 694] on button "Next" at bounding box center [836, 704] width 85 height 39
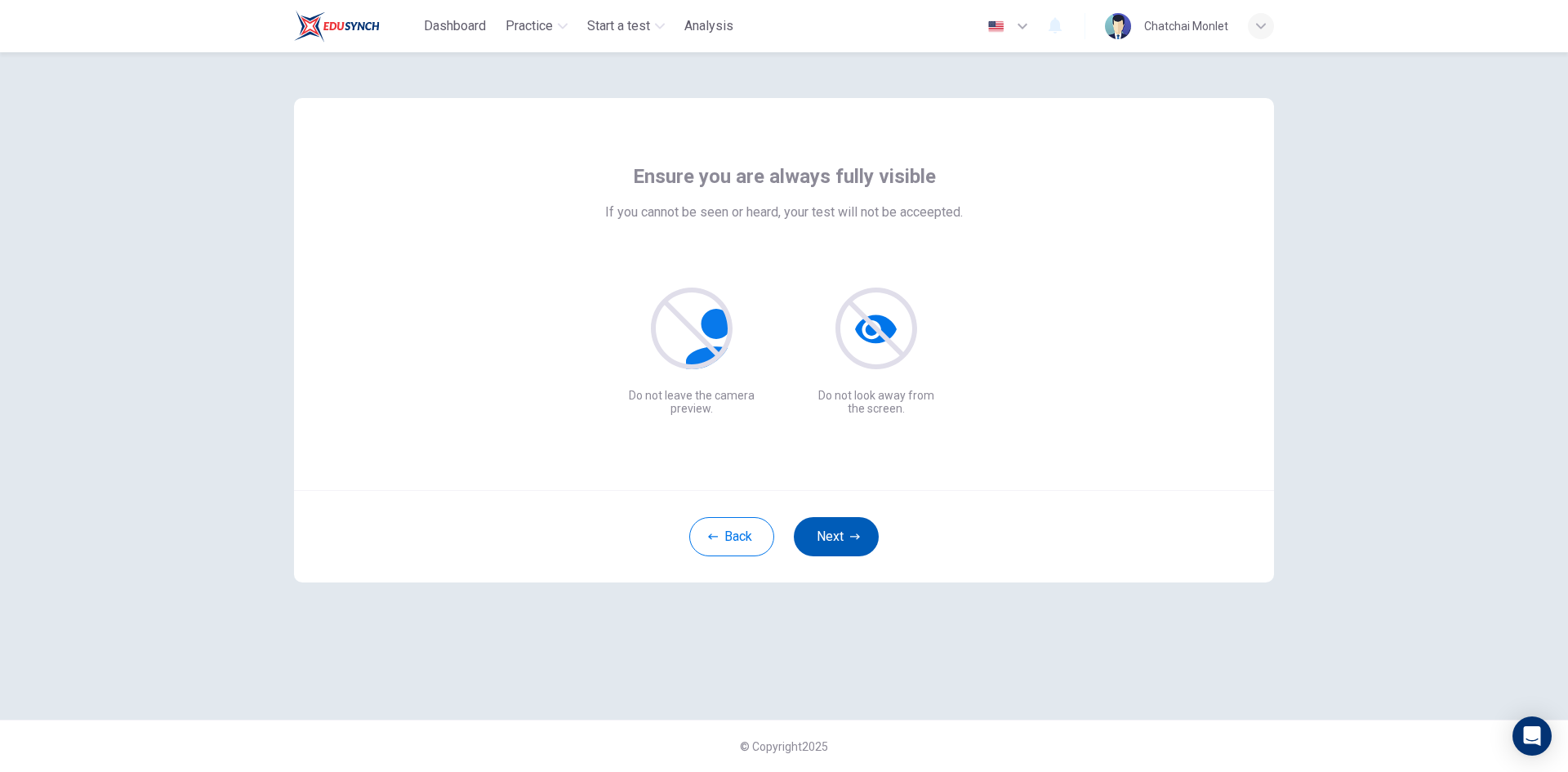
click at [847, 537] on button "Next" at bounding box center [836, 537] width 85 height 39
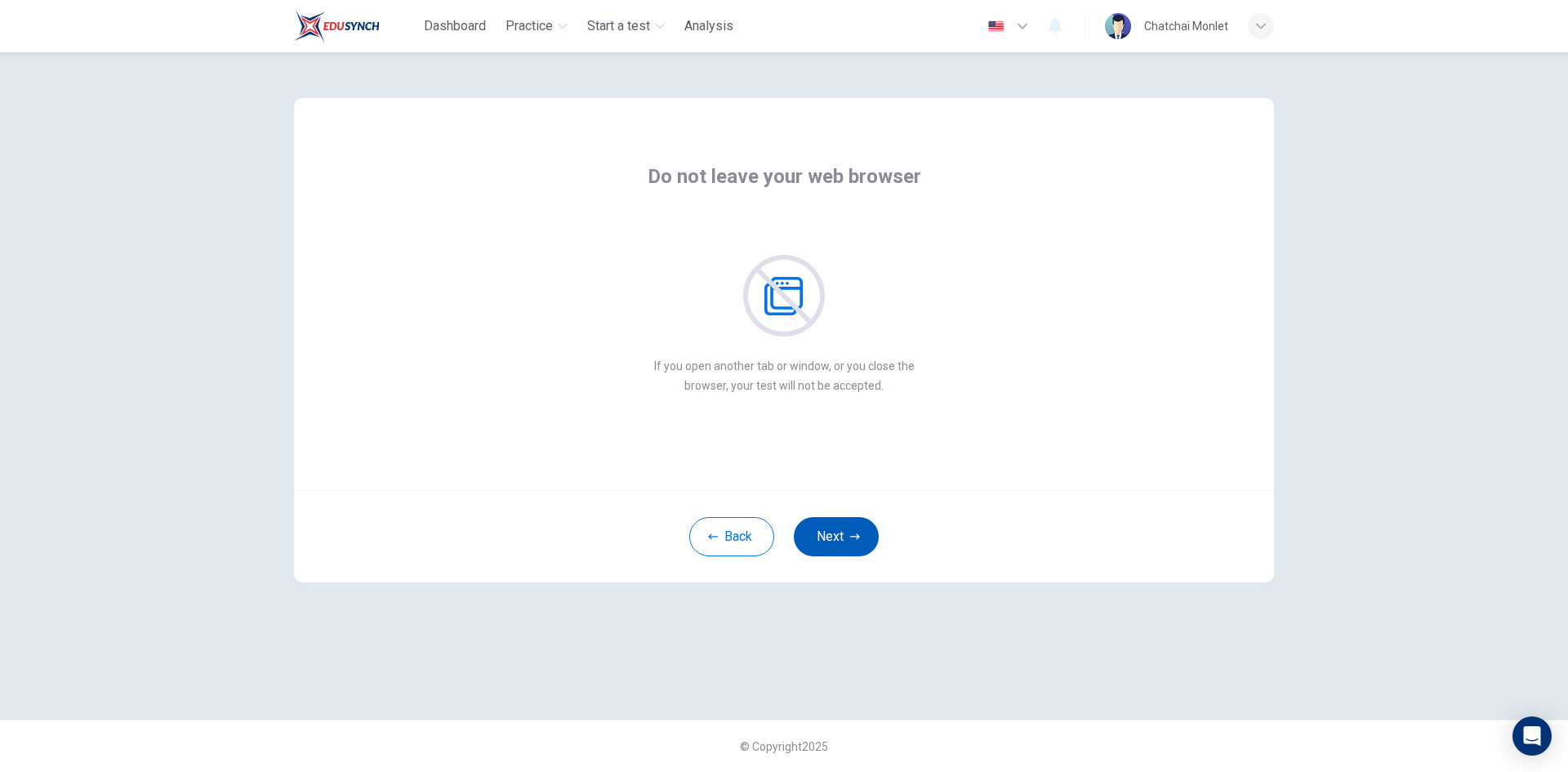
click at [841, 527] on button "Next" at bounding box center [836, 537] width 85 height 39
click at [834, 548] on button "Next" at bounding box center [836, 537] width 85 height 39
click at [850, 540] on icon "button" at bounding box center [854, 536] width 10 height 10
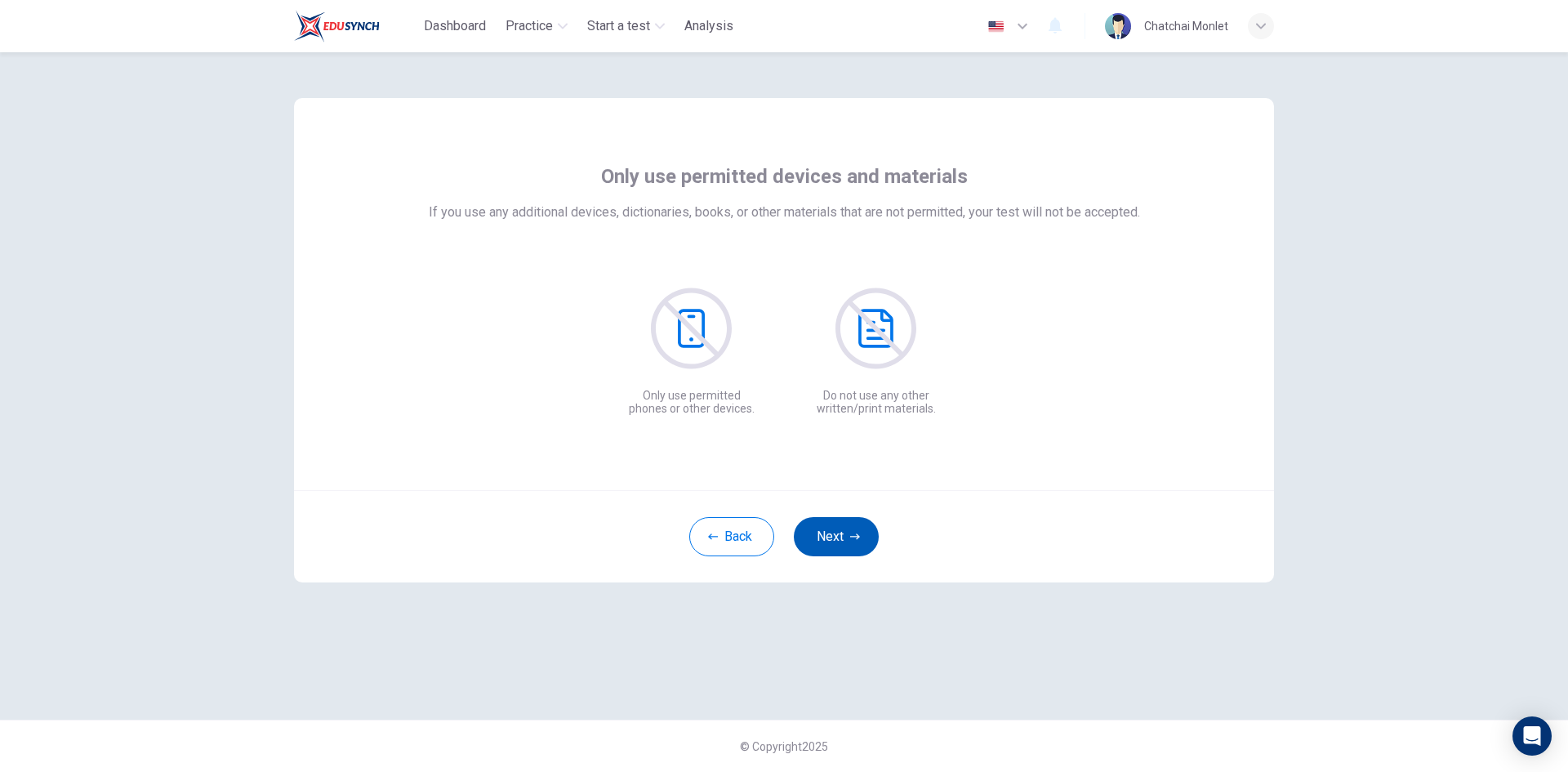
click at [850, 540] on icon "button" at bounding box center [854, 536] width 10 height 10
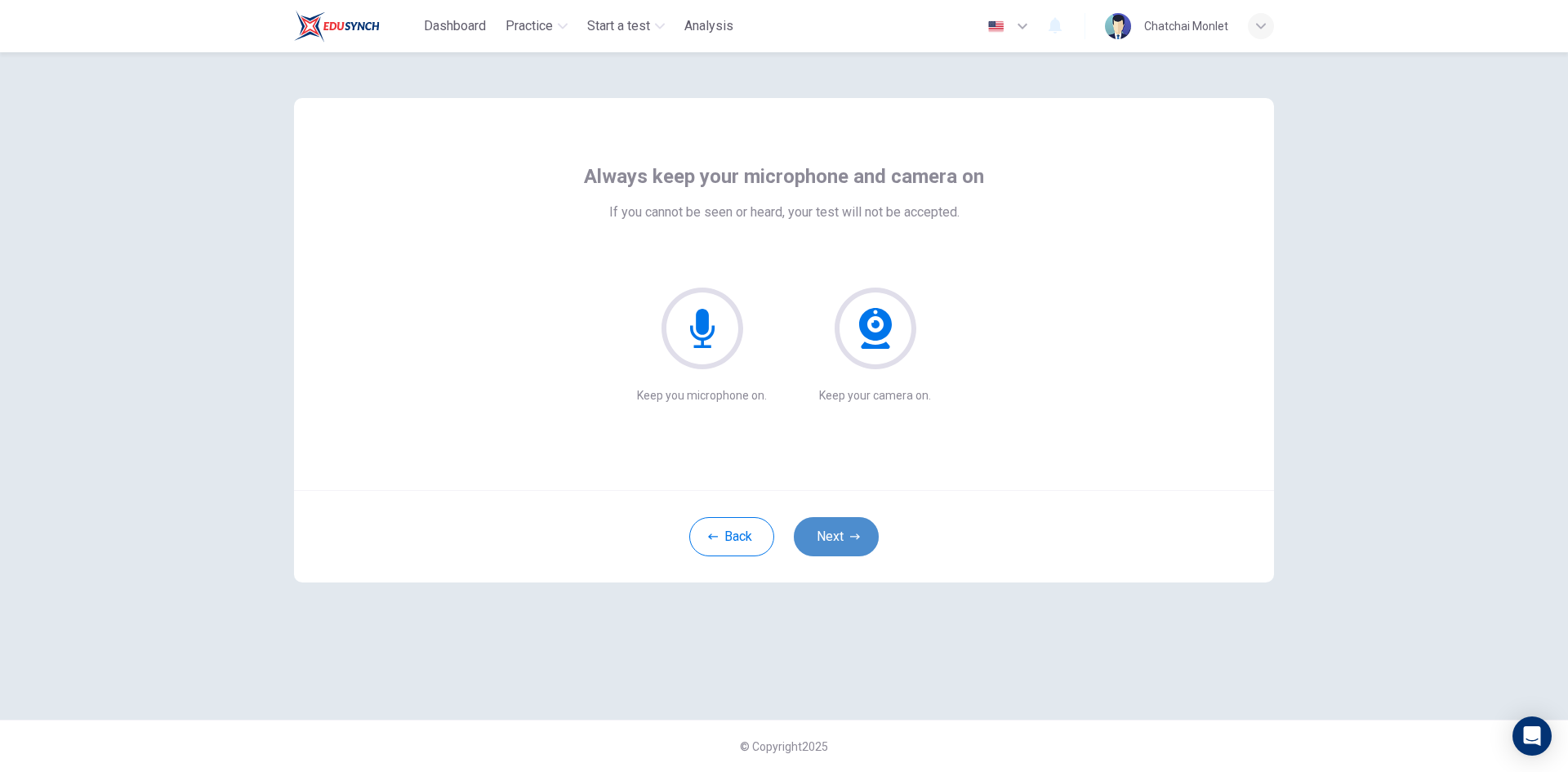
click at [856, 542] on button "Next" at bounding box center [836, 537] width 85 height 39
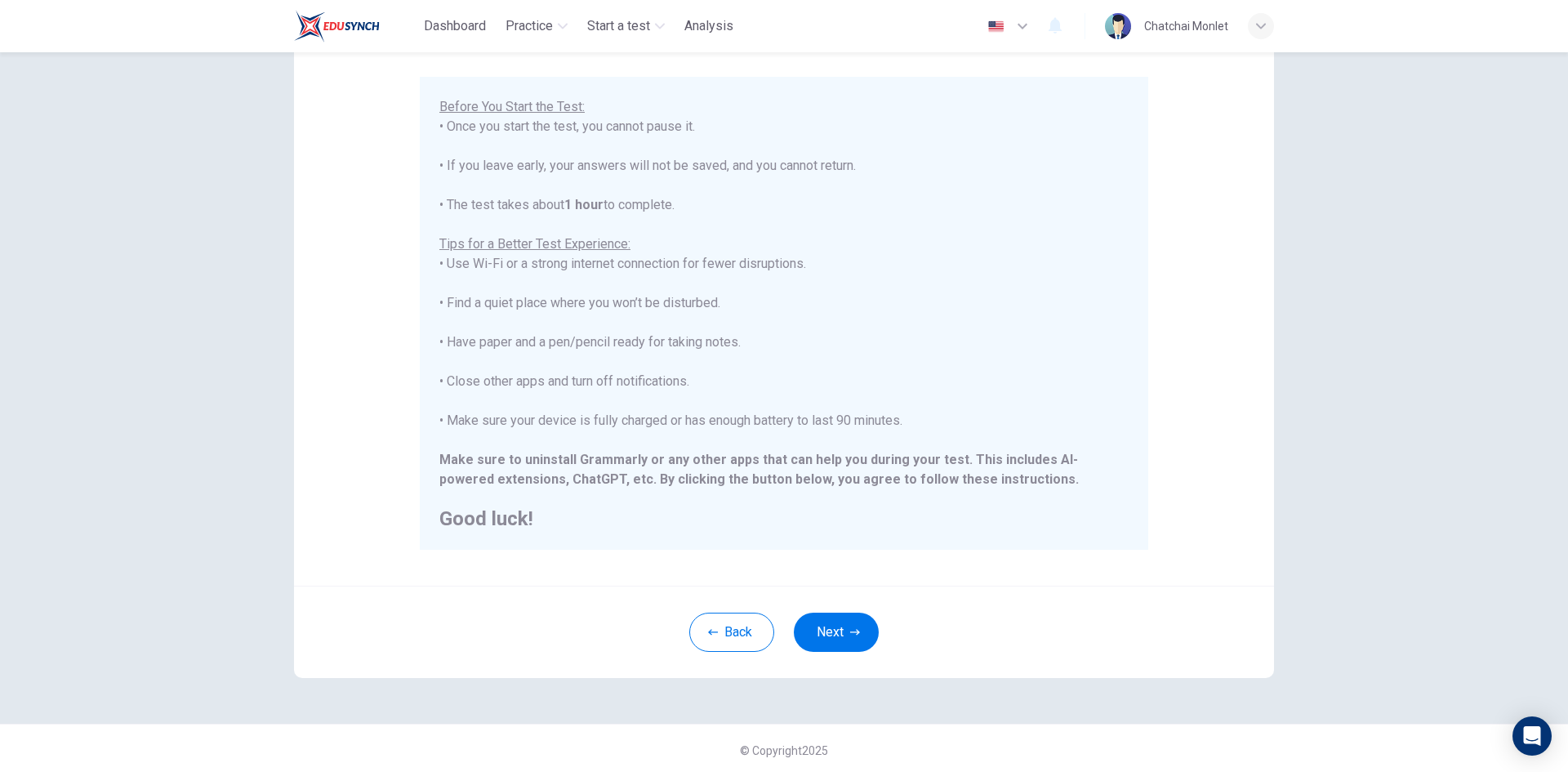
scroll to position [136, 0]
click at [817, 635] on button "Next" at bounding box center [836, 628] width 85 height 39
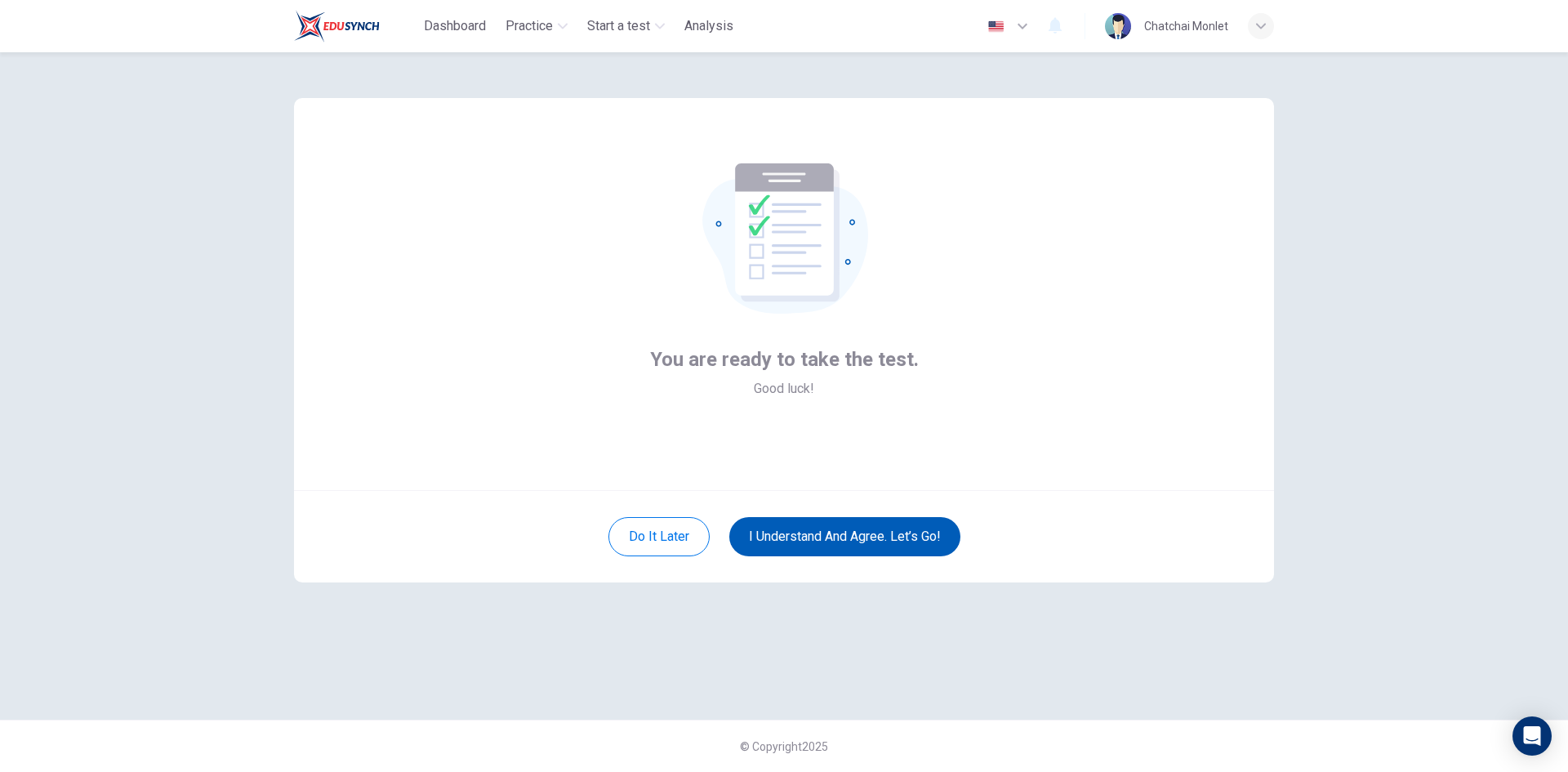
scroll to position [0, 0]
click at [852, 540] on button "I understand and agree. Let’s go!" at bounding box center [844, 537] width 231 height 39
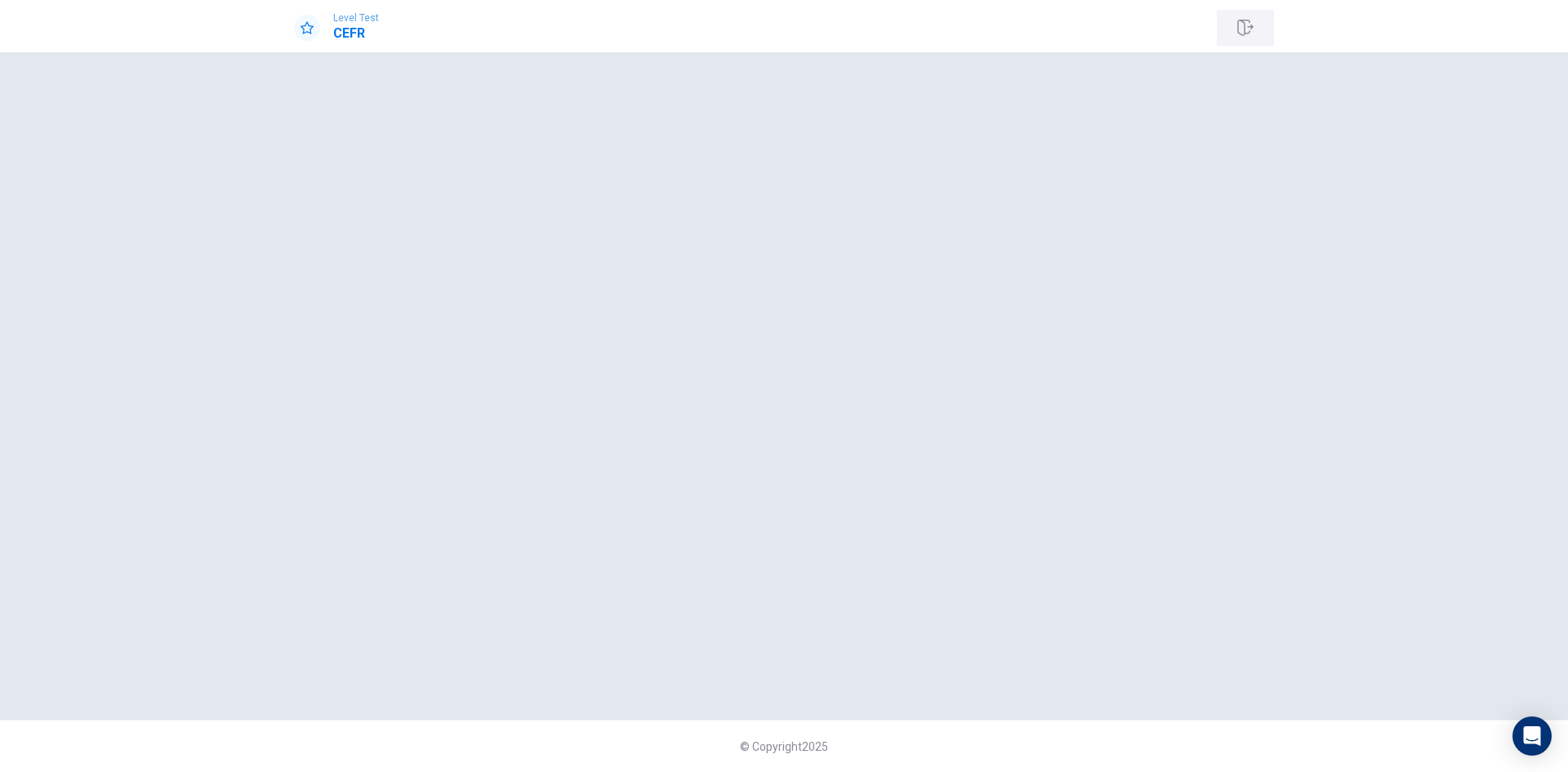
click at [1229, 31] on button "button" at bounding box center [1245, 28] width 57 height 36
